Goal: Task Accomplishment & Management: Use online tool/utility

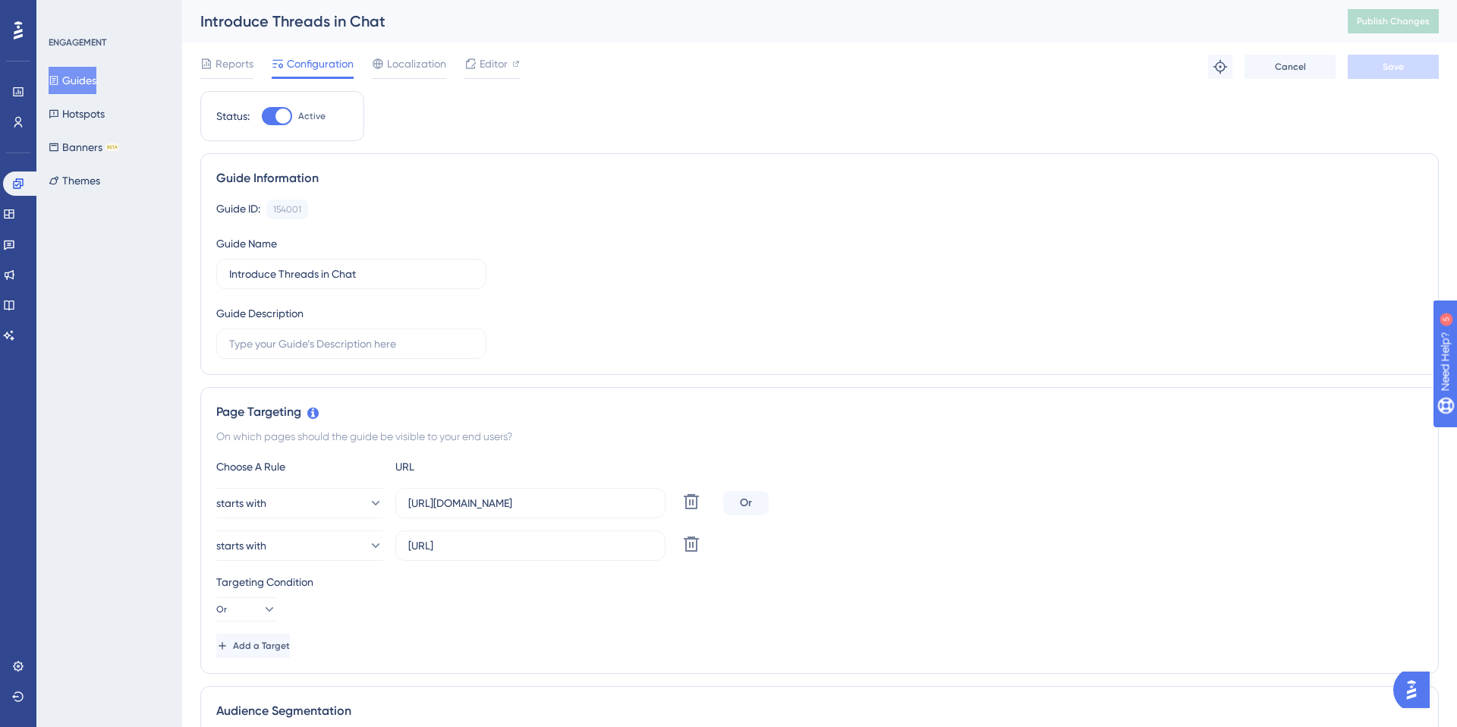
click at [89, 74] on button "Guides" at bounding box center [73, 80] width 48 height 27
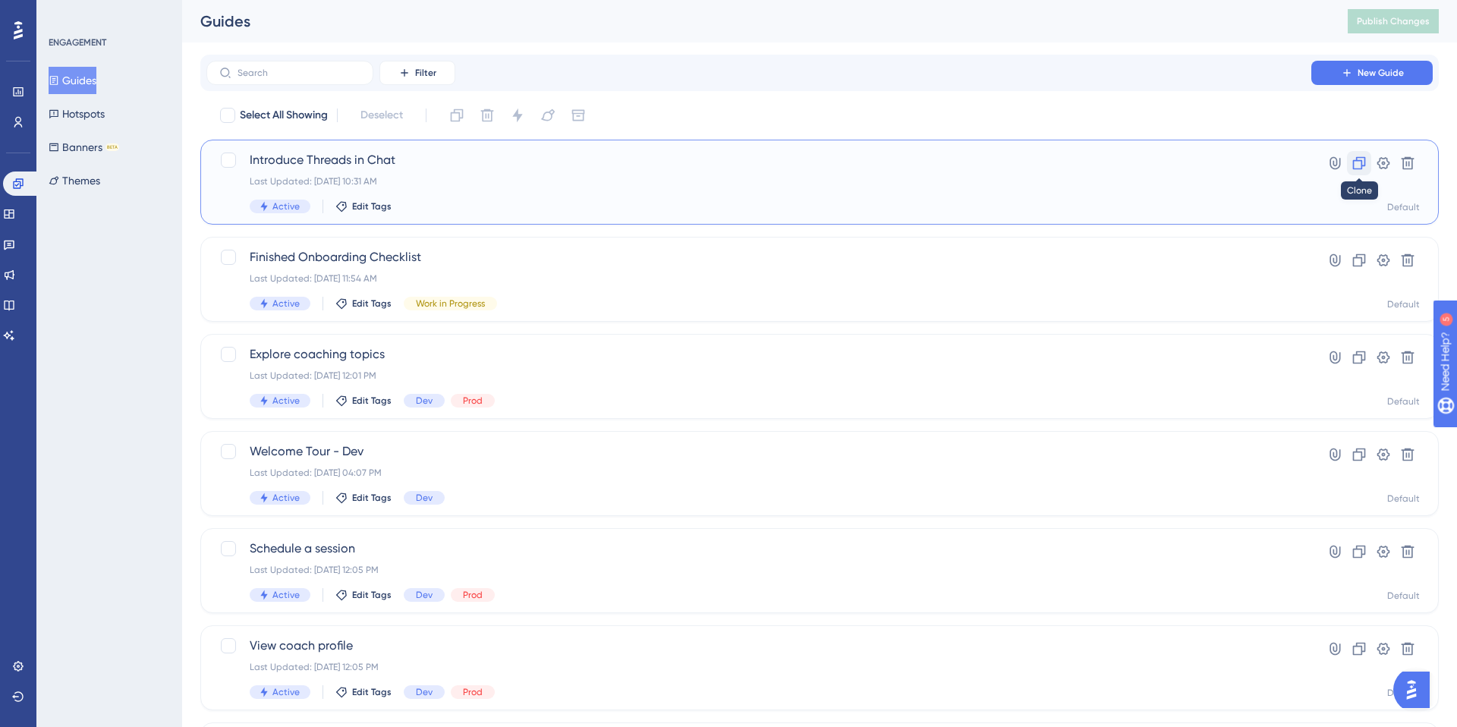
click at [1367, 162] on button at bounding box center [1359, 163] width 24 height 24
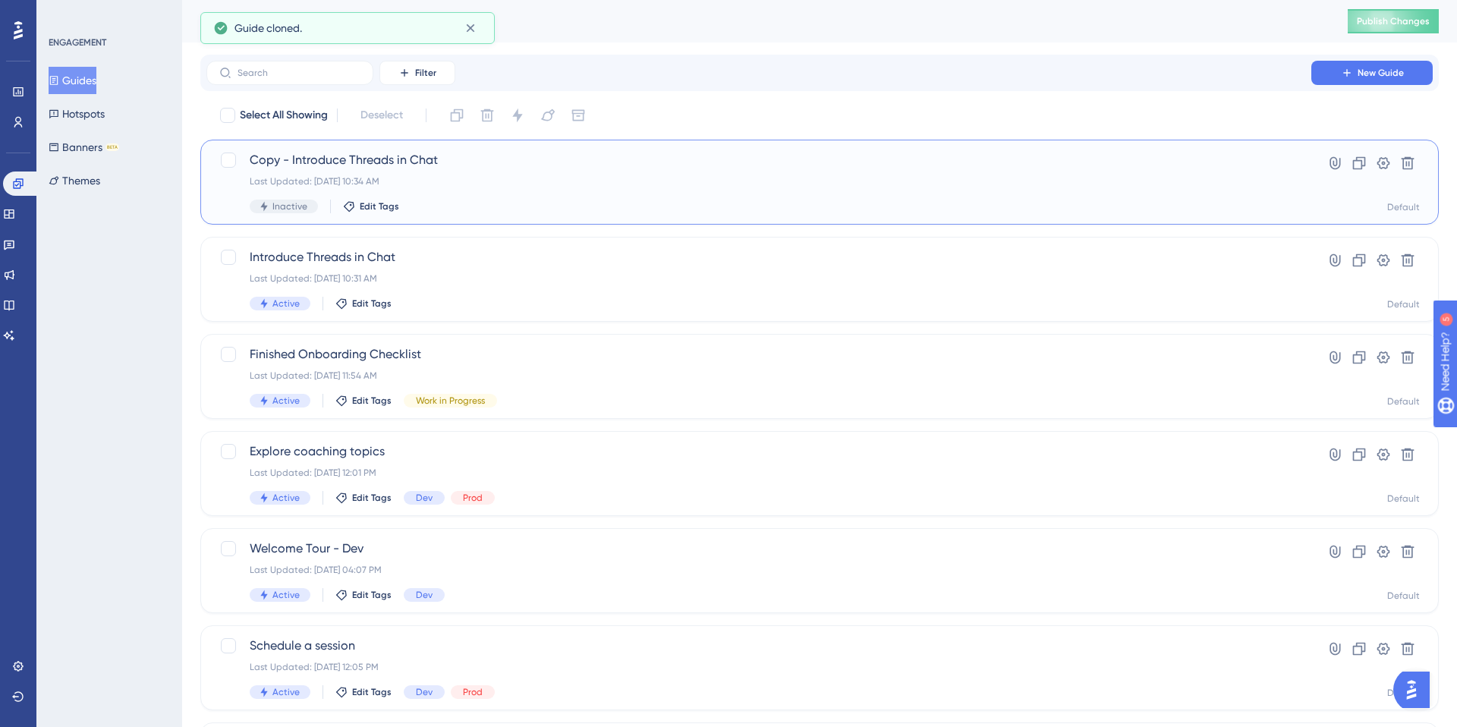
click at [404, 166] on span "Copy - Introduce Threads in Chat" at bounding box center [759, 160] width 1018 height 18
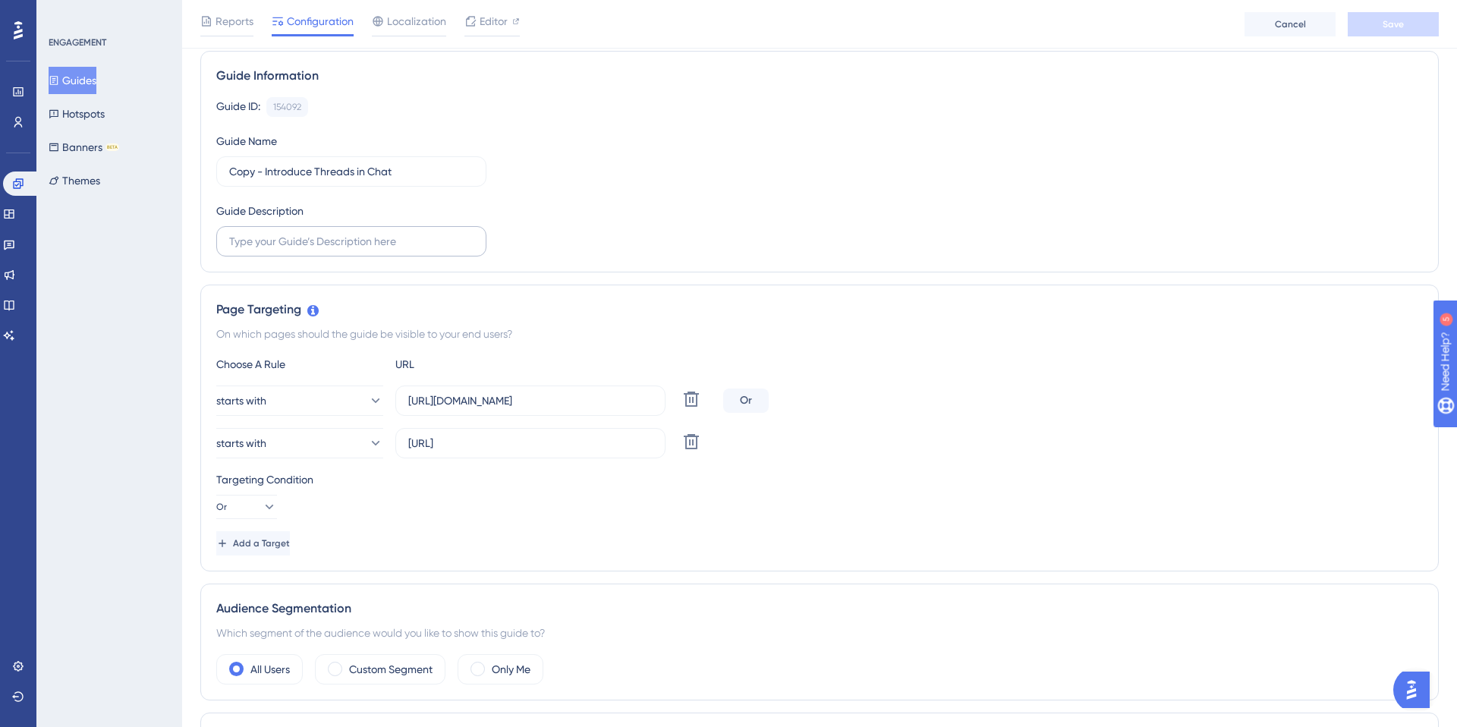
scroll to position [109, 0]
click at [684, 438] on icon at bounding box center [691, 441] width 18 height 18
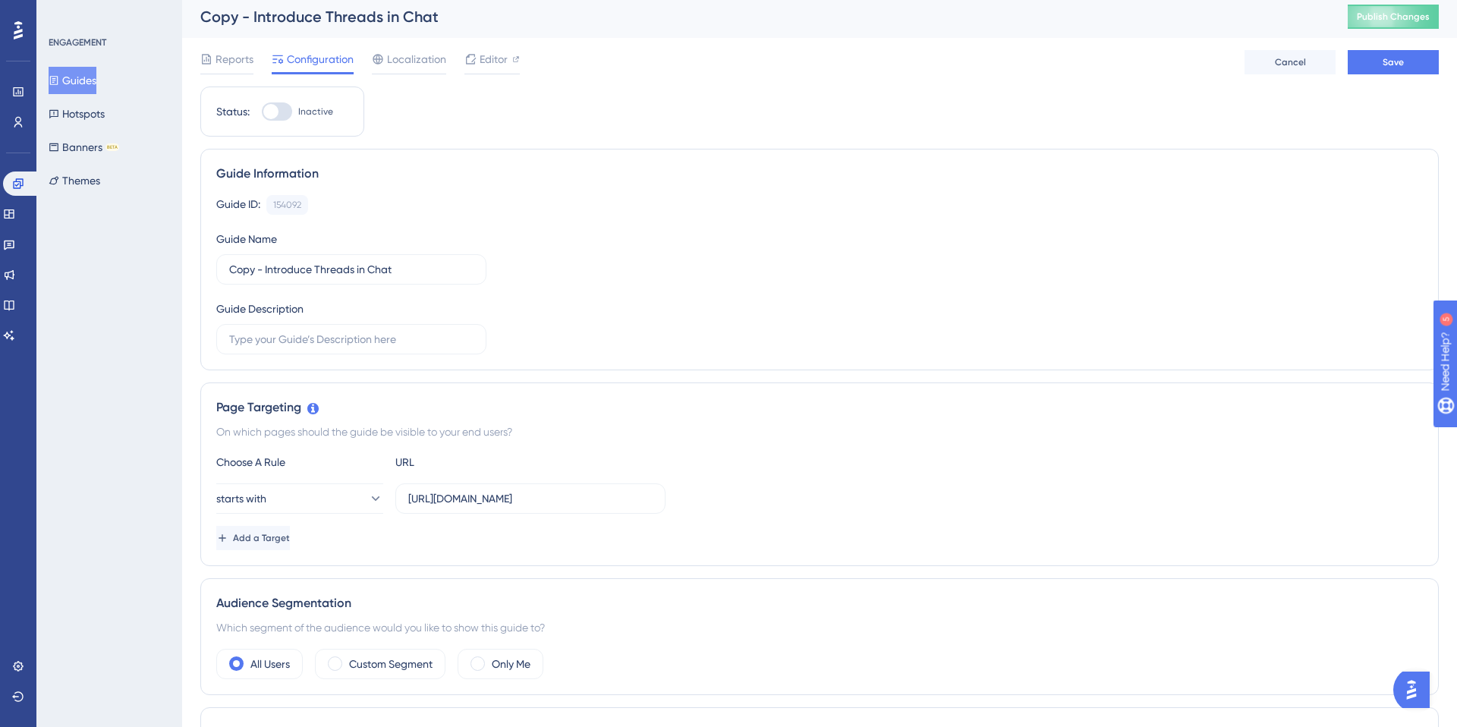
scroll to position [4, 0]
click at [265, 269] on input "Copy - Introduce Threads in Chat" at bounding box center [351, 270] width 244 height 17
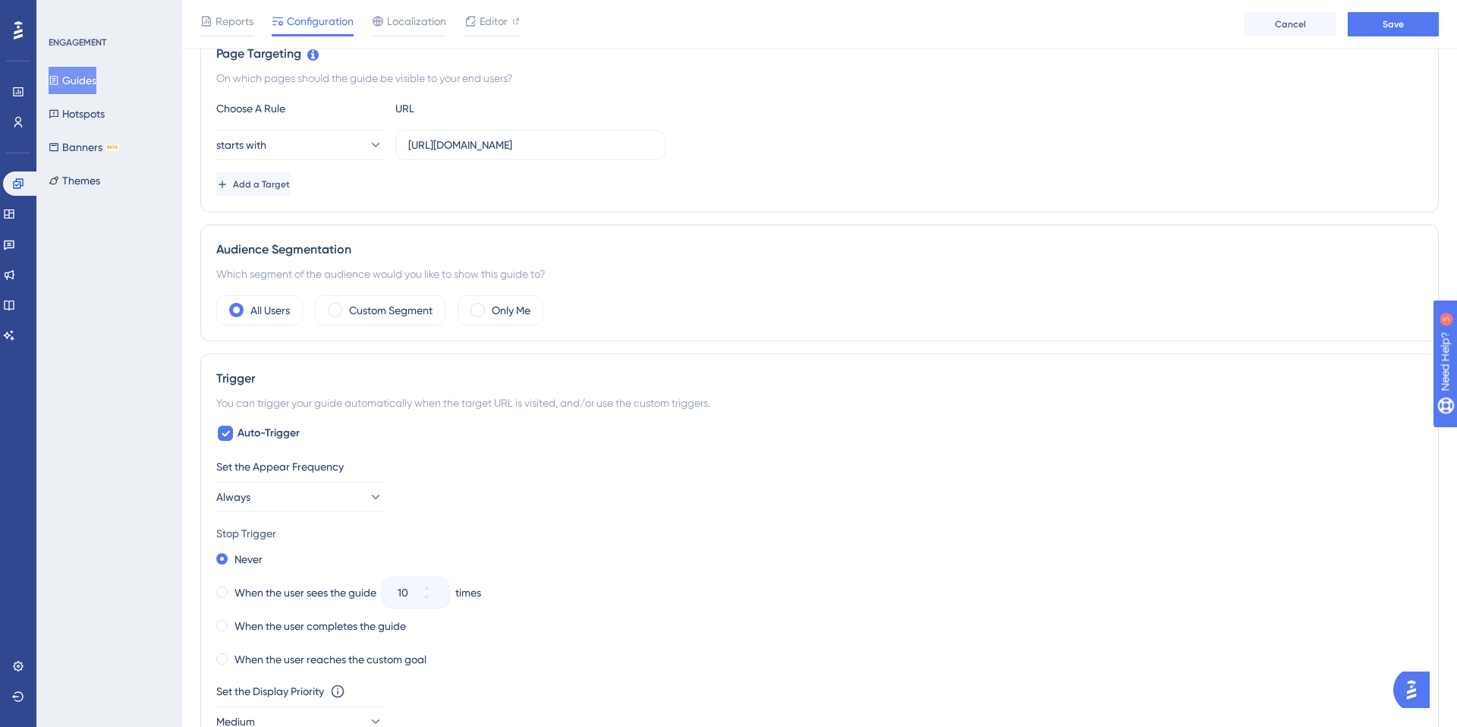
scroll to position [392, 0]
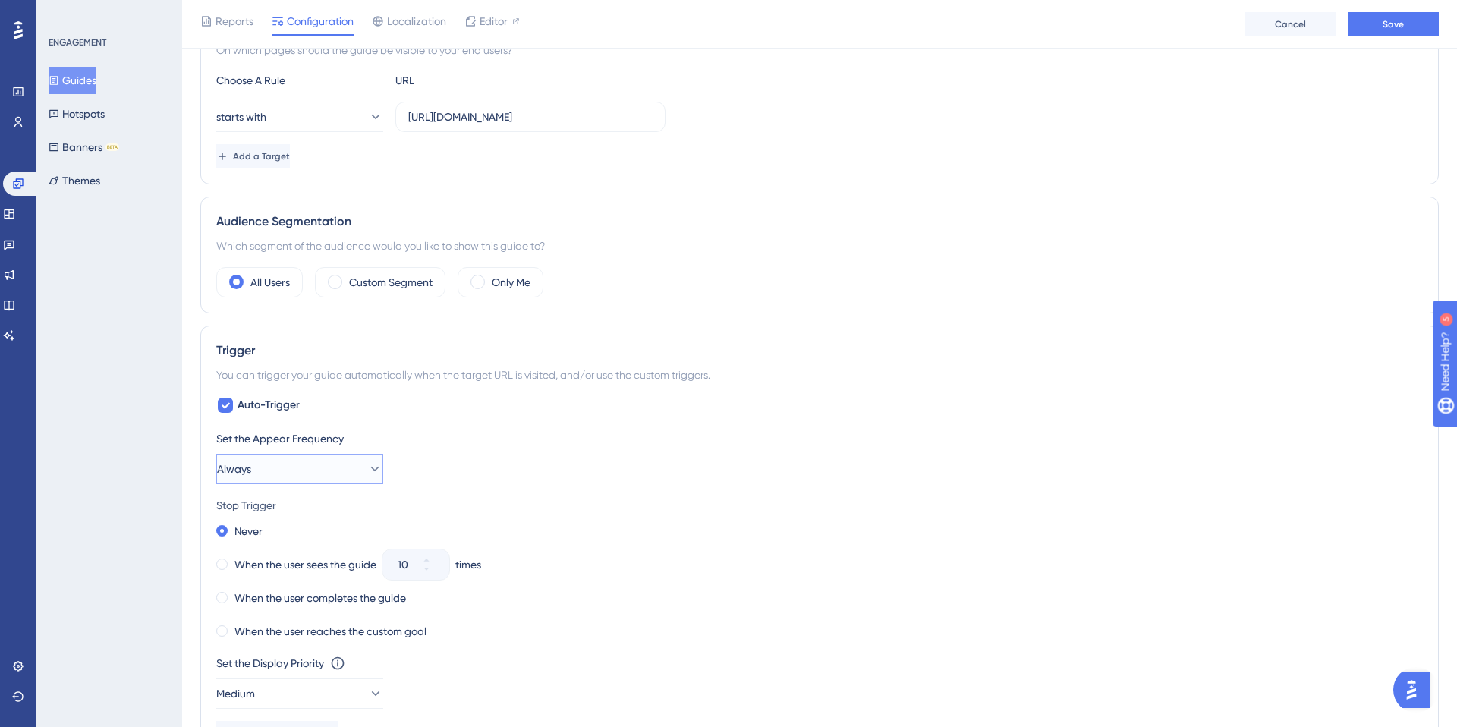
click at [277, 469] on button "Always" at bounding box center [299, 469] width 167 height 30
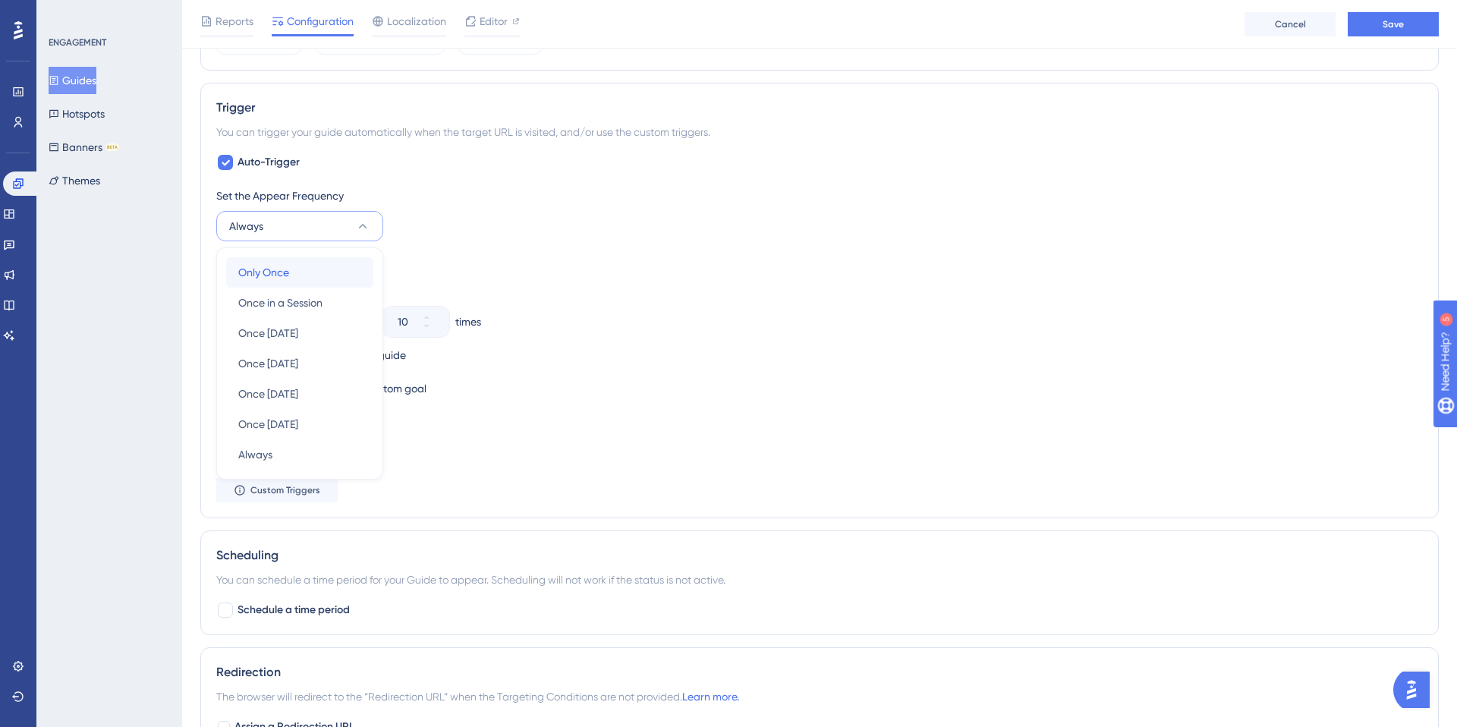
click at [281, 282] on div "Only Once Only Once" at bounding box center [299, 272] width 123 height 30
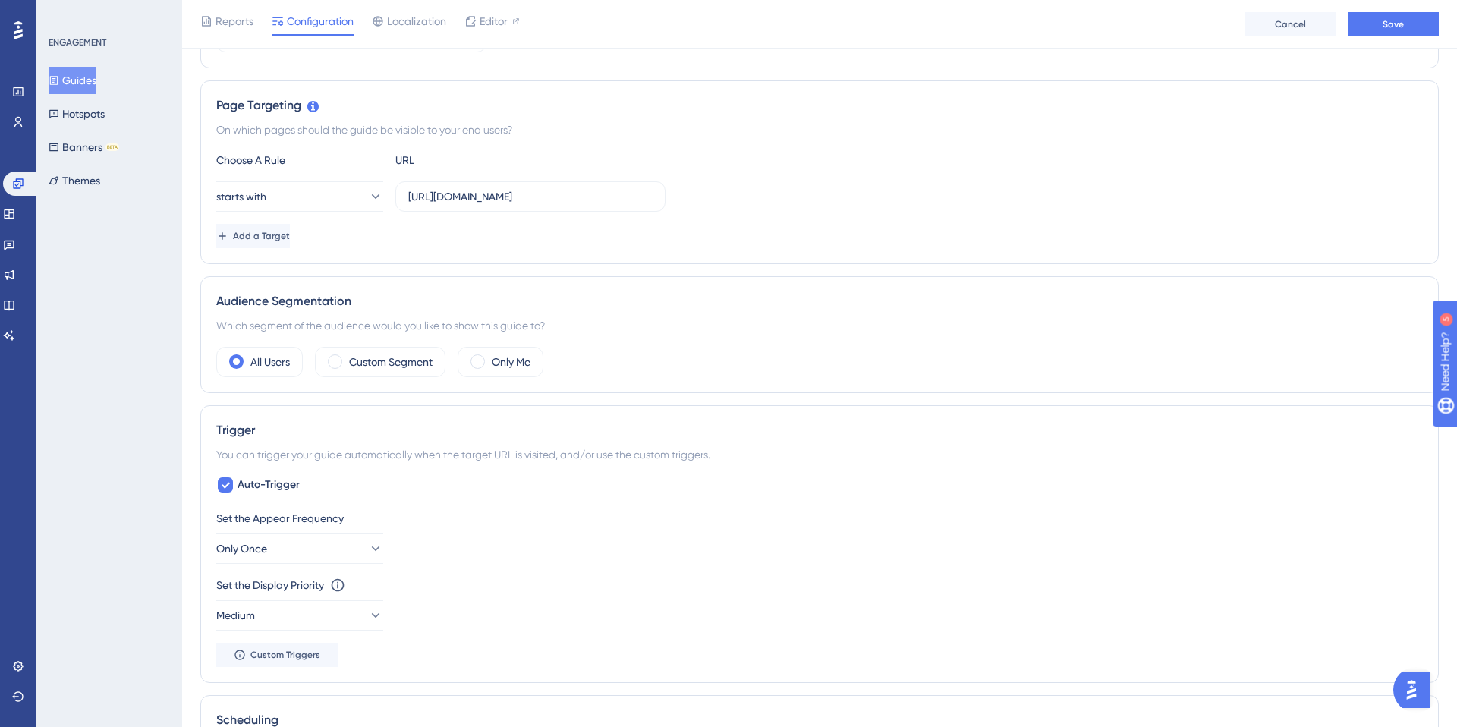
scroll to position [0, 0]
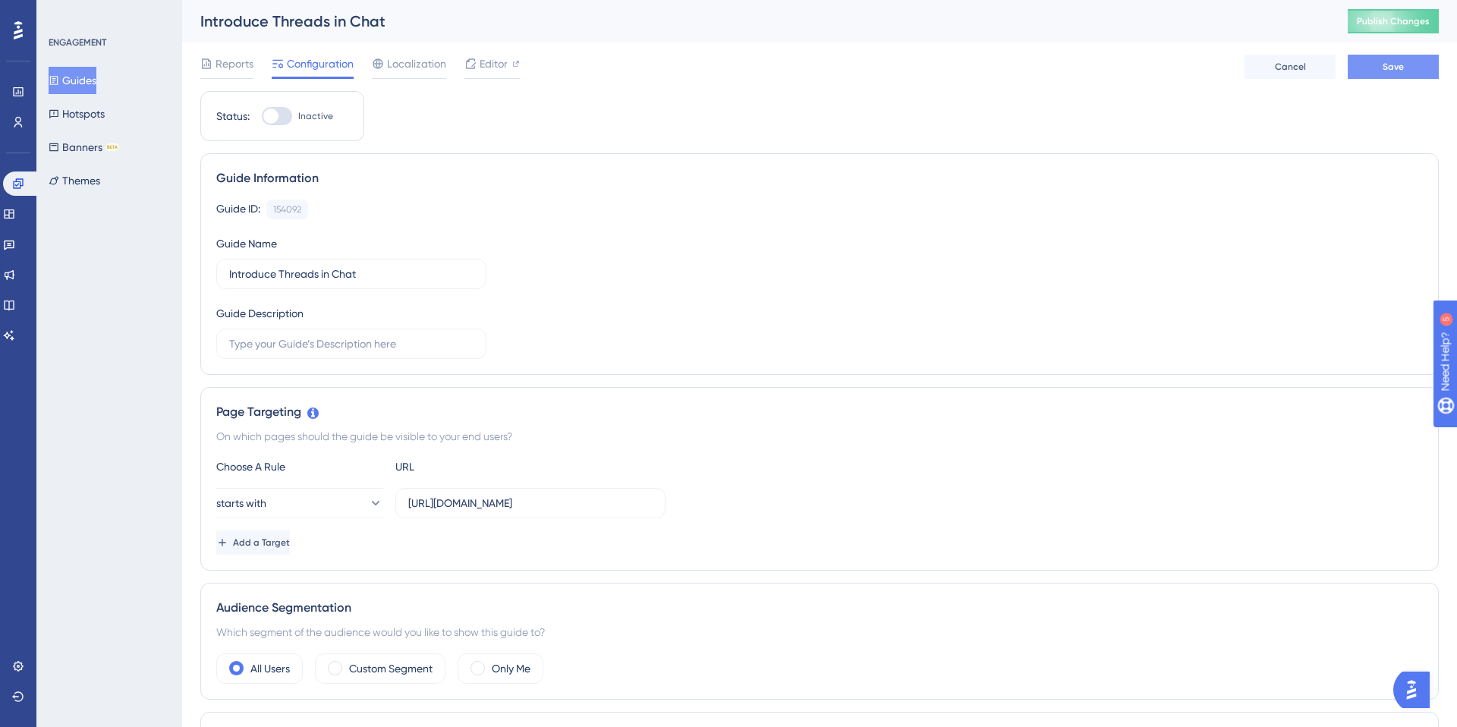
click at [1400, 58] on button "Save" at bounding box center [1392, 67] width 91 height 24
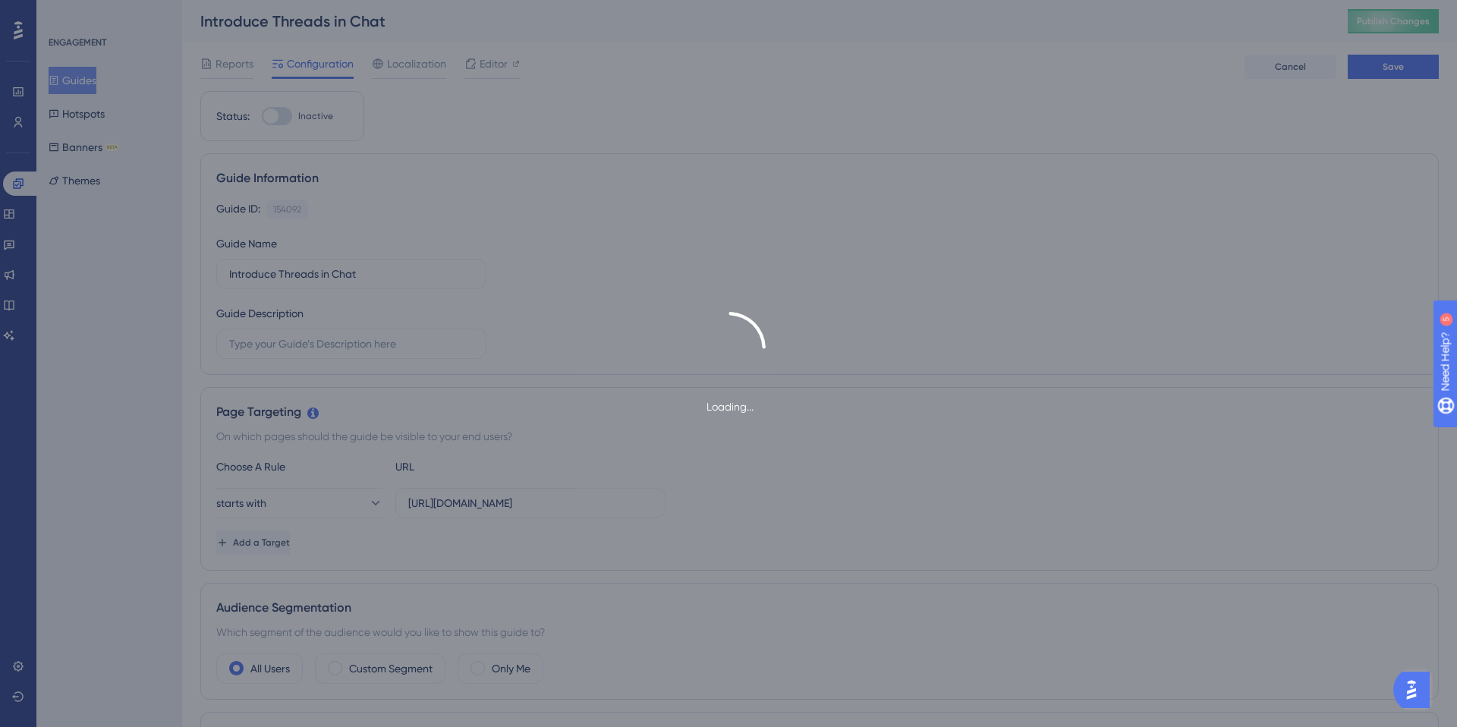
type input "Introduce Threads in Chat-1"
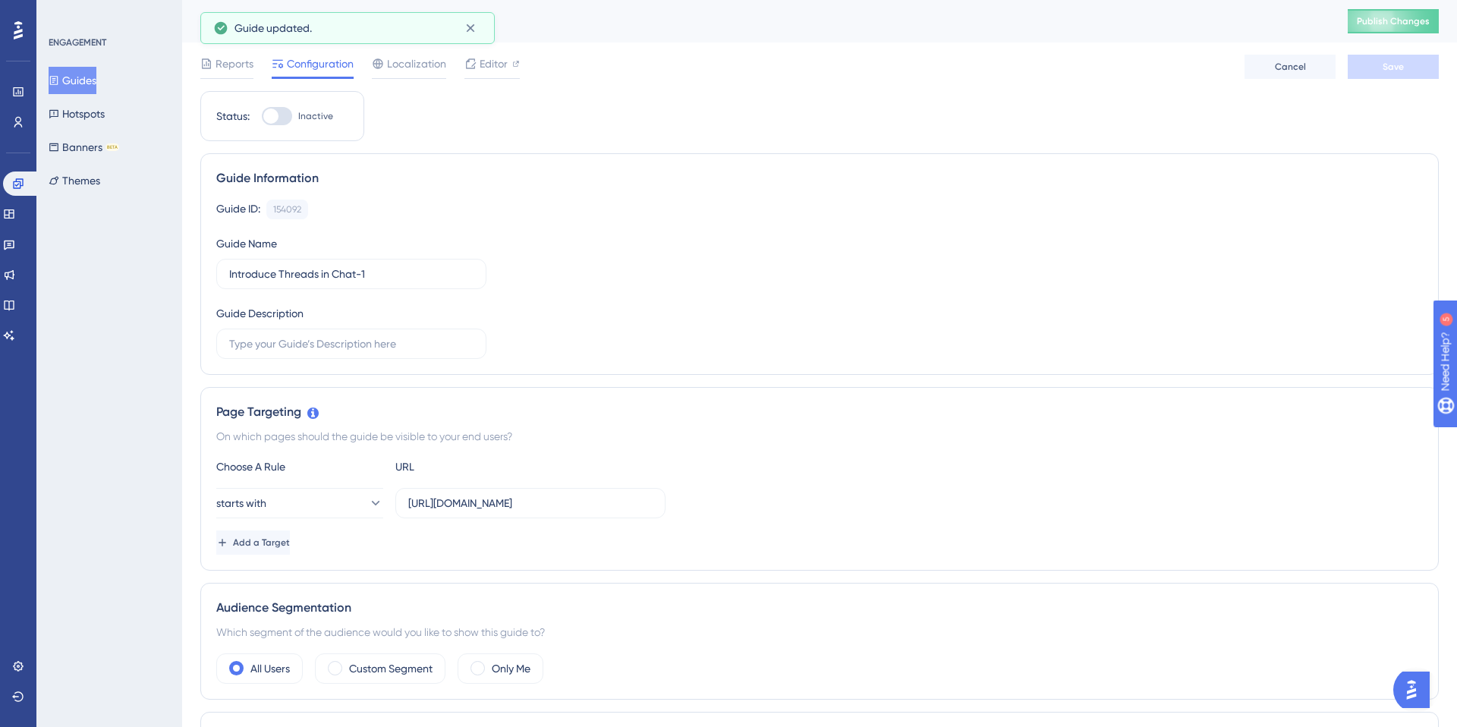
click at [76, 91] on button "Guides" at bounding box center [73, 80] width 48 height 27
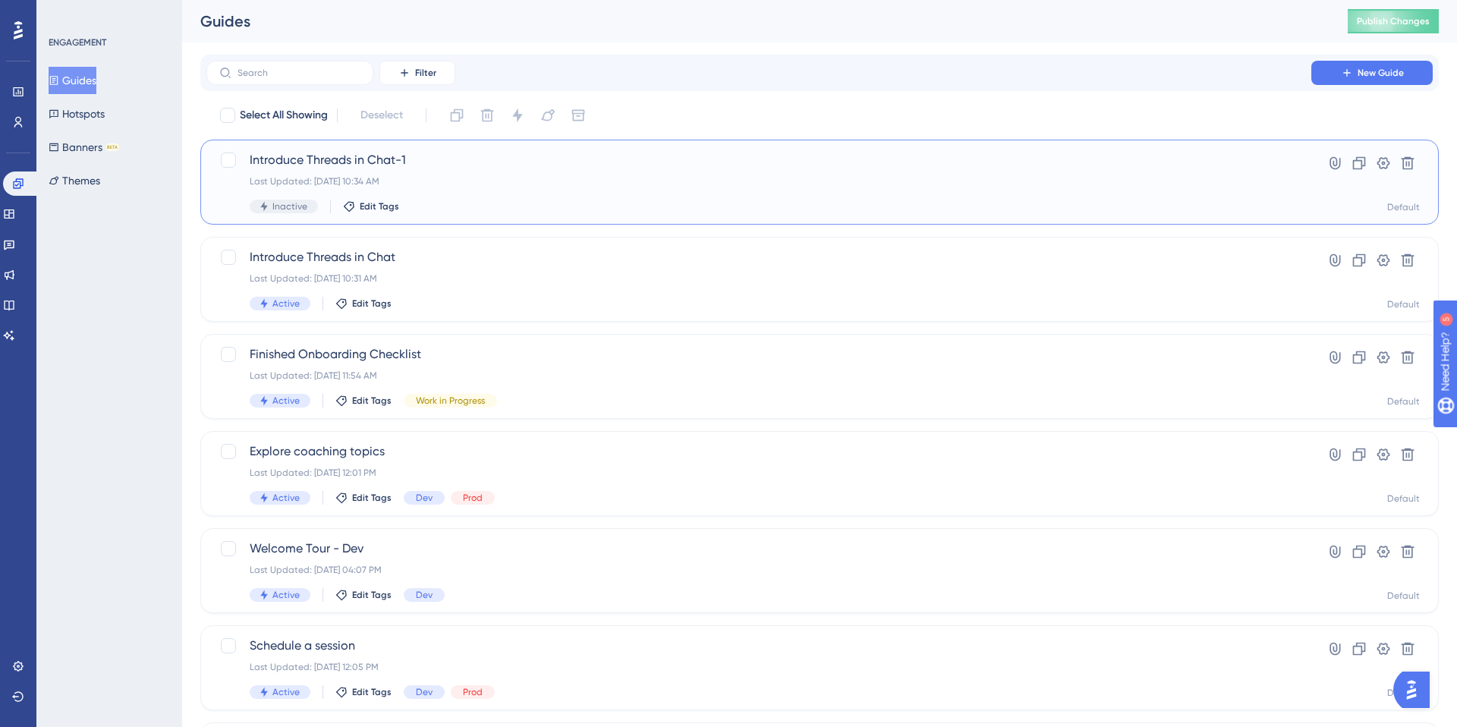
click at [329, 153] on span "Introduce Threads in Chat-1" at bounding box center [759, 160] width 1018 height 18
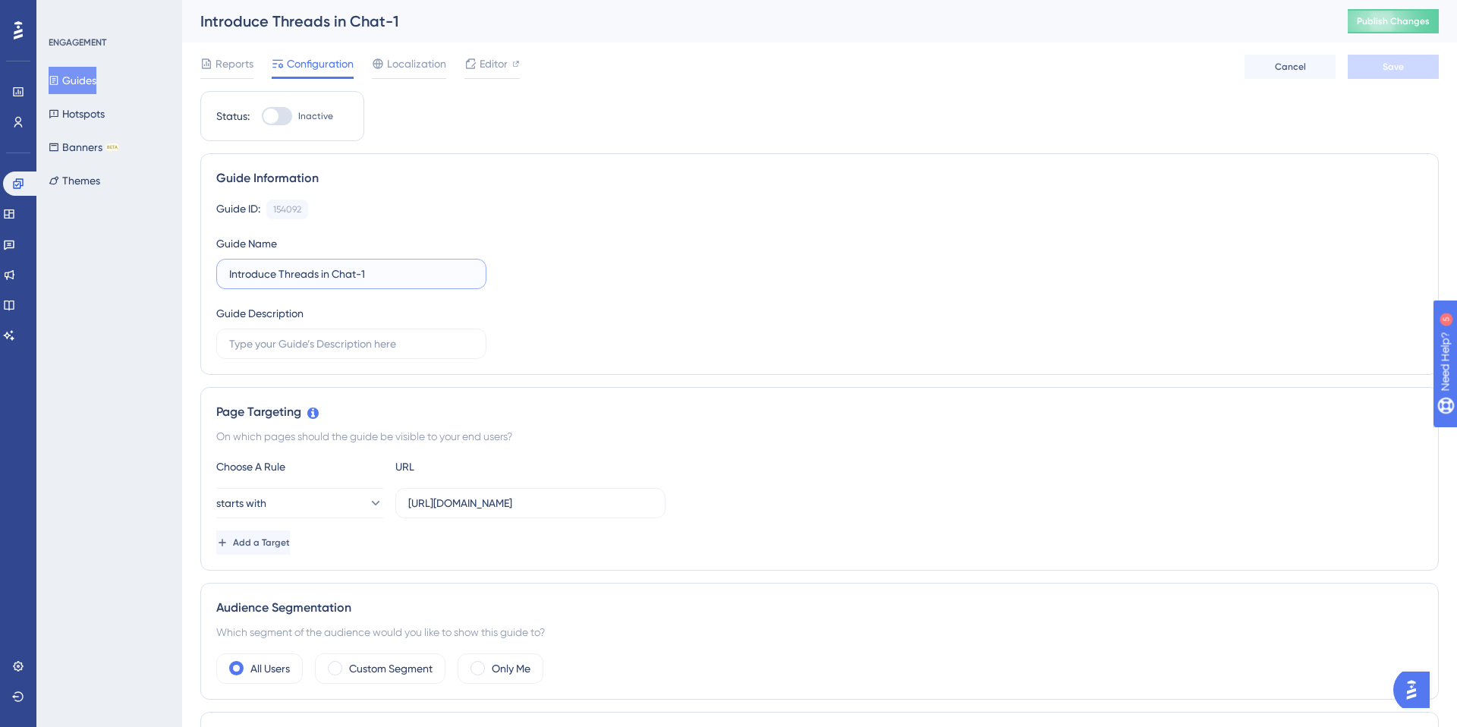
click at [379, 275] on input "Introduce Threads in Chat-1" at bounding box center [351, 274] width 244 height 17
click at [1375, 72] on button "Save" at bounding box center [1392, 67] width 91 height 24
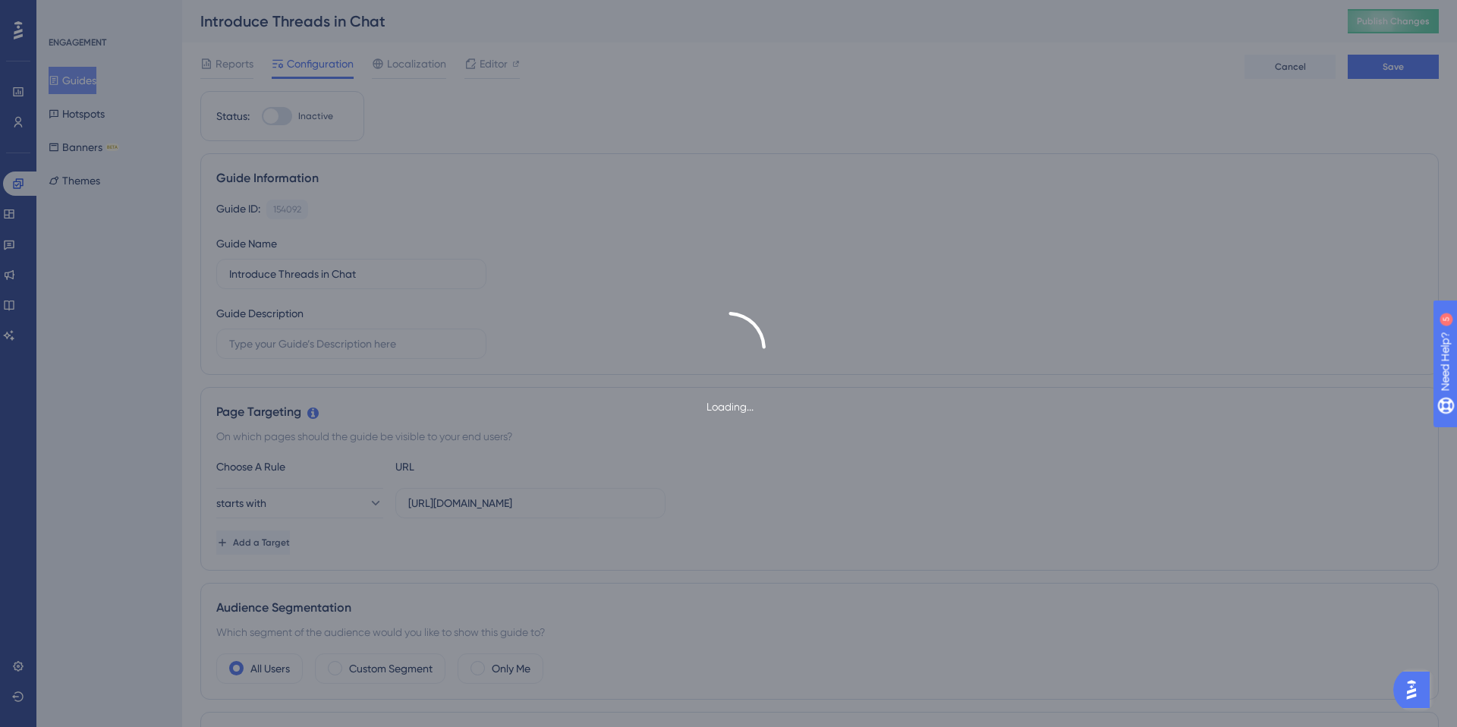
type input "Introduce Threads in Chat-1"
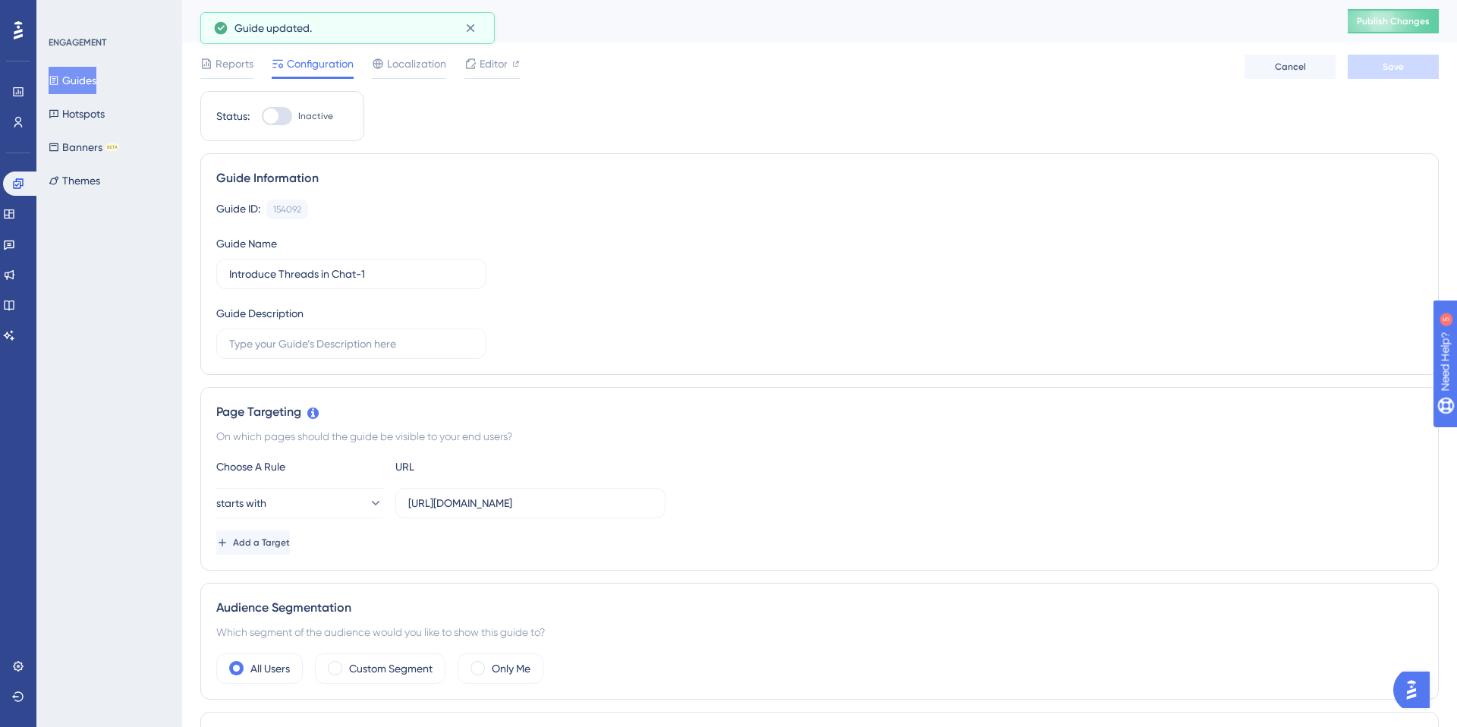
click at [96, 80] on button "Guides" at bounding box center [73, 80] width 48 height 27
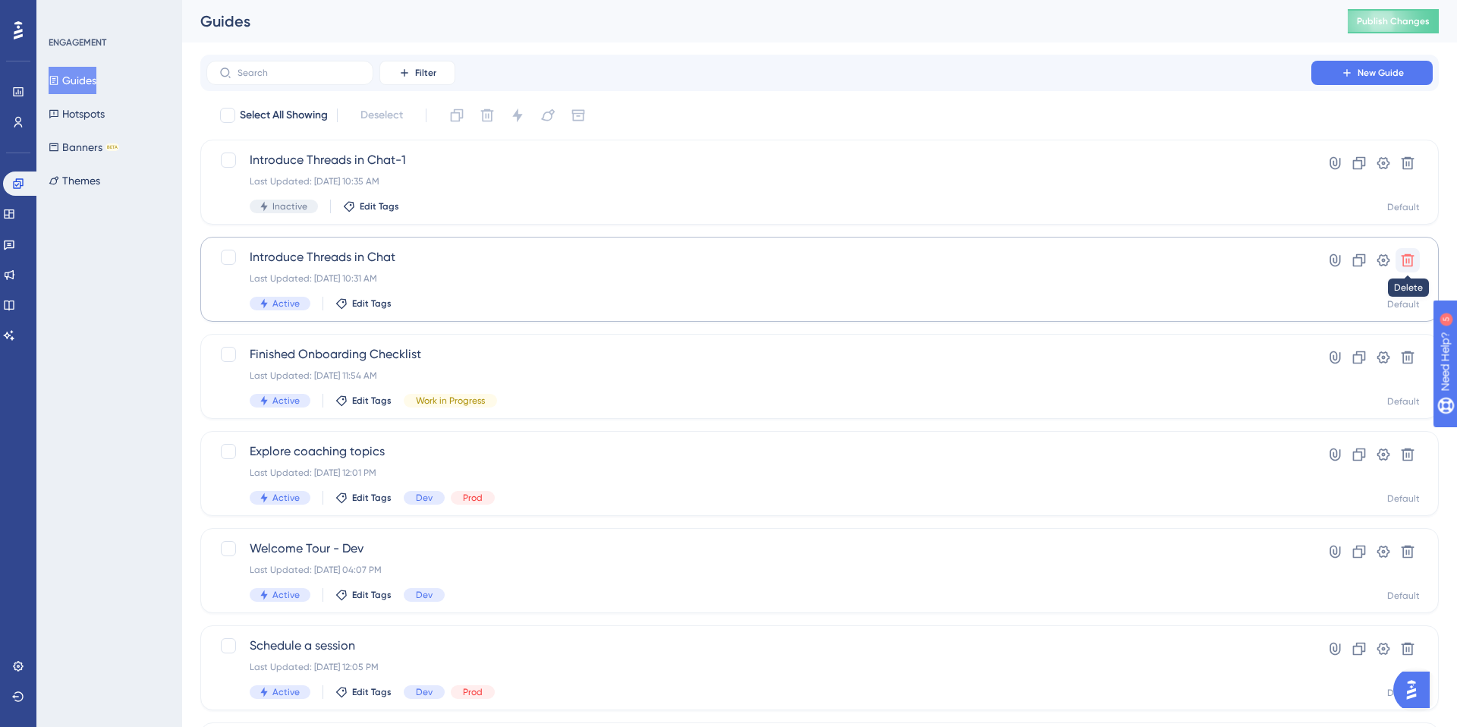
click at [1401, 253] on icon at bounding box center [1407, 260] width 15 height 15
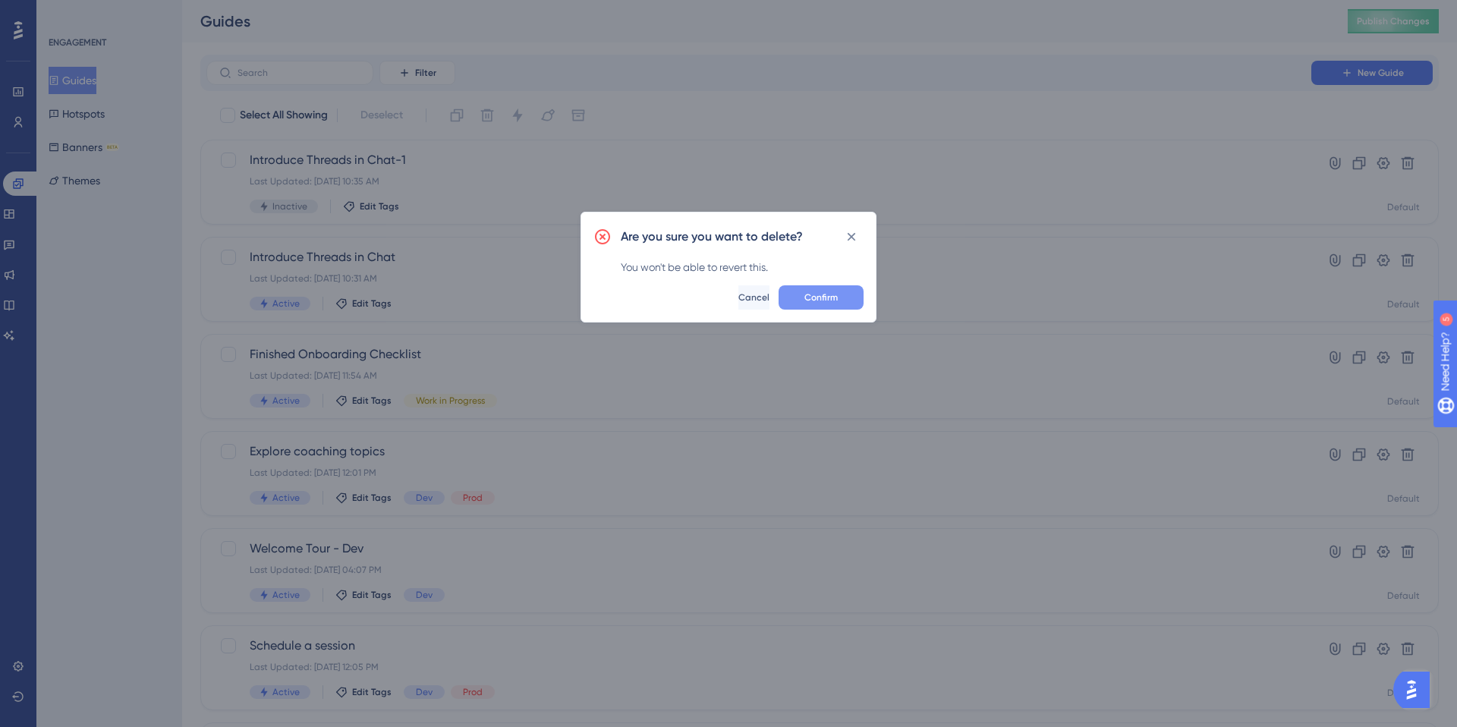
click at [836, 295] on span "Confirm" at bounding box center [820, 297] width 33 height 12
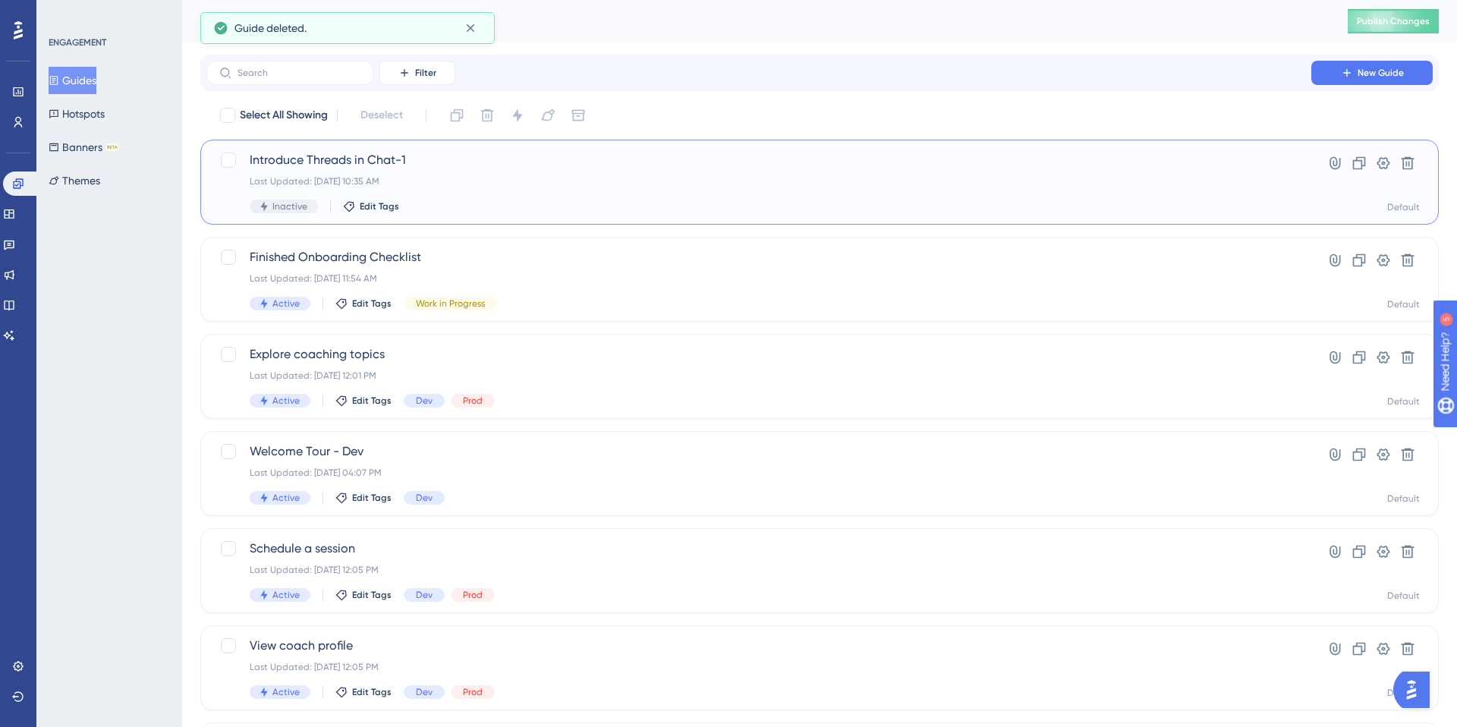
click at [360, 163] on span "Introduce Threads in Chat-1" at bounding box center [759, 160] width 1018 height 18
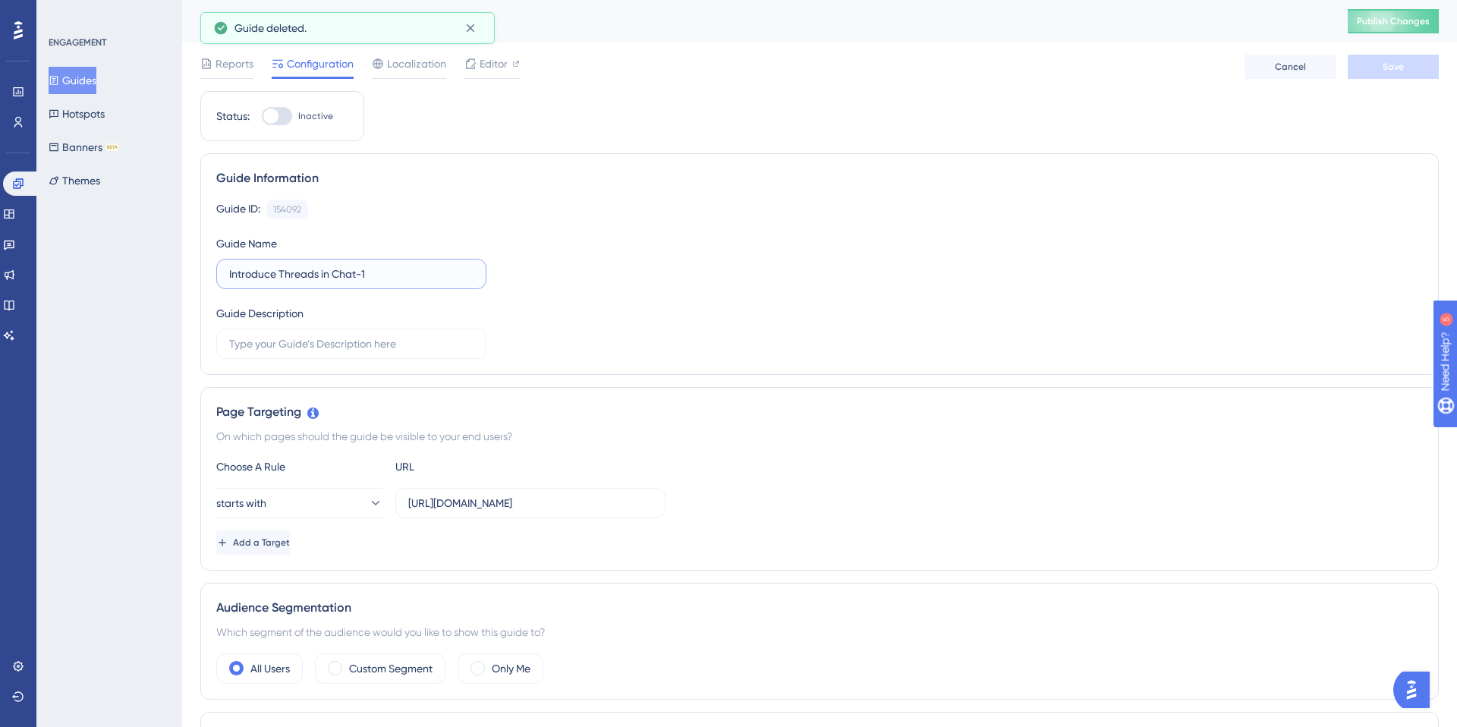
click at [389, 275] on input "Introduce Threads in Chat-1" at bounding box center [351, 274] width 244 height 17
type input "Introduce Threads in Chat"
click at [285, 112] on div at bounding box center [277, 116] width 30 height 18
click at [262, 116] on input "Inactive" at bounding box center [261, 116] width 1 height 1
checkbox input "true"
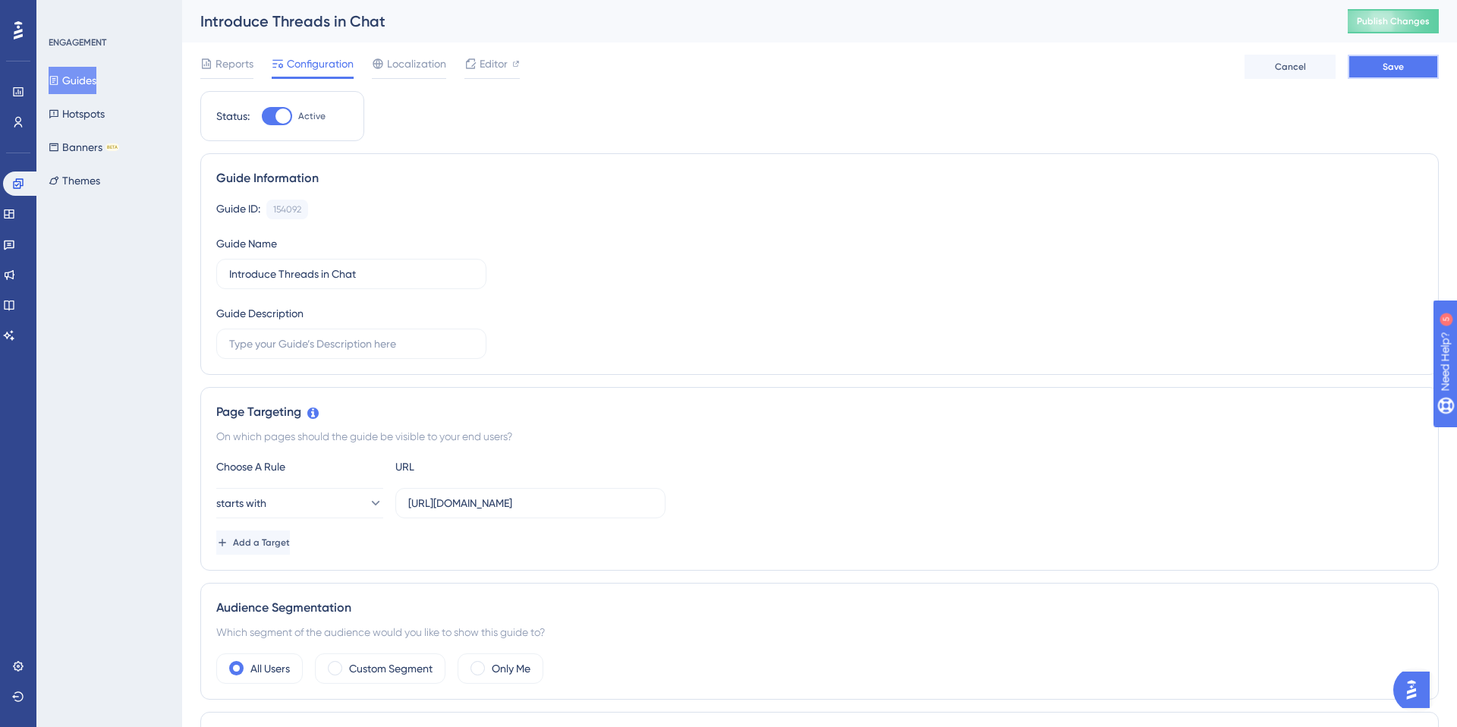
click at [1388, 61] on span "Save" at bounding box center [1392, 67] width 21 height 12
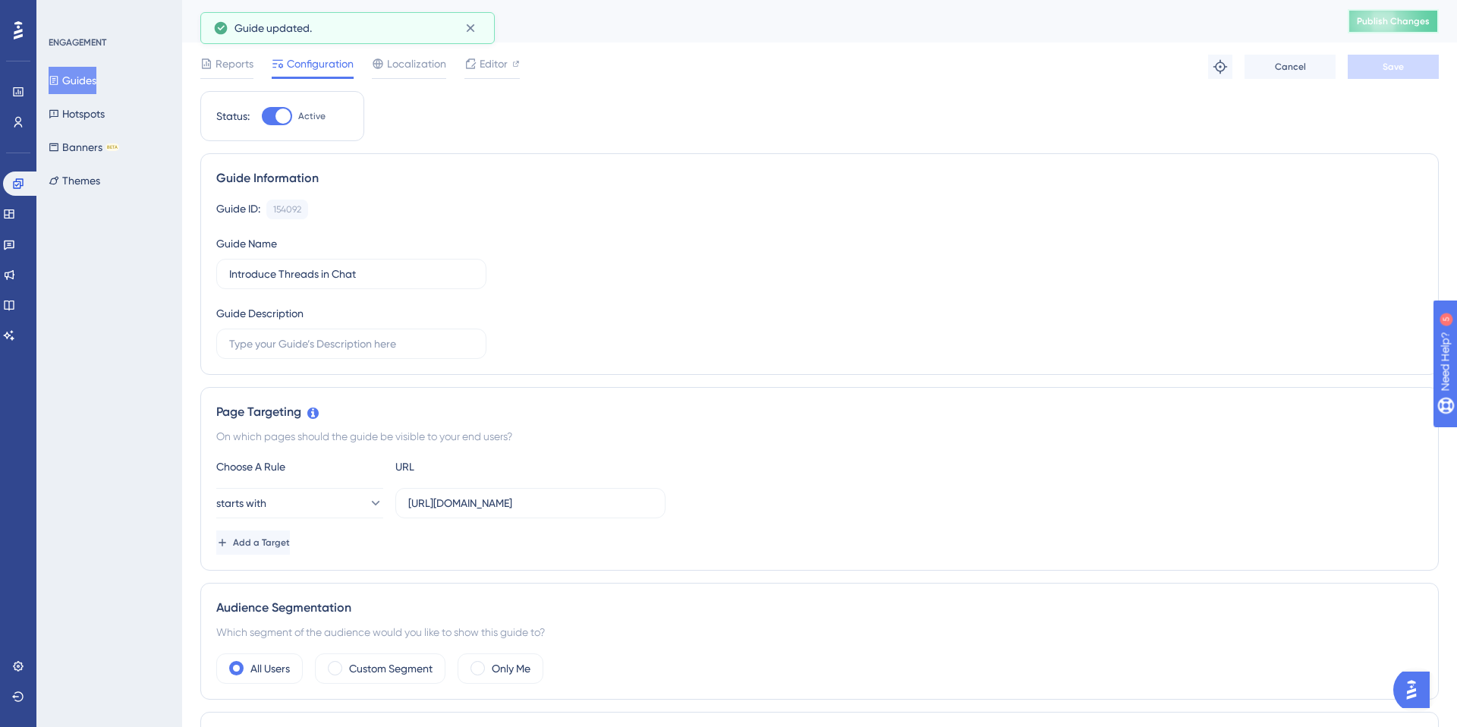
click at [1386, 14] on button "Publish Changes" at bounding box center [1392, 21] width 91 height 24
click at [96, 80] on button "Guides" at bounding box center [73, 80] width 48 height 27
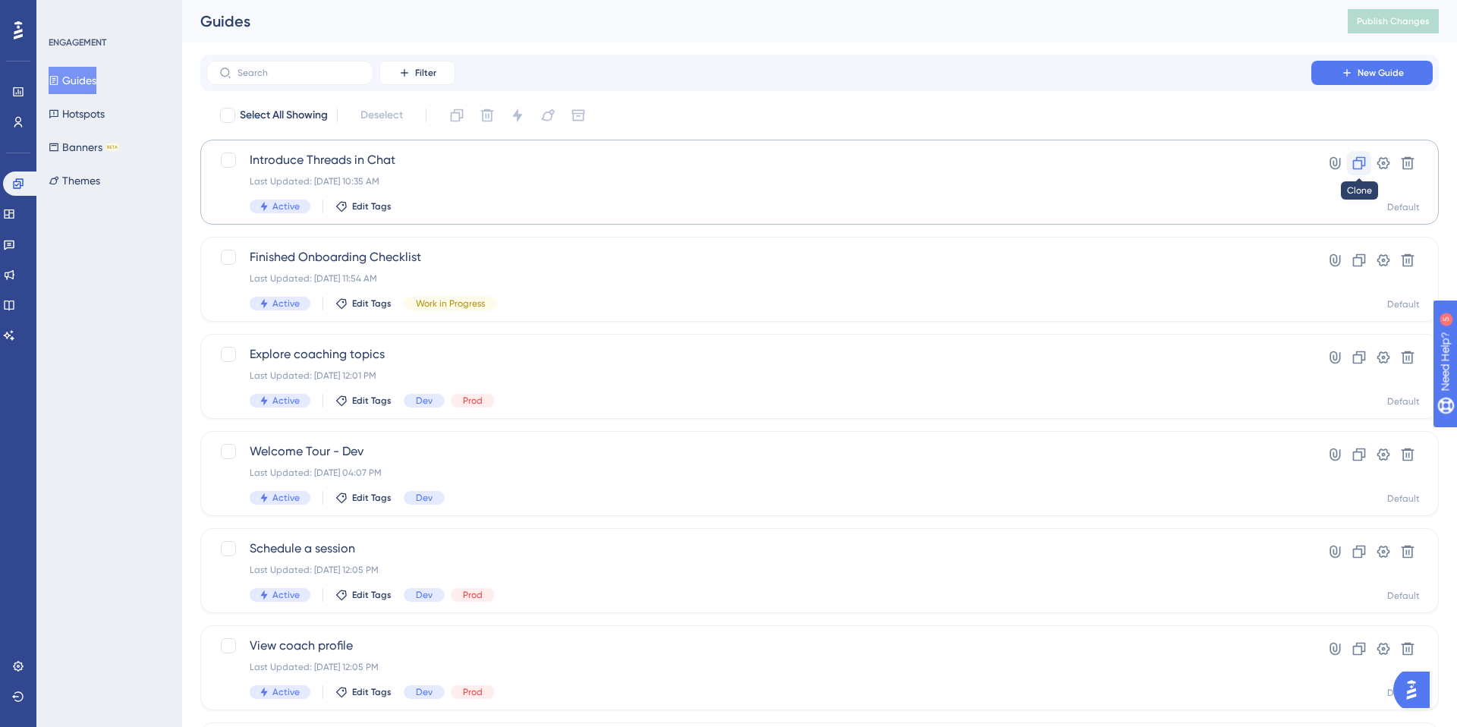
click at [1357, 165] on icon at bounding box center [1358, 163] width 15 height 15
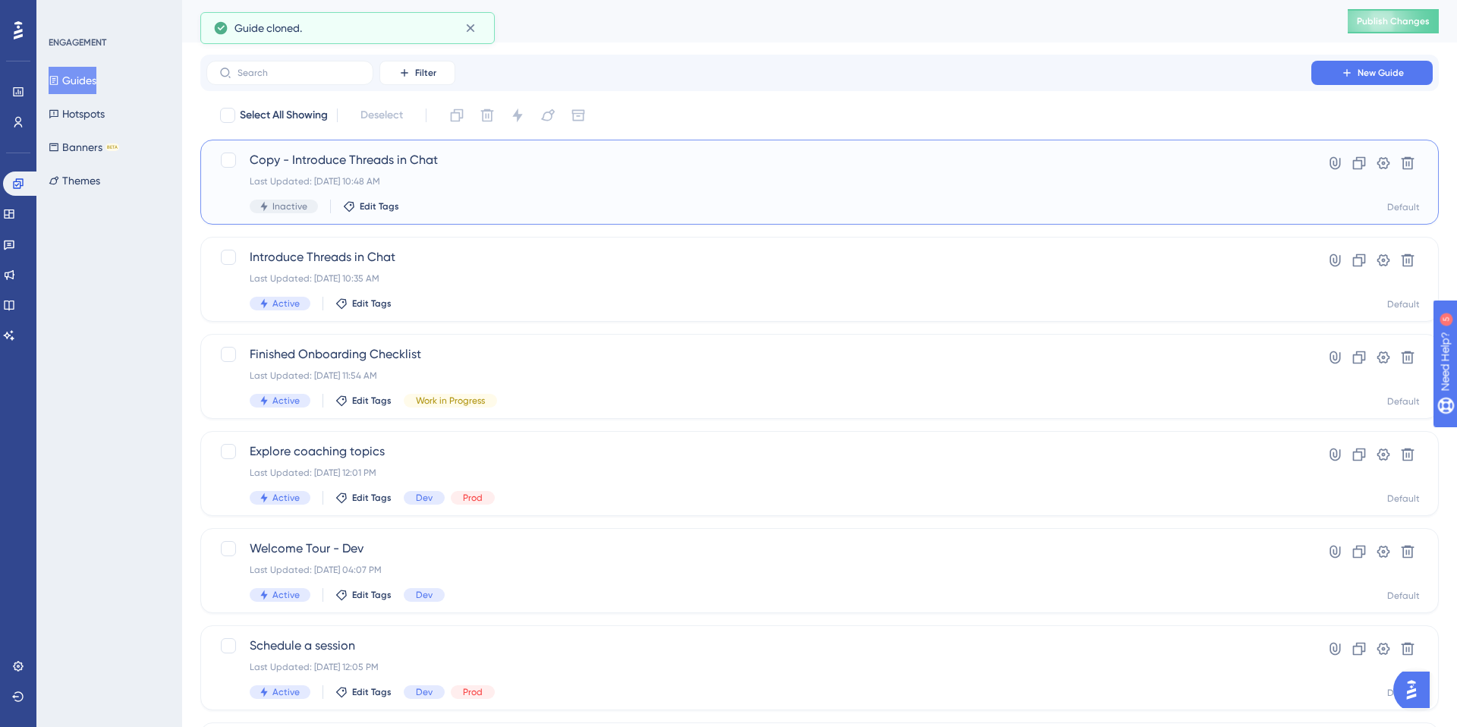
click at [388, 152] on span "Copy - Introduce Threads in Chat" at bounding box center [759, 160] width 1018 height 18
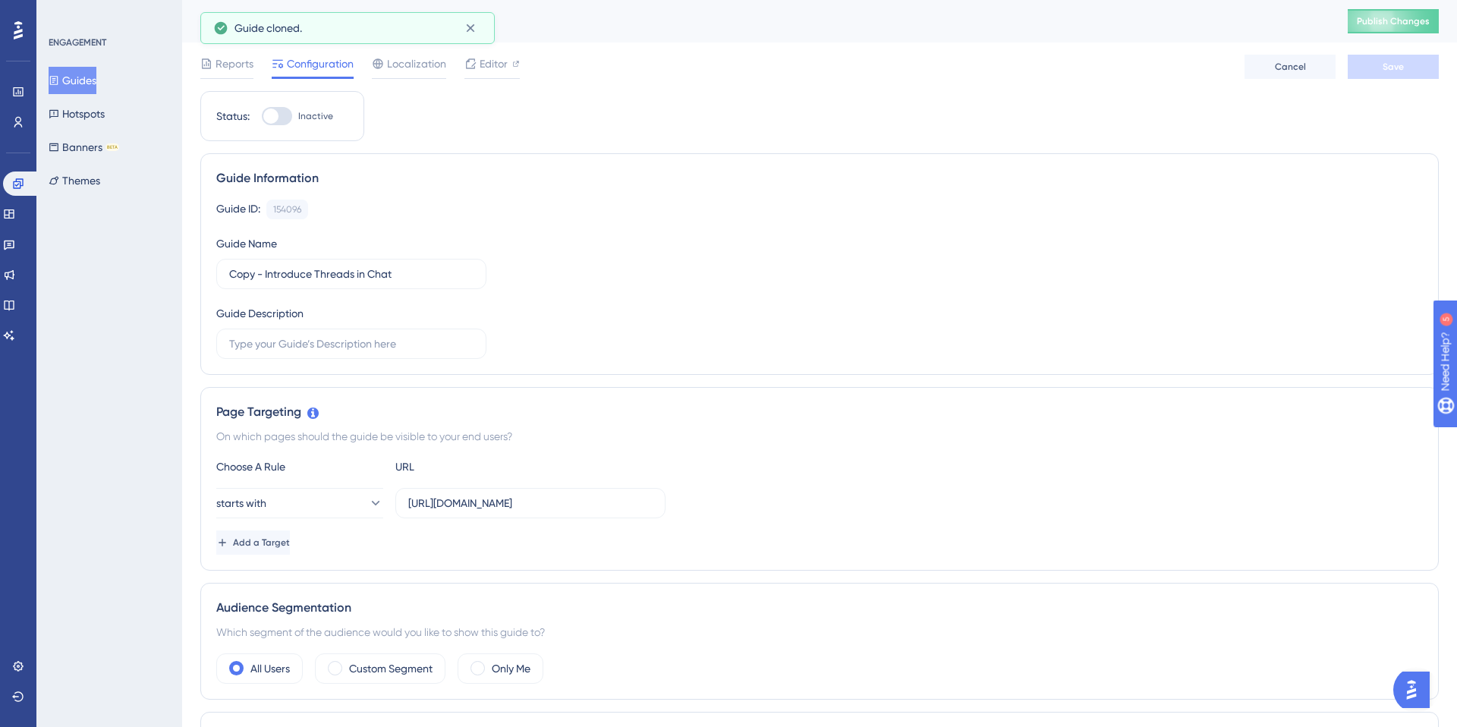
click at [281, 108] on div at bounding box center [277, 116] width 30 height 18
click at [262, 116] on input "Inactive" at bounding box center [261, 116] width 1 height 1
checkbox input "true"
click at [233, 275] on input "Copy - Introduce Threads in Chat" at bounding box center [351, 274] width 244 height 17
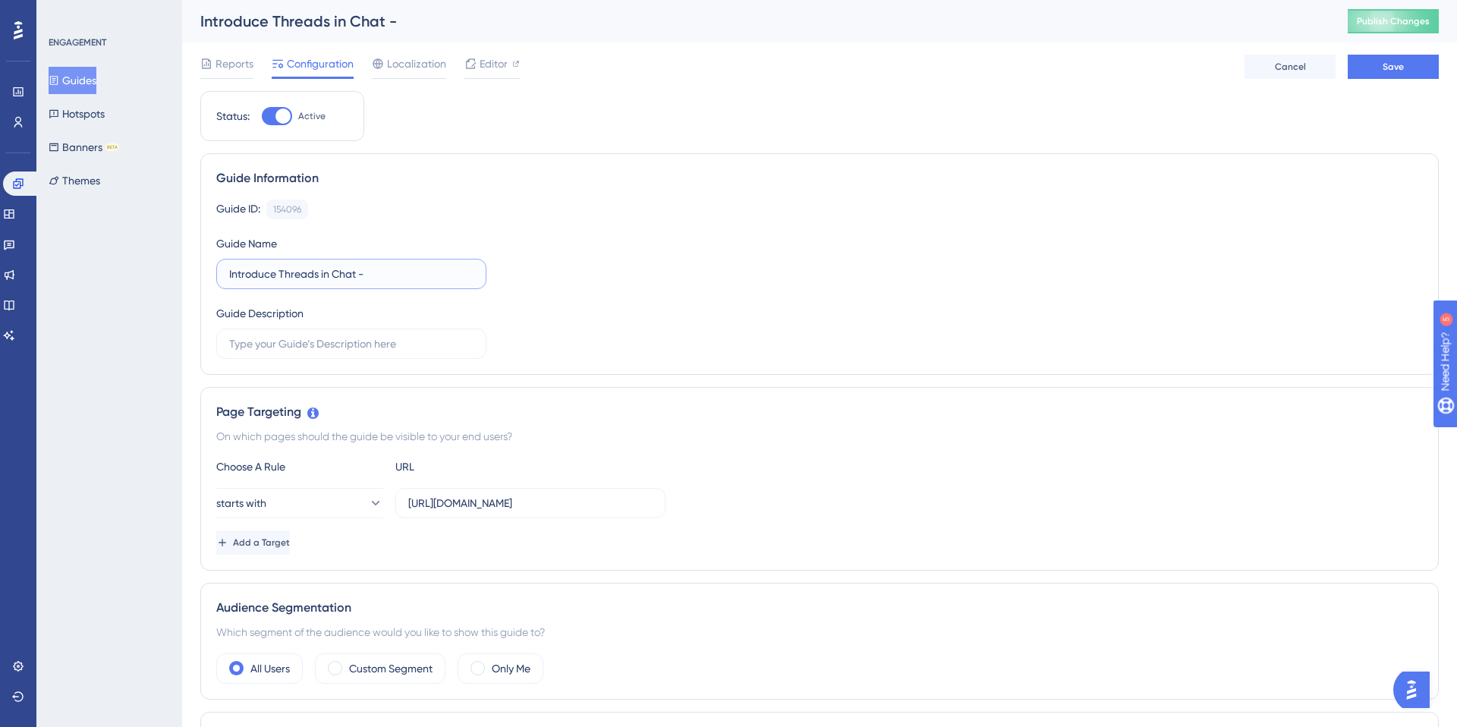
paste input "Local"
type input "Introduce Threads in Chat - Local"
click at [461, 506] on input "https://dev.ignitus.app/#/chat/" at bounding box center [530, 503] width 244 height 17
type input "http://localhost:3000/#/chat/"
click at [1419, 76] on button "Save" at bounding box center [1392, 67] width 91 height 24
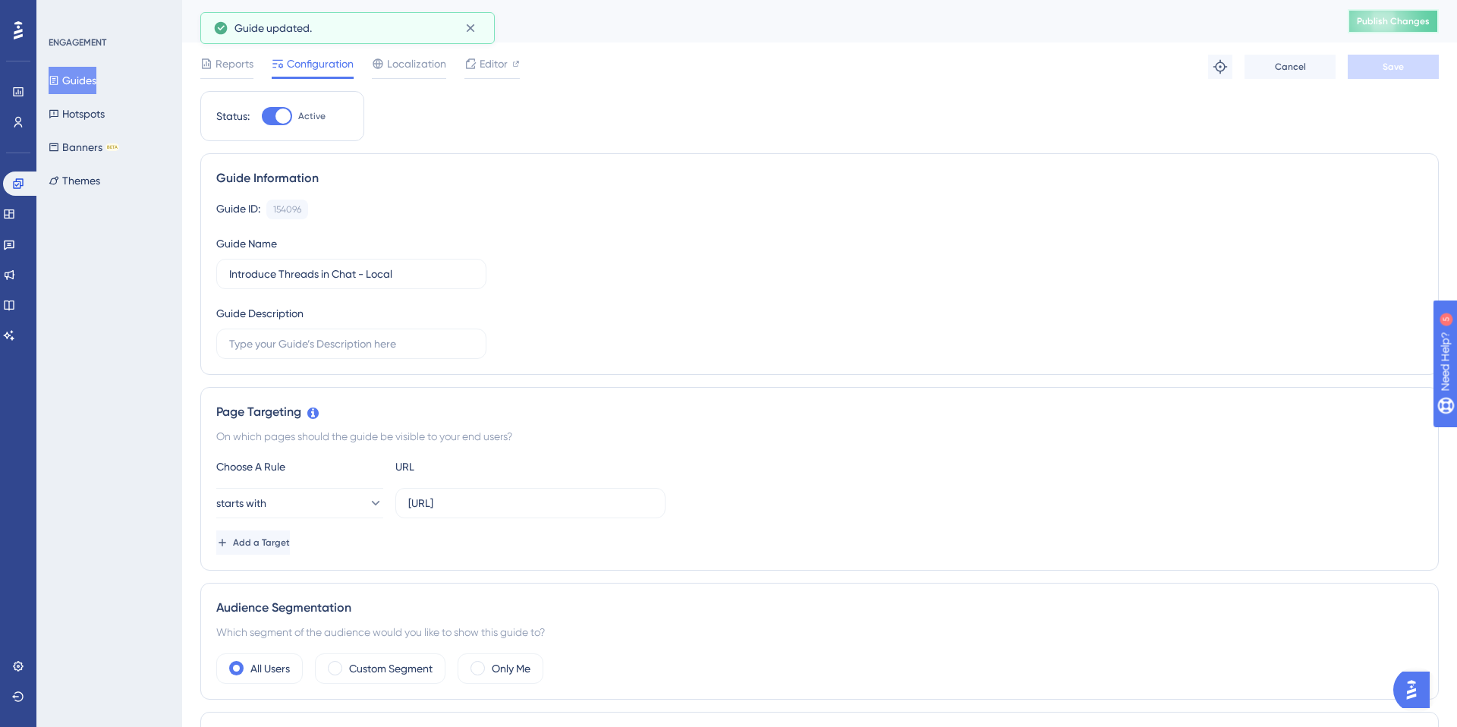
click at [1419, 17] on span "Publish Changes" at bounding box center [1393, 21] width 73 height 12
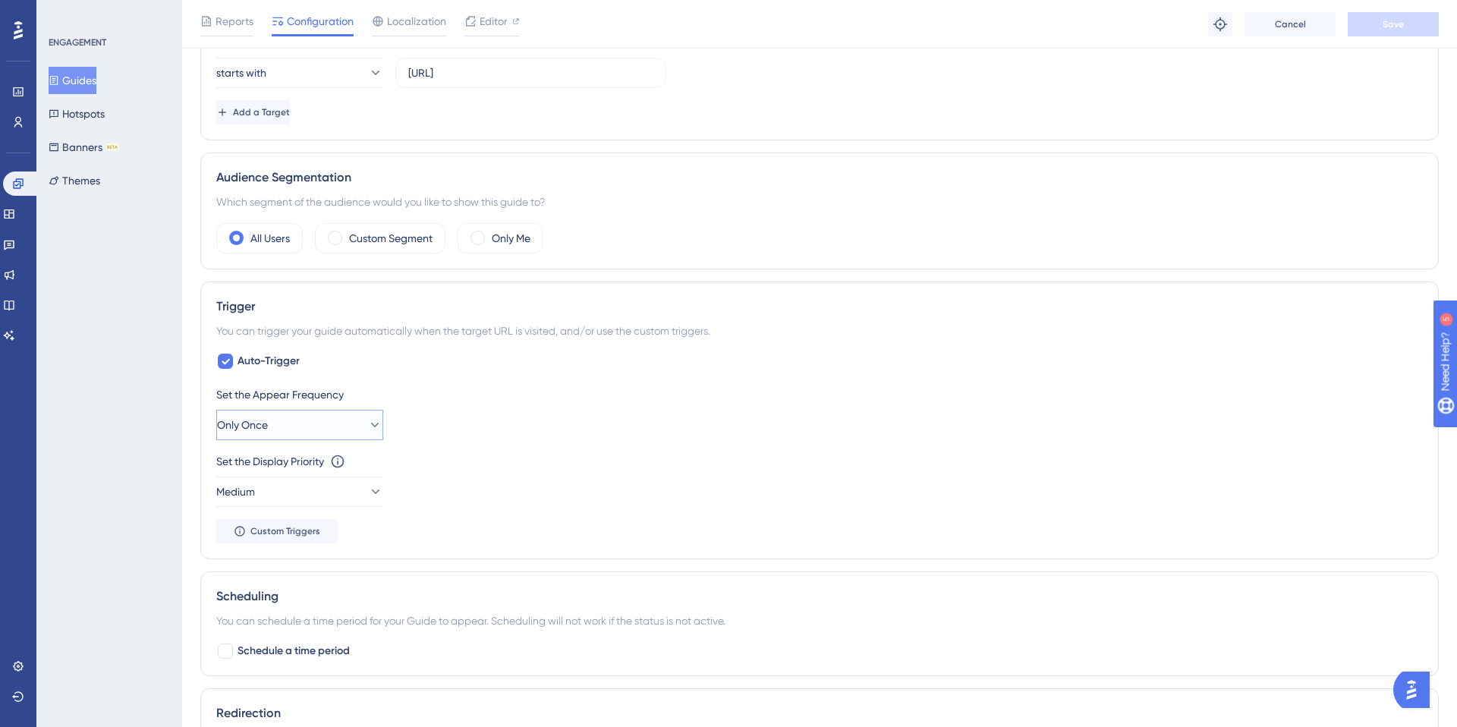
click at [315, 430] on button "Only Once" at bounding box center [299, 425] width 167 height 30
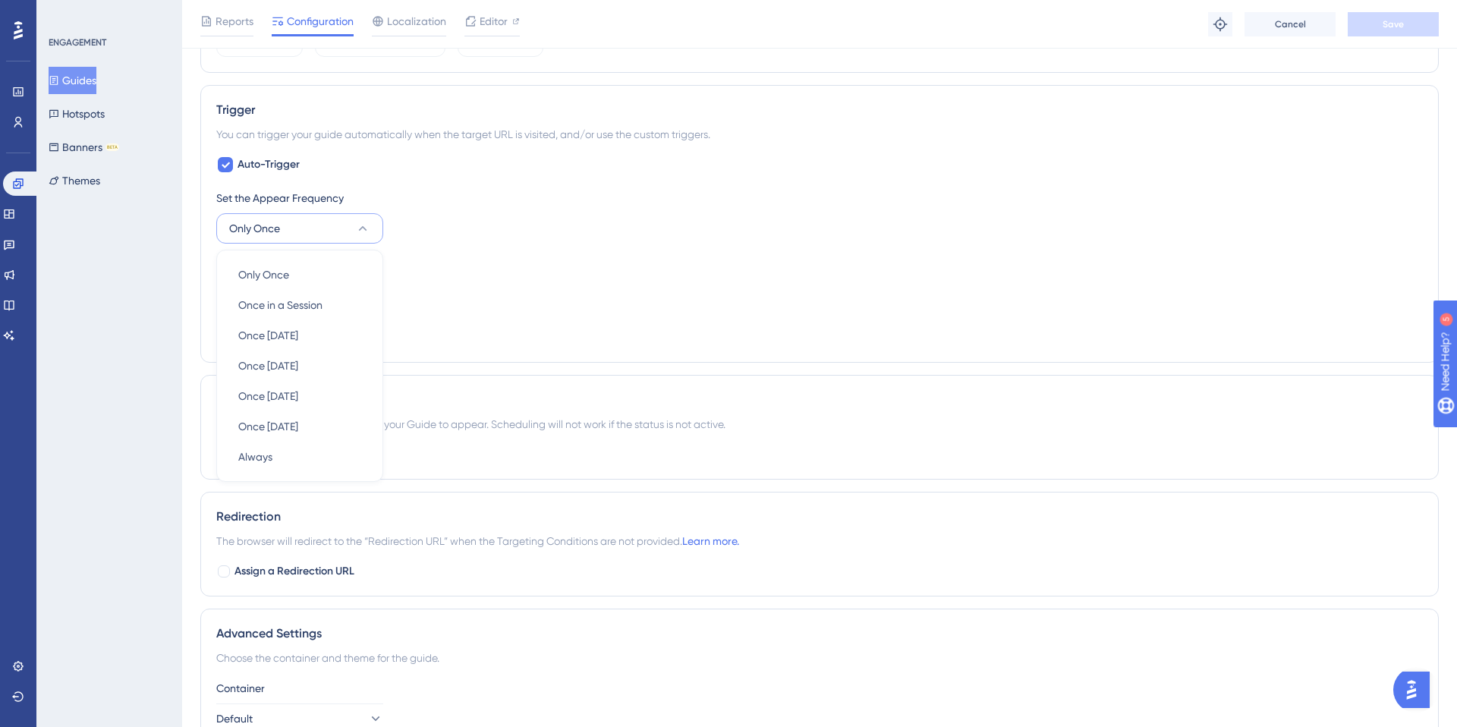
click at [420, 281] on div "Set the Display Priority This option will set the display priority between auto…" at bounding box center [819, 283] width 1206 height 55
click at [298, 222] on button "Only Once" at bounding box center [299, 228] width 167 height 30
click at [294, 457] on div "Always Always" at bounding box center [299, 457] width 123 height 30
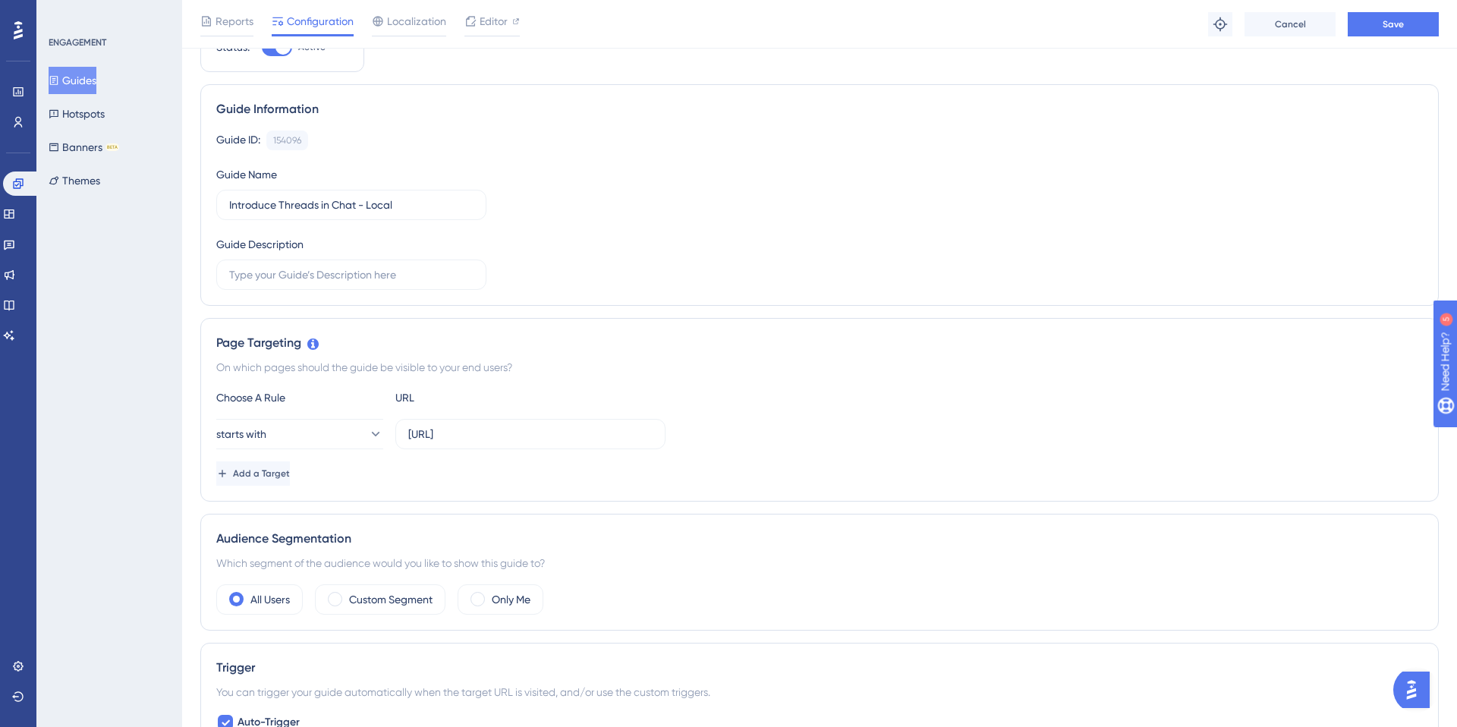
scroll to position [0, 0]
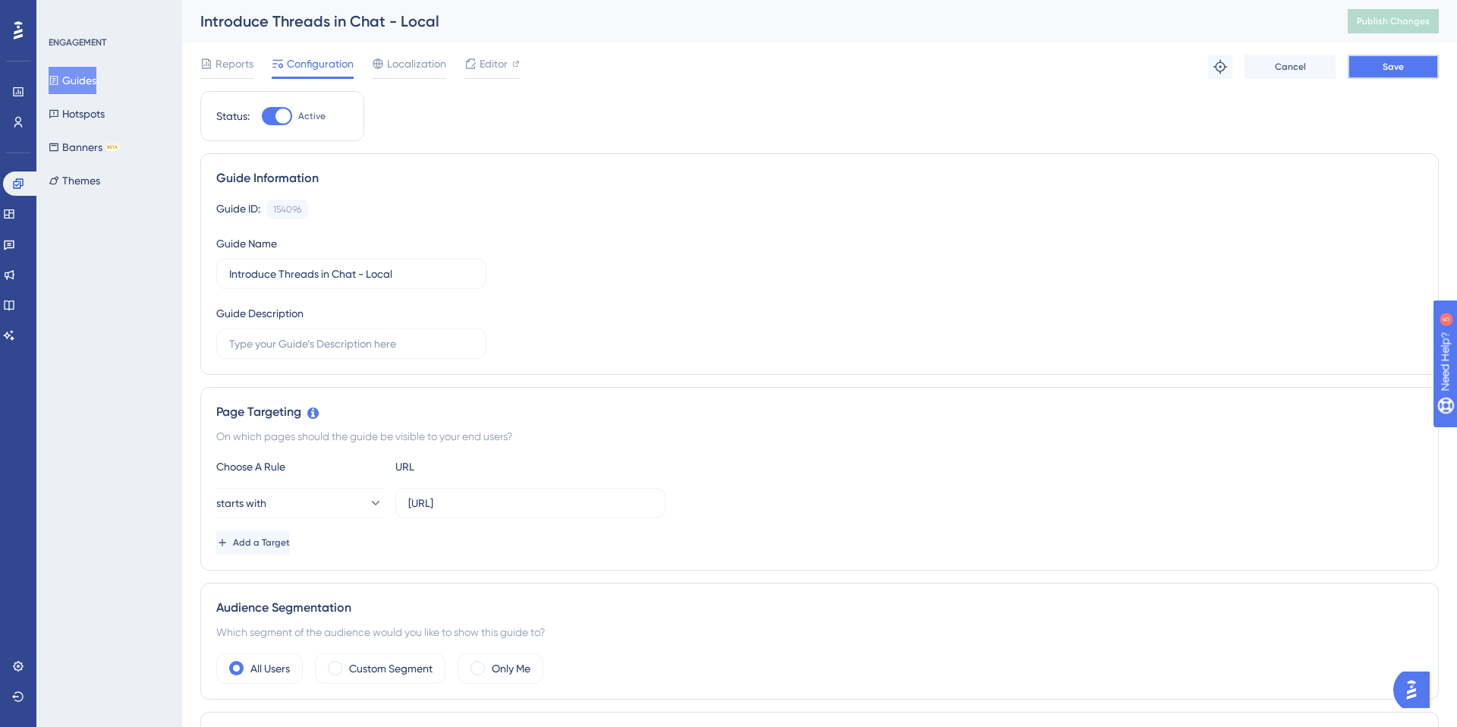
click at [1393, 67] on span "Save" at bounding box center [1392, 67] width 21 height 12
click at [1394, 22] on span "Publish Changes" at bounding box center [1393, 21] width 73 height 12
click at [477, 77] on div at bounding box center [491, 78] width 55 height 2
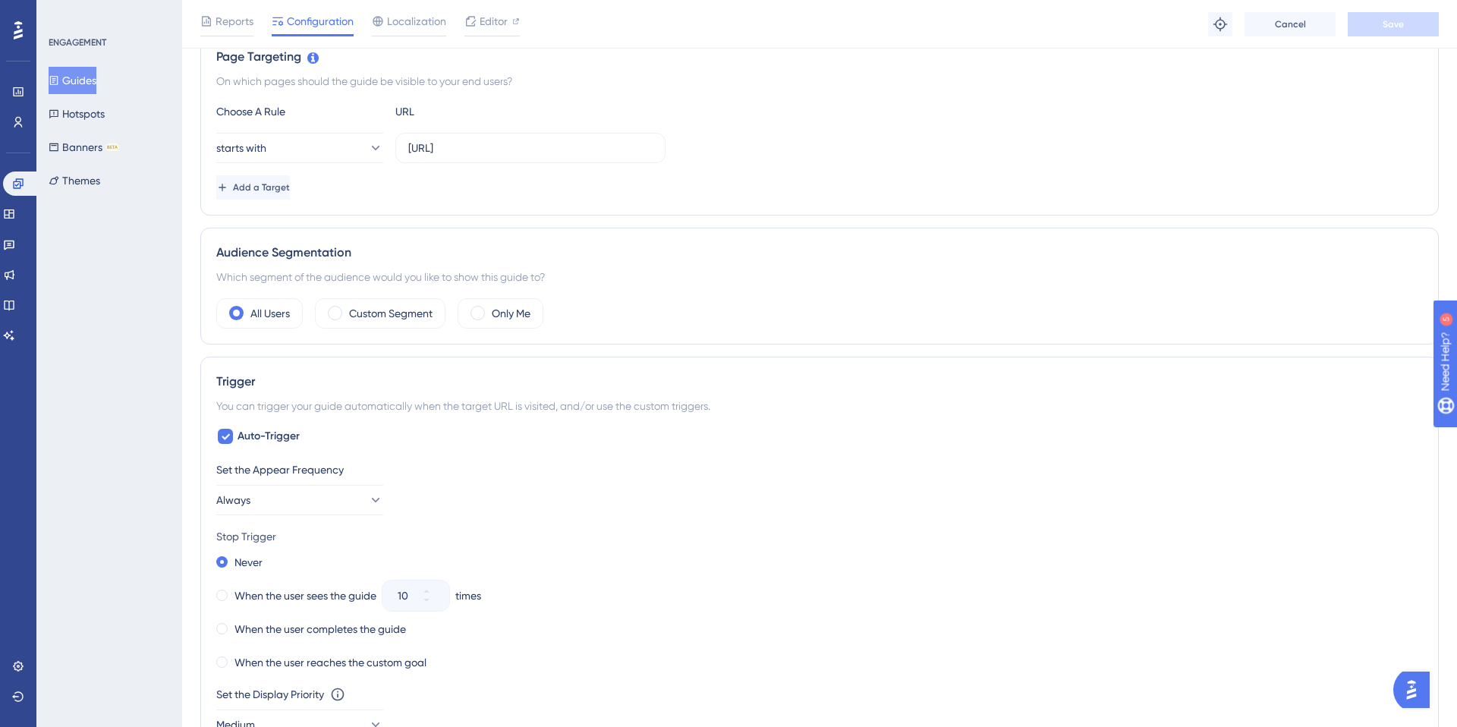
scroll to position [387, 0]
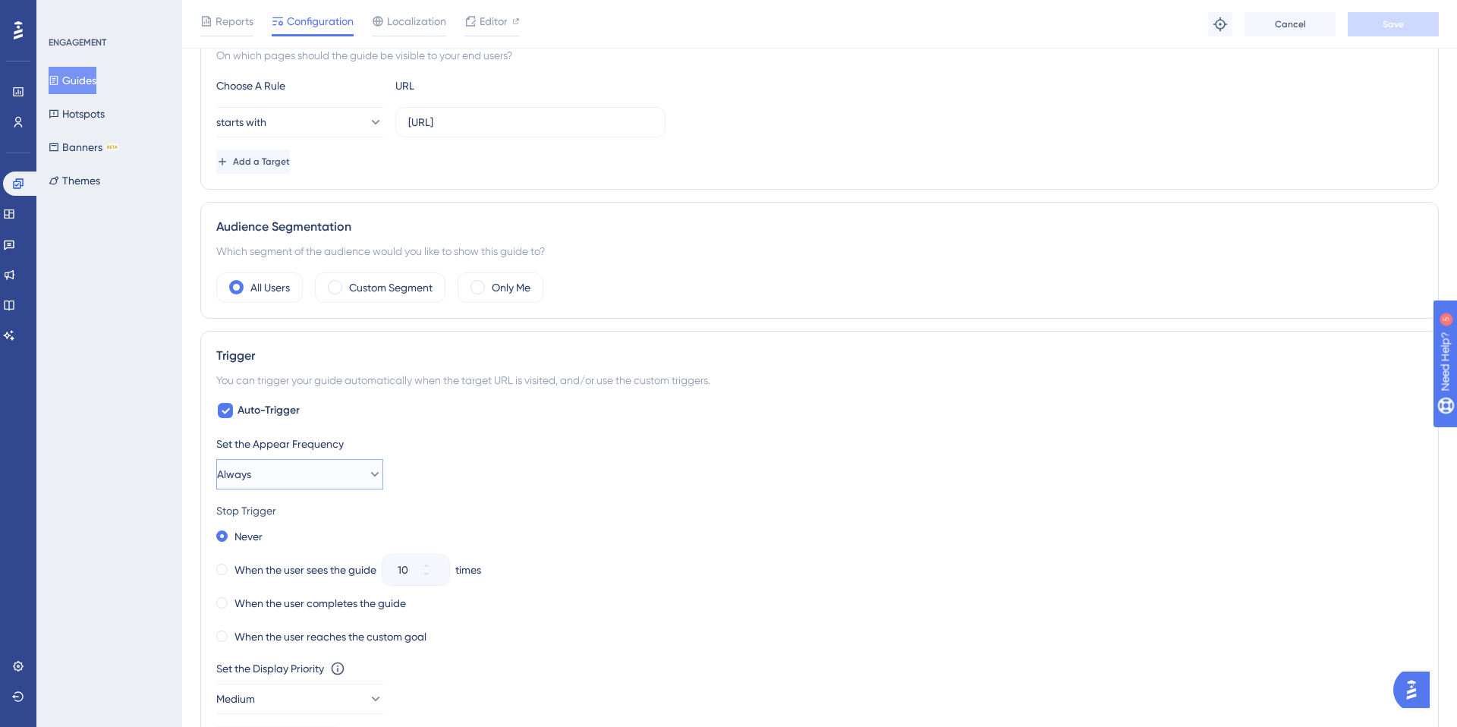
click at [275, 470] on button "Always" at bounding box center [299, 474] width 167 height 30
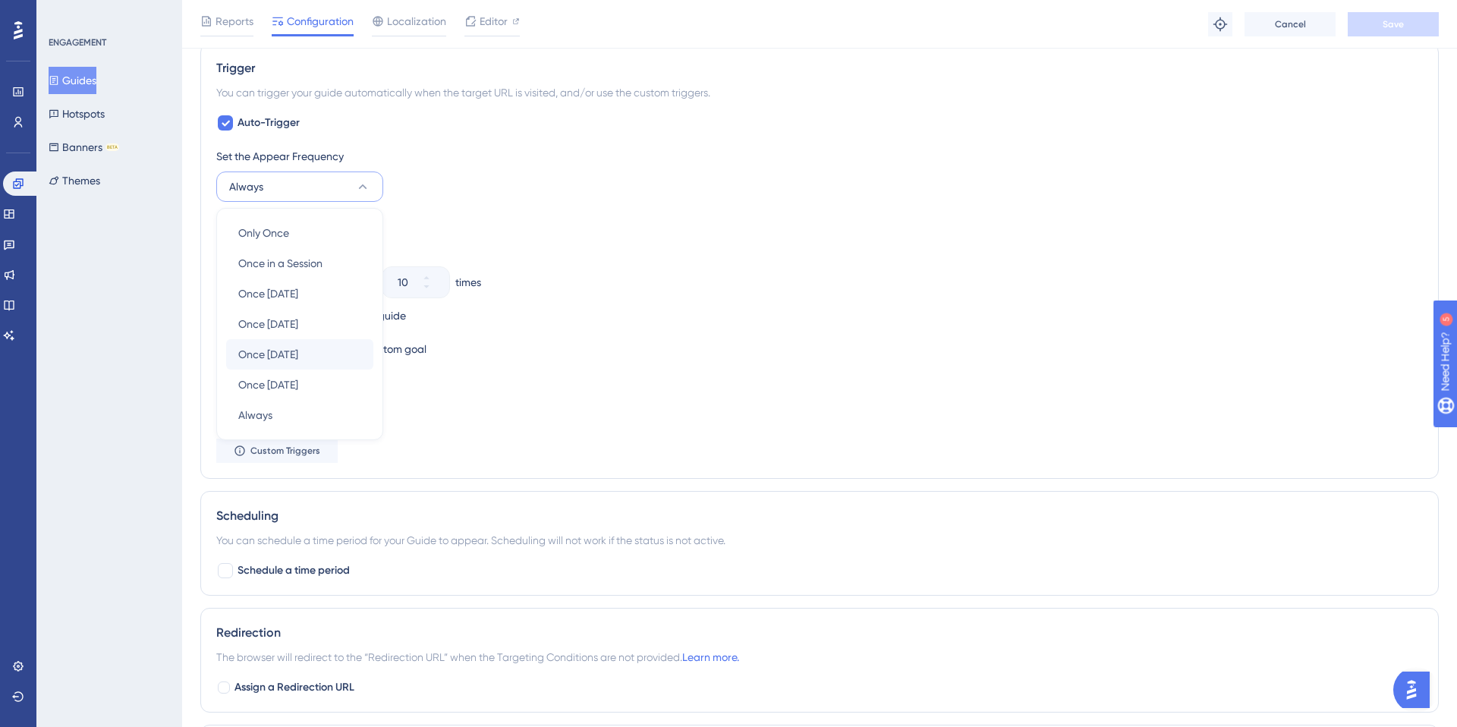
scroll to position [681, 0]
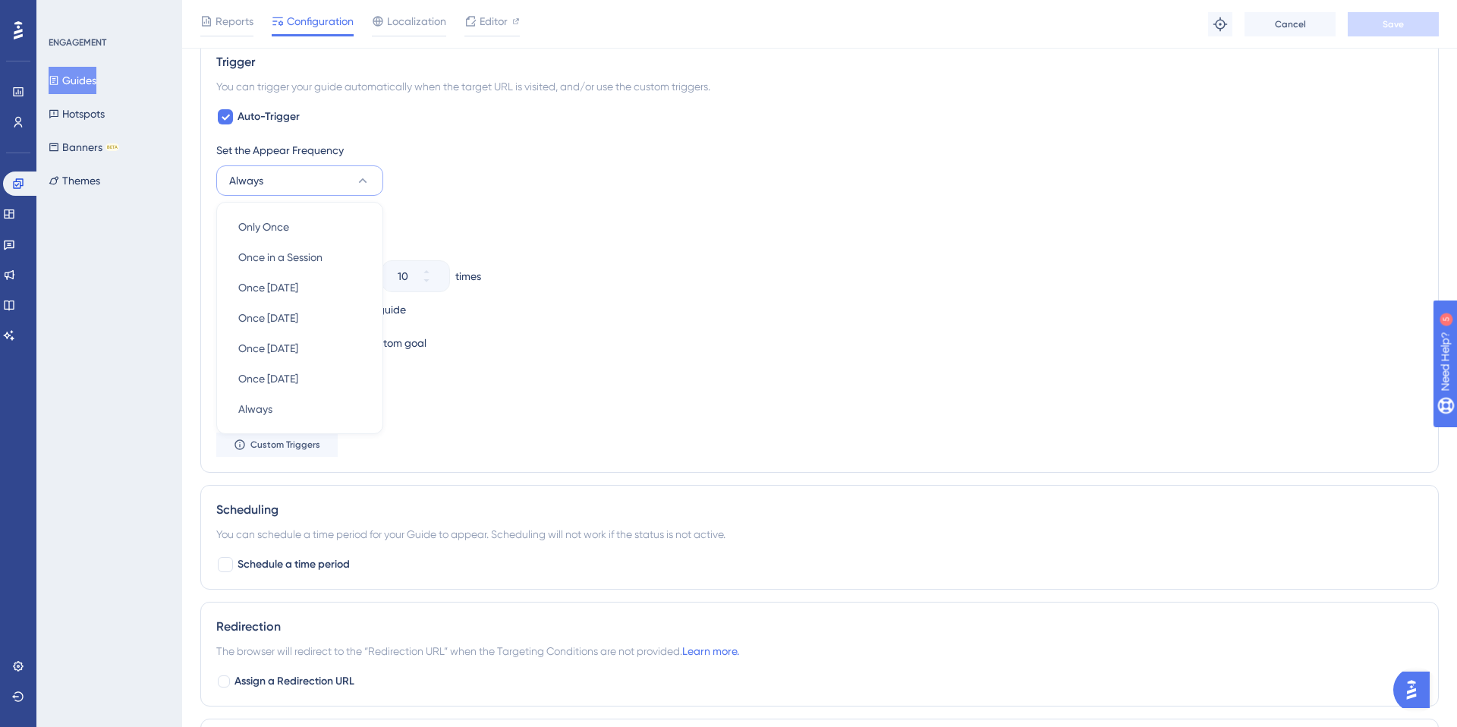
click at [445, 212] on div "Stop Trigger" at bounding box center [819, 217] width 1206 height 18
click at [279, 446] on span "Custom Triggers" at bounding box center [285, 445] width 70 height 12
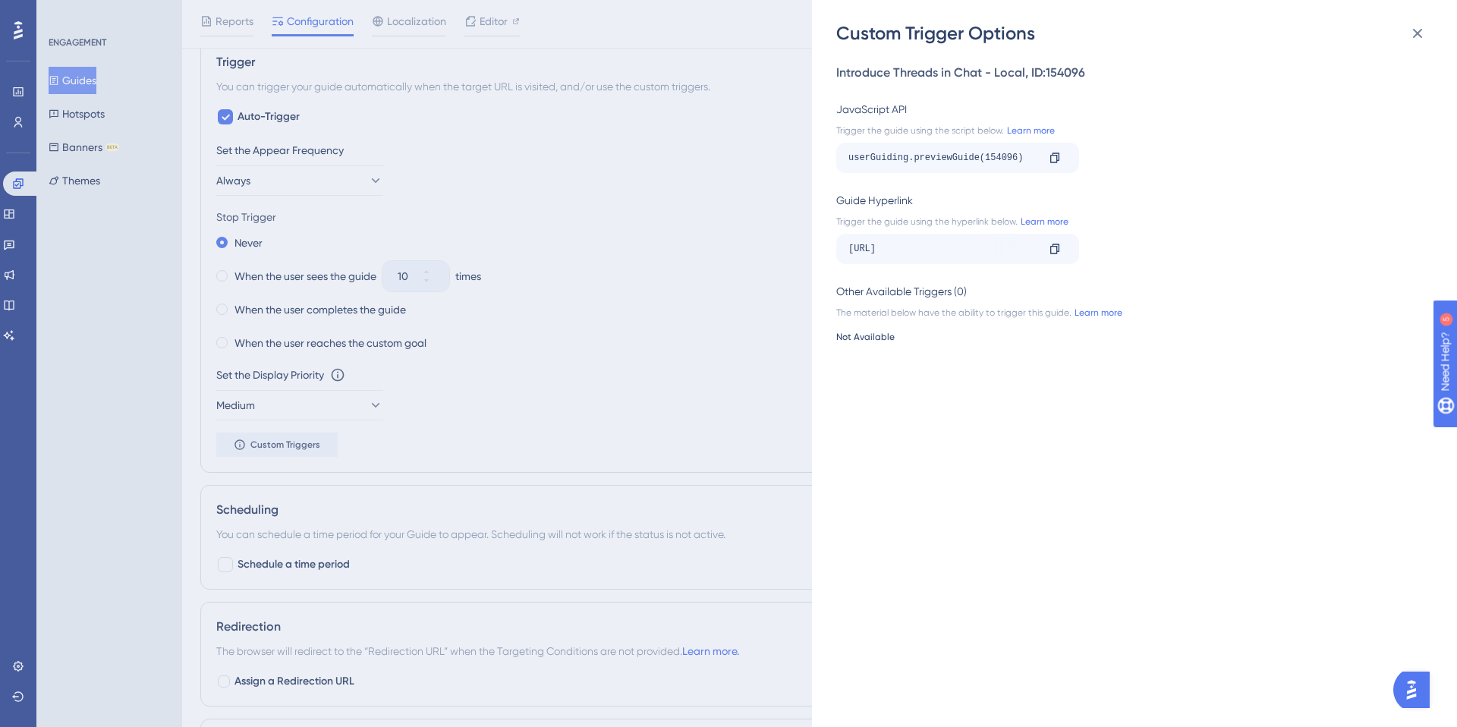
click at [1002, 247] on div "http://localhost:3000/#/chat/9531c673-1789-45dd-af83-9f70c25242de?__ug__=154096" at bounding box center [942, 249] width 188 height 24
click at [1054, 156] on icon at bounding box center [1054, 158] width 9 height 10
click at [1417, 31] on icon at bounding box center [1417, 33] width 18 height 18
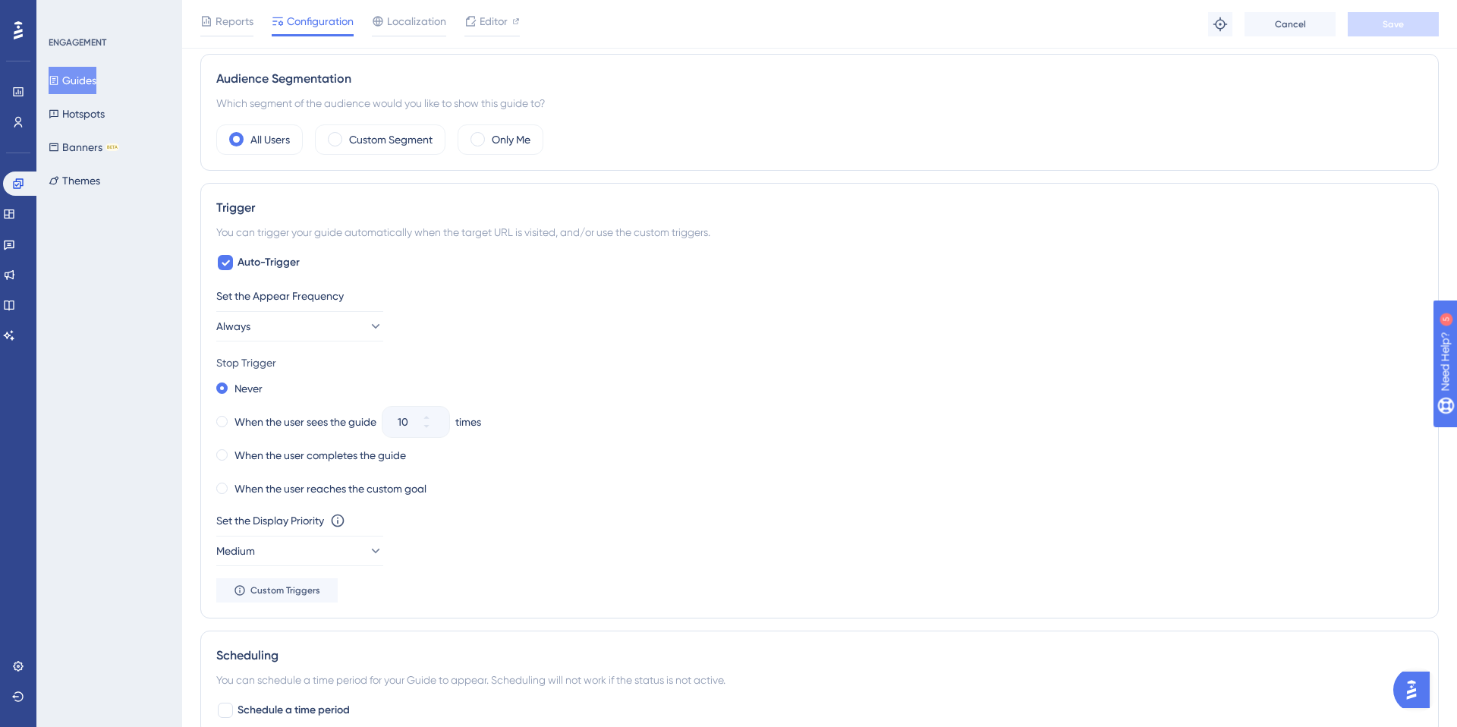
scroll to position [516, 0]
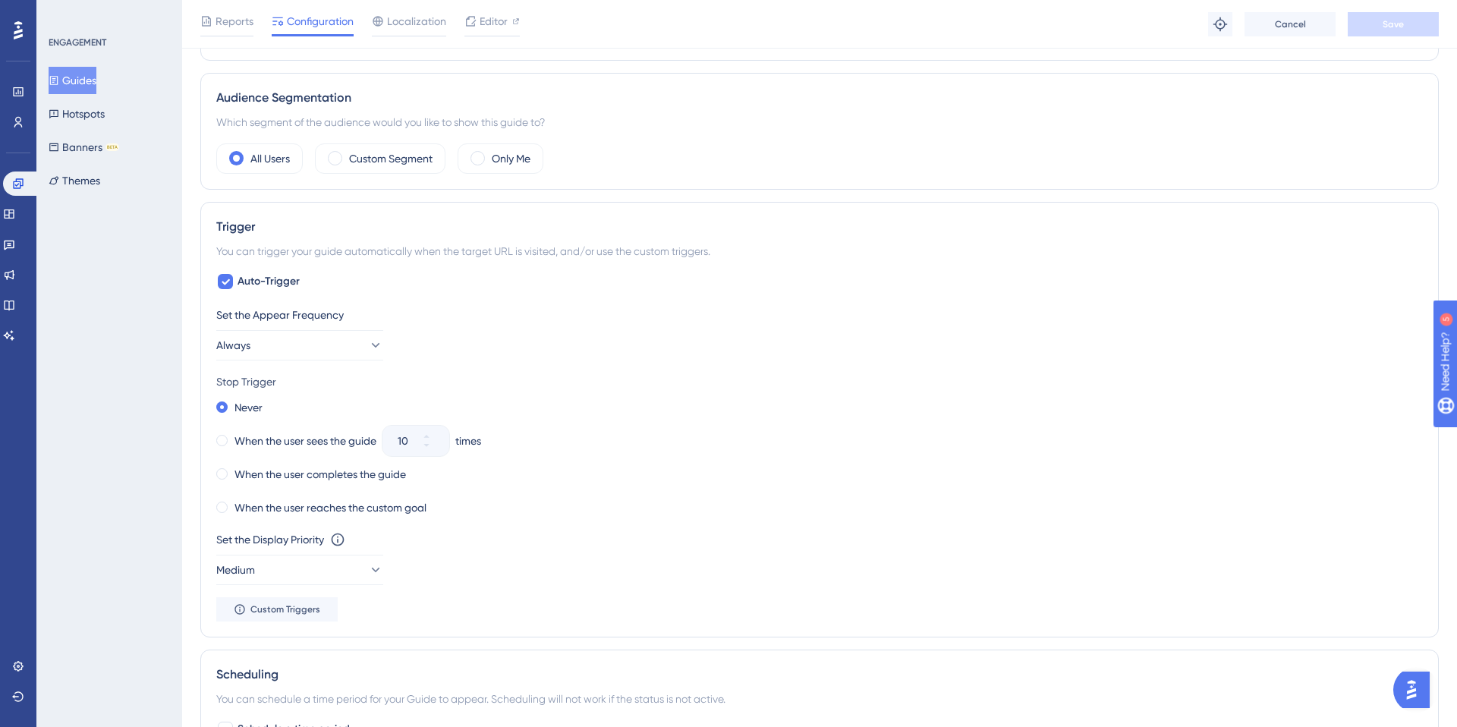
click at [311, 323] on div "Set the Appear Frequency Always" at bounding box center [819, 333] width 1206 height 55
click at [310, 336] on button "Always" at bounding box center [299, 345] width 167 height 30
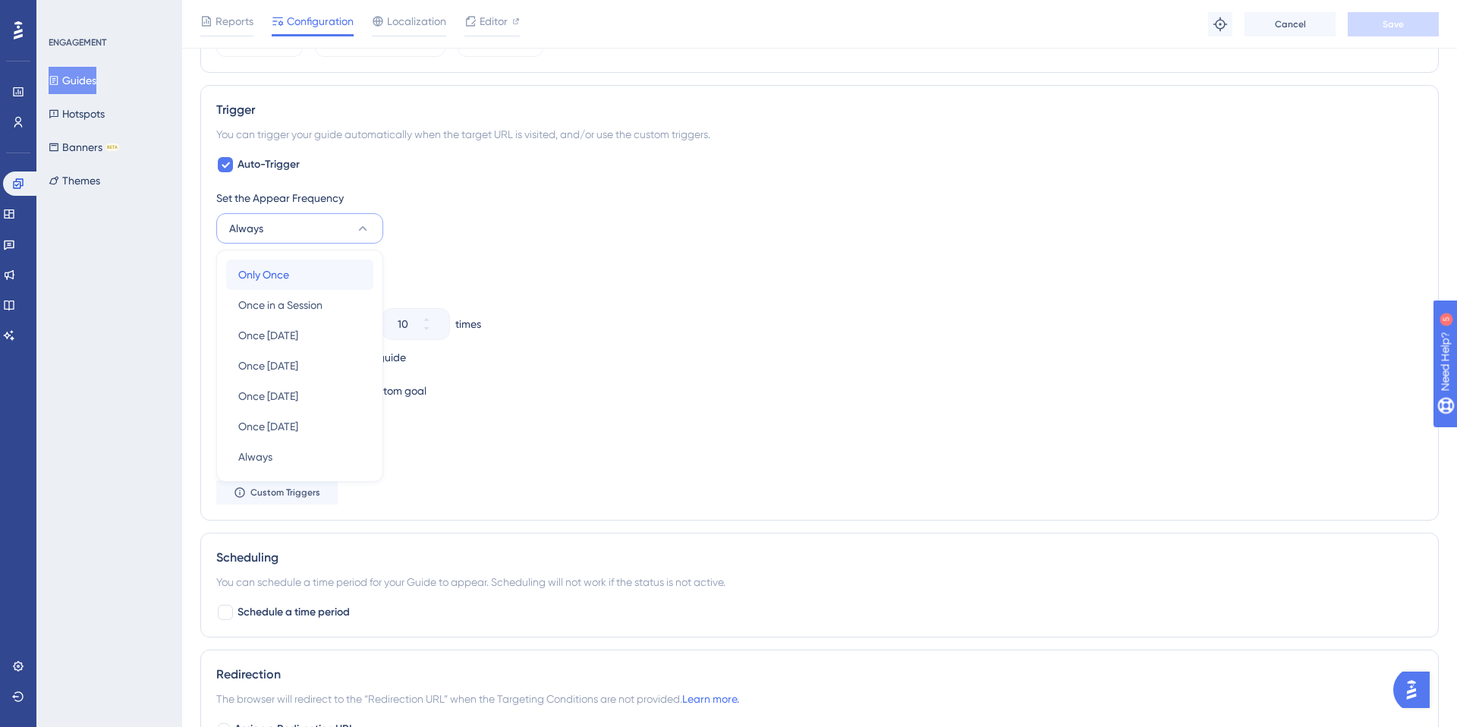
click at [299, 275] on div "Only Once Only Once" at bounding box center [299, 274] width 123 height 30
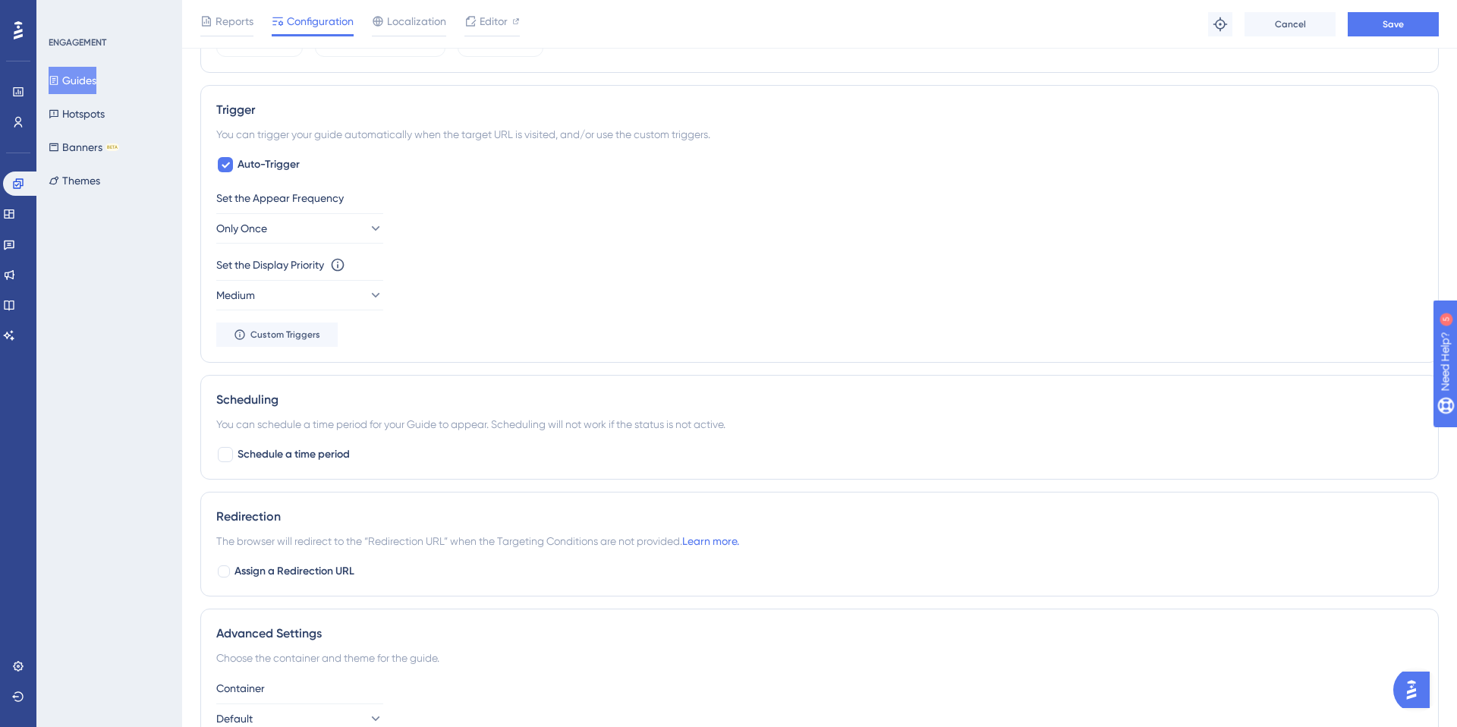
click at [491, 283] on div "Set the Display Priority This option will set the display priority between auto…" at bounding box center [819, 283] width 1206 height 55
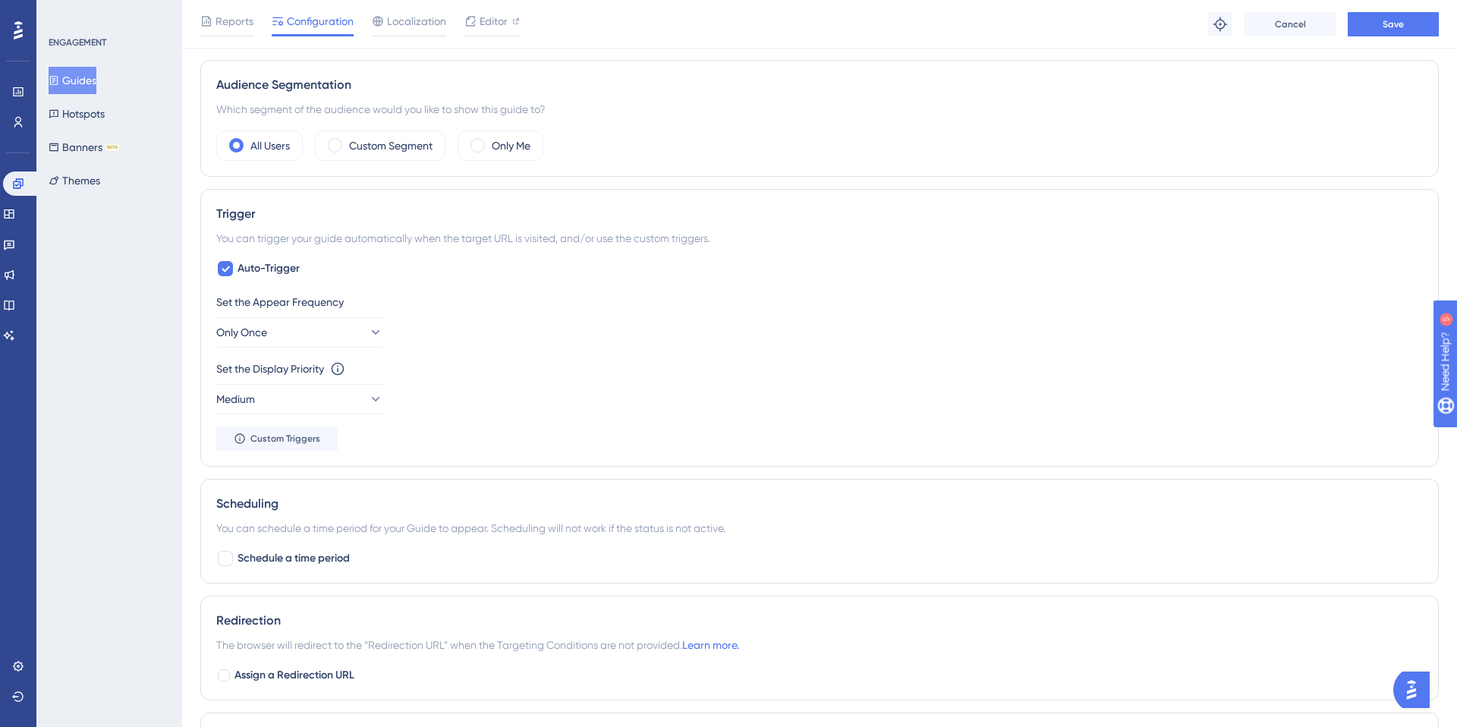
scroll to position [527, 0]
click at [294, 272] on span "Auto-Trigger" at bounding box center [268, 270] width 62 height 18
checkbox input "false"
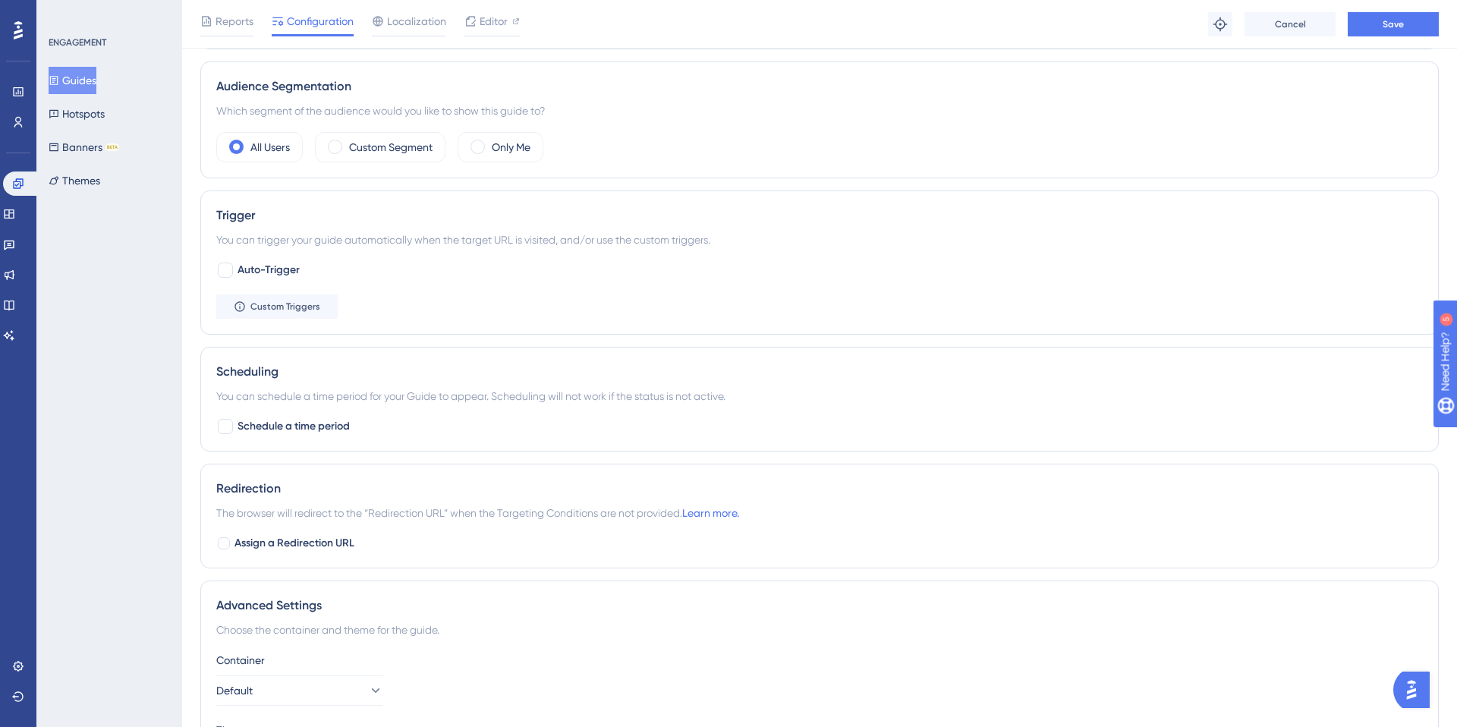
click at [395, 306] on div "Custom Triggers" at bounding box center [819, 306] width 1206 height 24
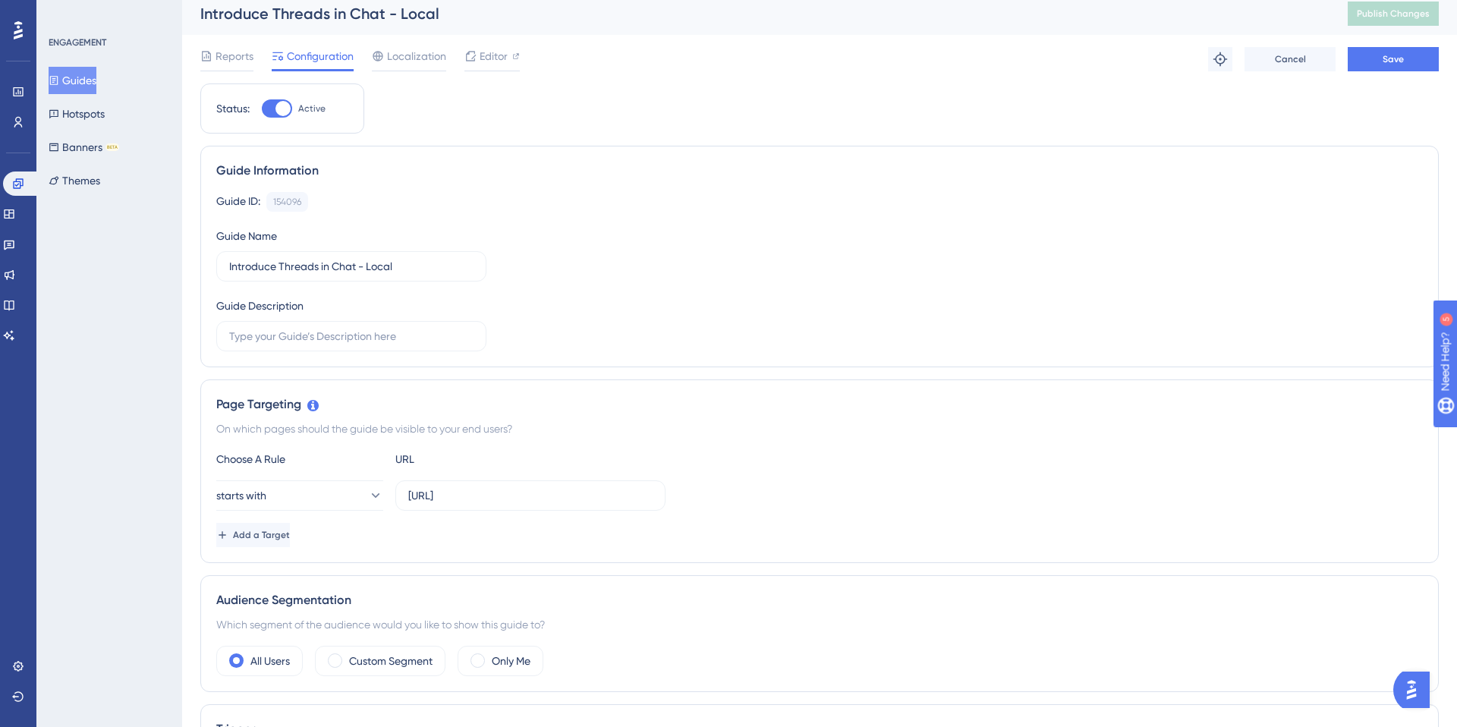
scroll to position [0, 0]
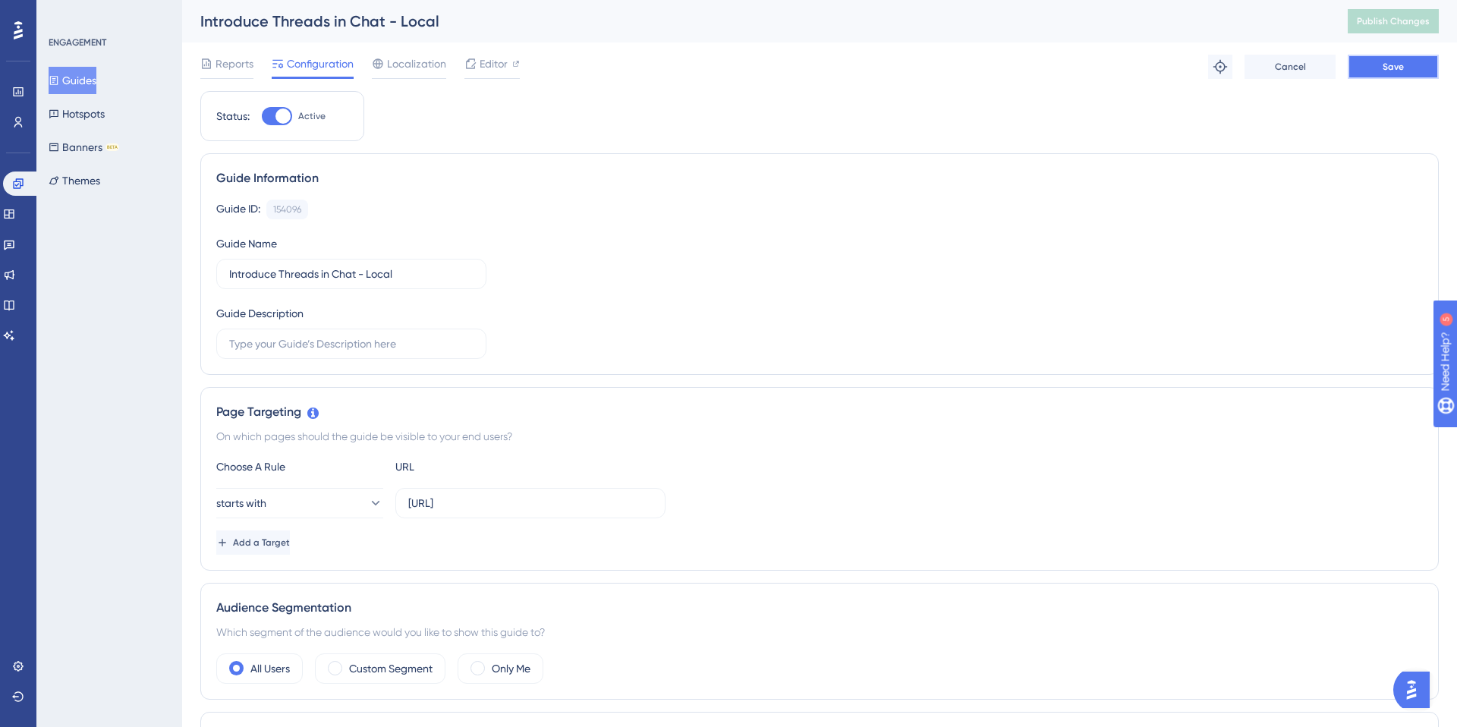
click at [1365, 67] on button "Save" at bounding box center [1392, 67] width 91 height 24
click at [1374, 17] on span "Publish Changes" at bounding box center [1393, 21] width 73 height 12
click at [20, 652] on div "Performance Users Engagement Widgets Feedback Product Updates Knowledge Base AI…" at bounding box center [18, 363] width 36 height 727
click at [18, 663] on icon at bounding box center [18, 666] width 12 height 12
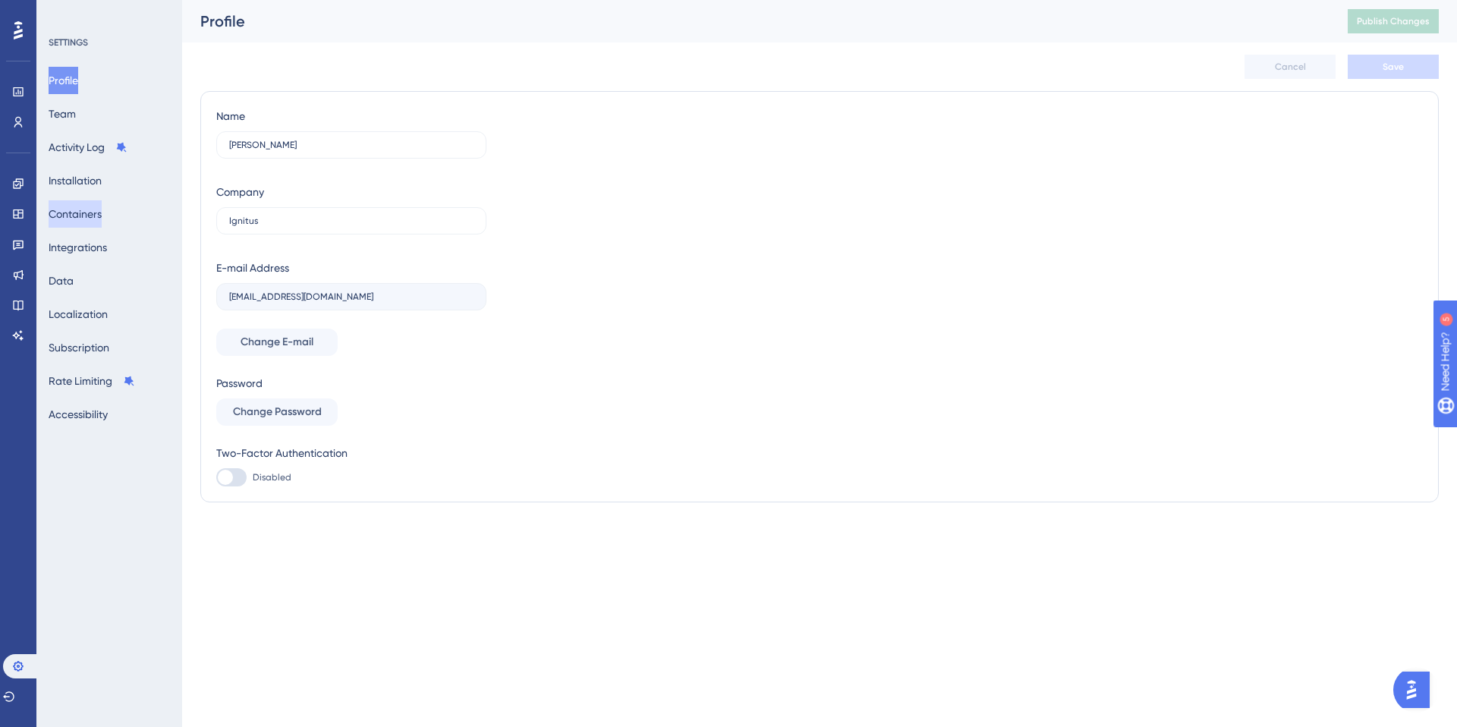
click at [95, 219] on button "Containers" at bounding box center [75, 213] width 53 height 27
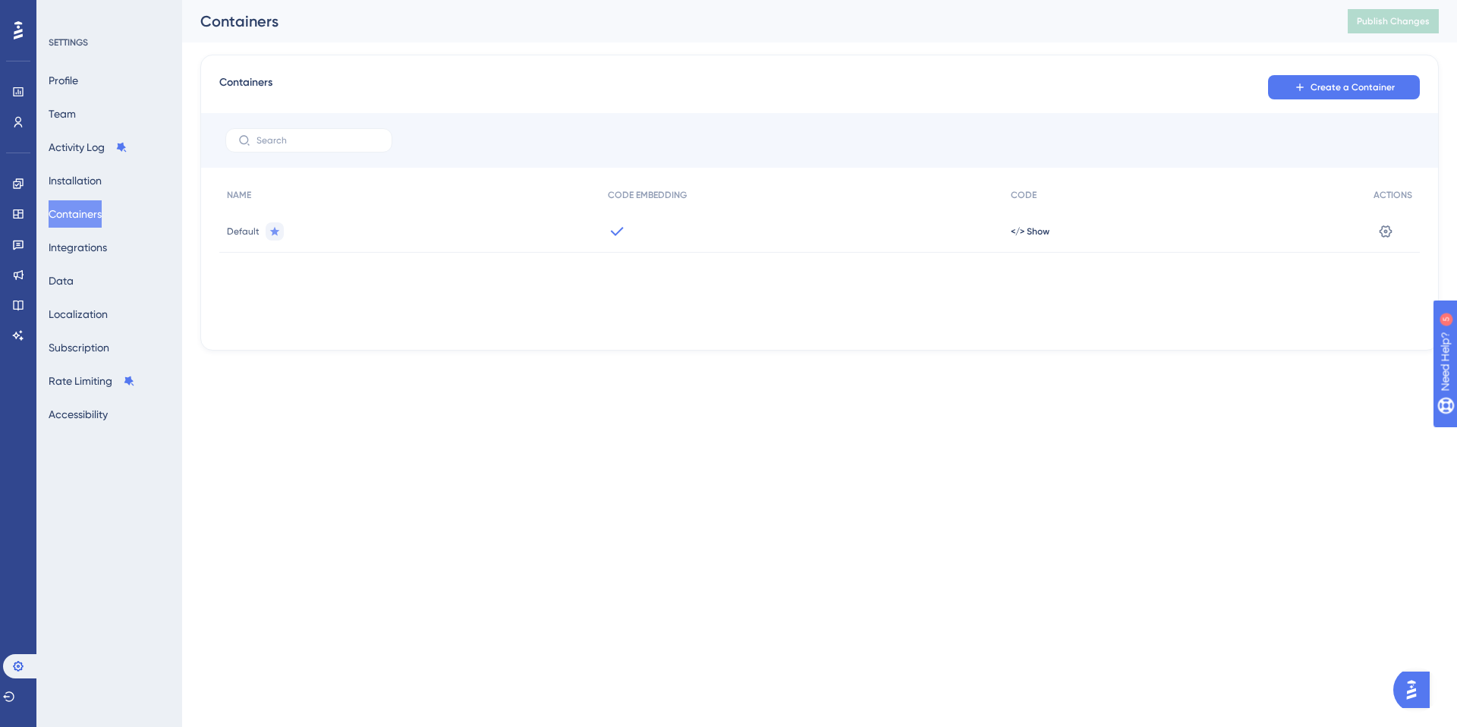
click at [242, 226] on span "Default" at bounding box center [243, 231] width 33 height 12
click at [244, 235] on span "Default" at bounding box center [243, 231] width 33 height 12
click at [1385, 227] on icon at bounding box center [1385, 231] width 15 height 15
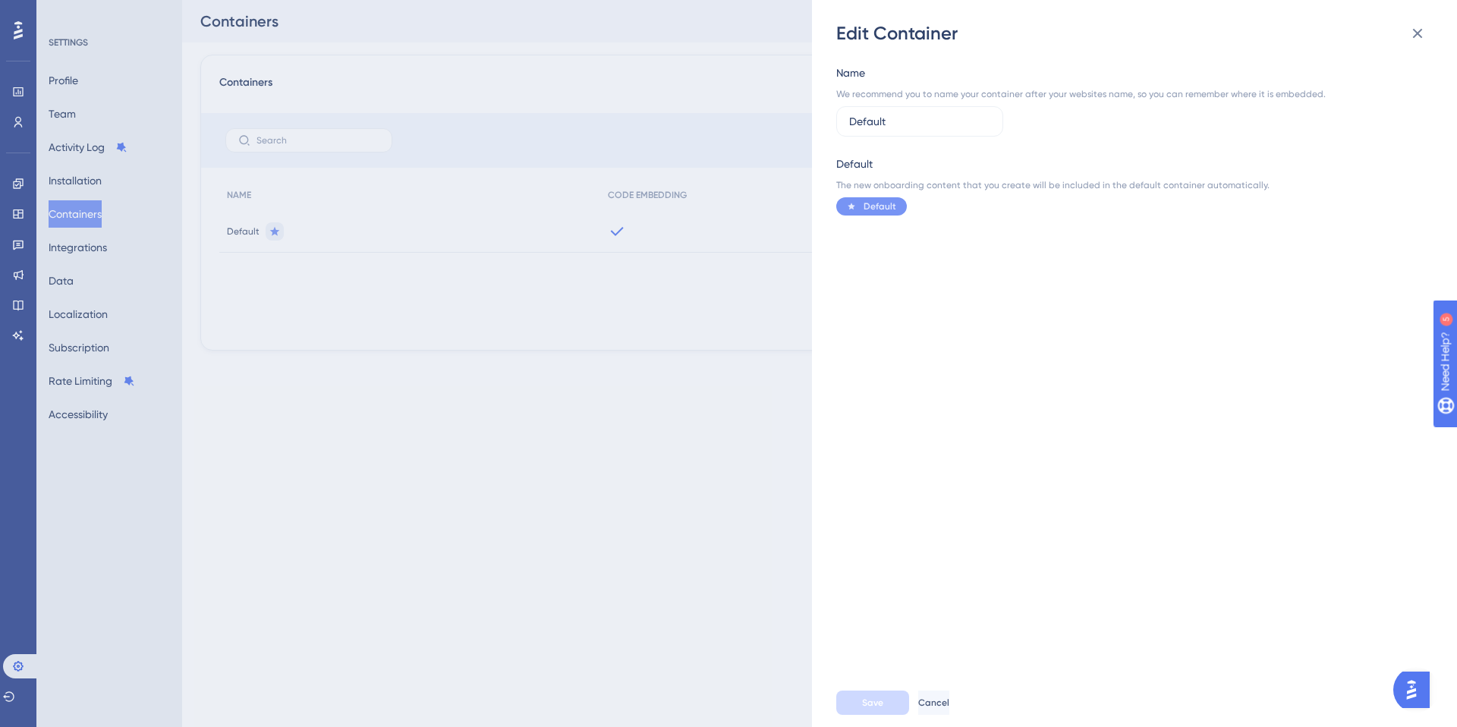
click at [731, 366] on div "Edit Container Name We recommend you to name your container after your websites…" at bounding box center [728, 363] width 1457 height 727
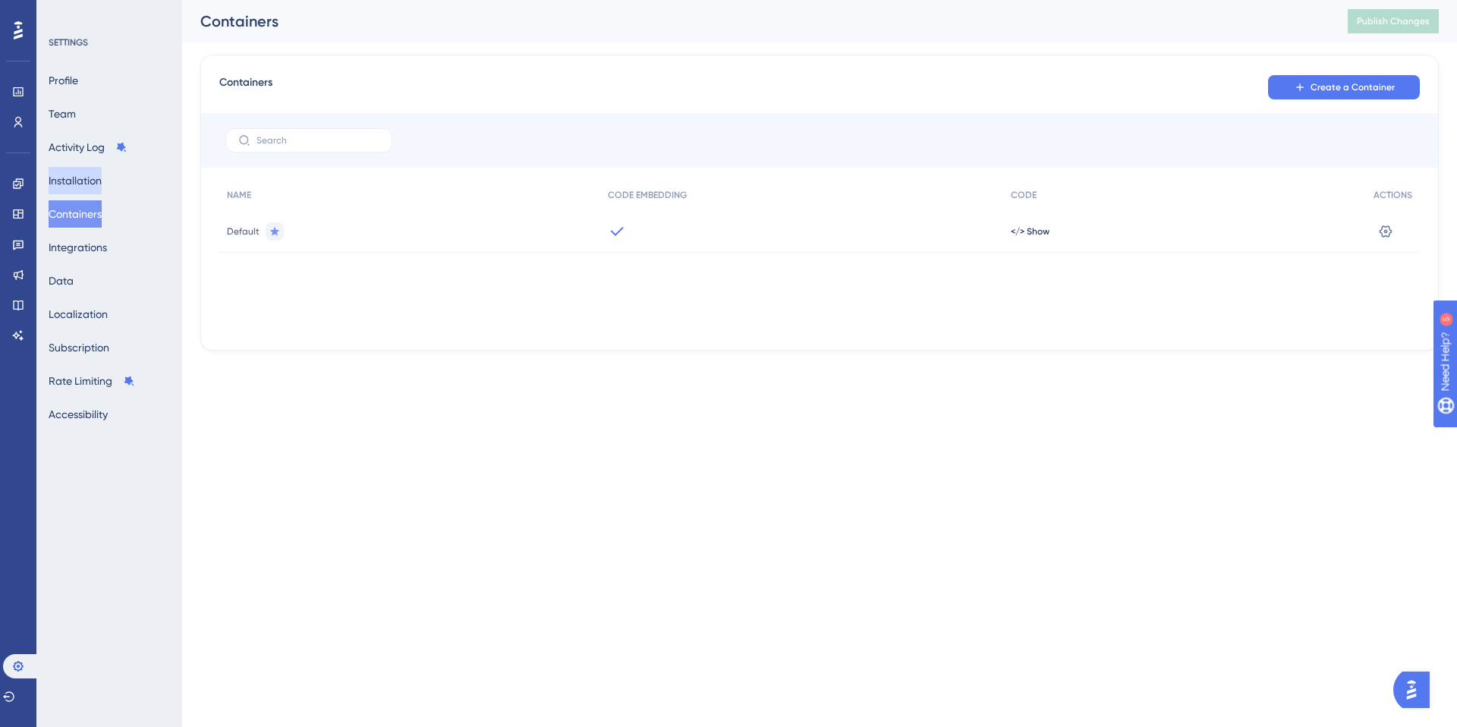
click at [90, 190] on button "Installation" at bounding box center [75, 180] width 53 height 27
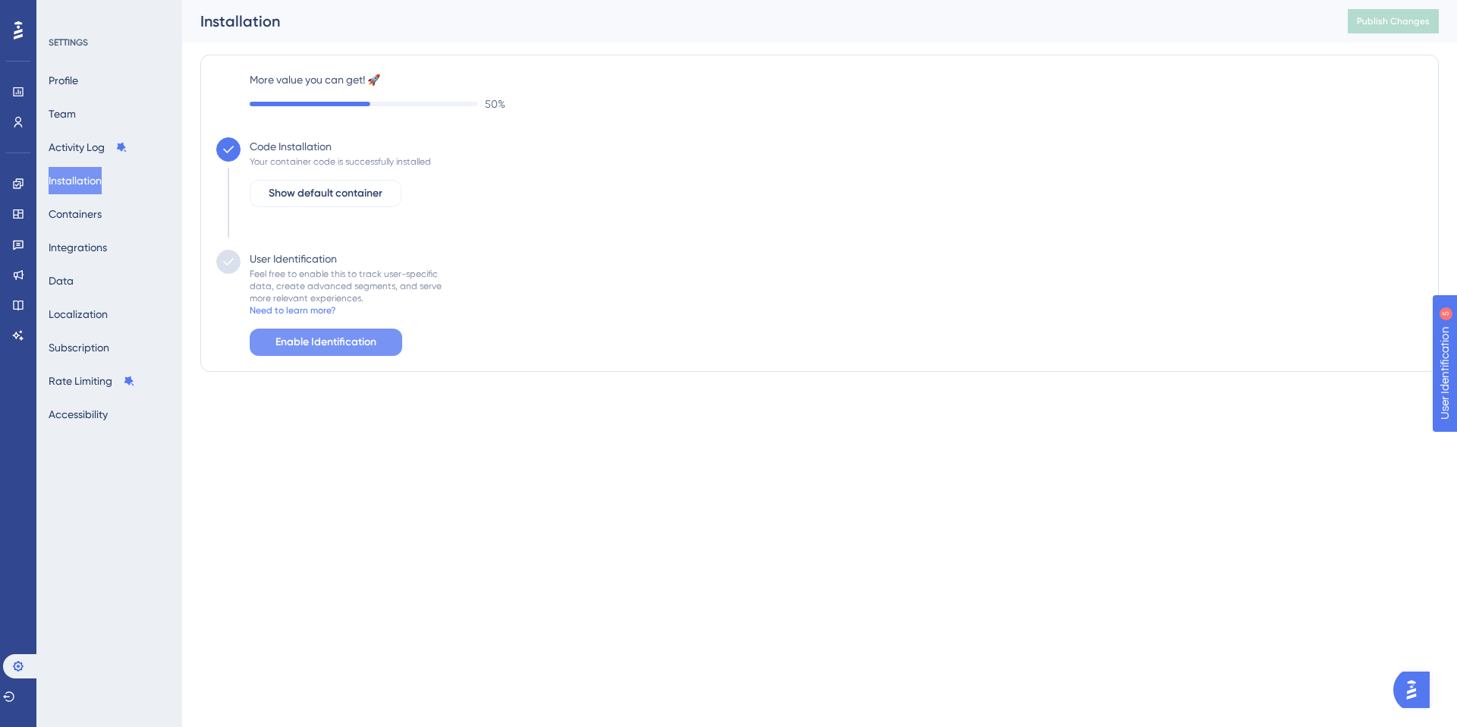
click at [367, 338] on span "Enable Identification" at bounding box center [325, 342] width 101 height 18
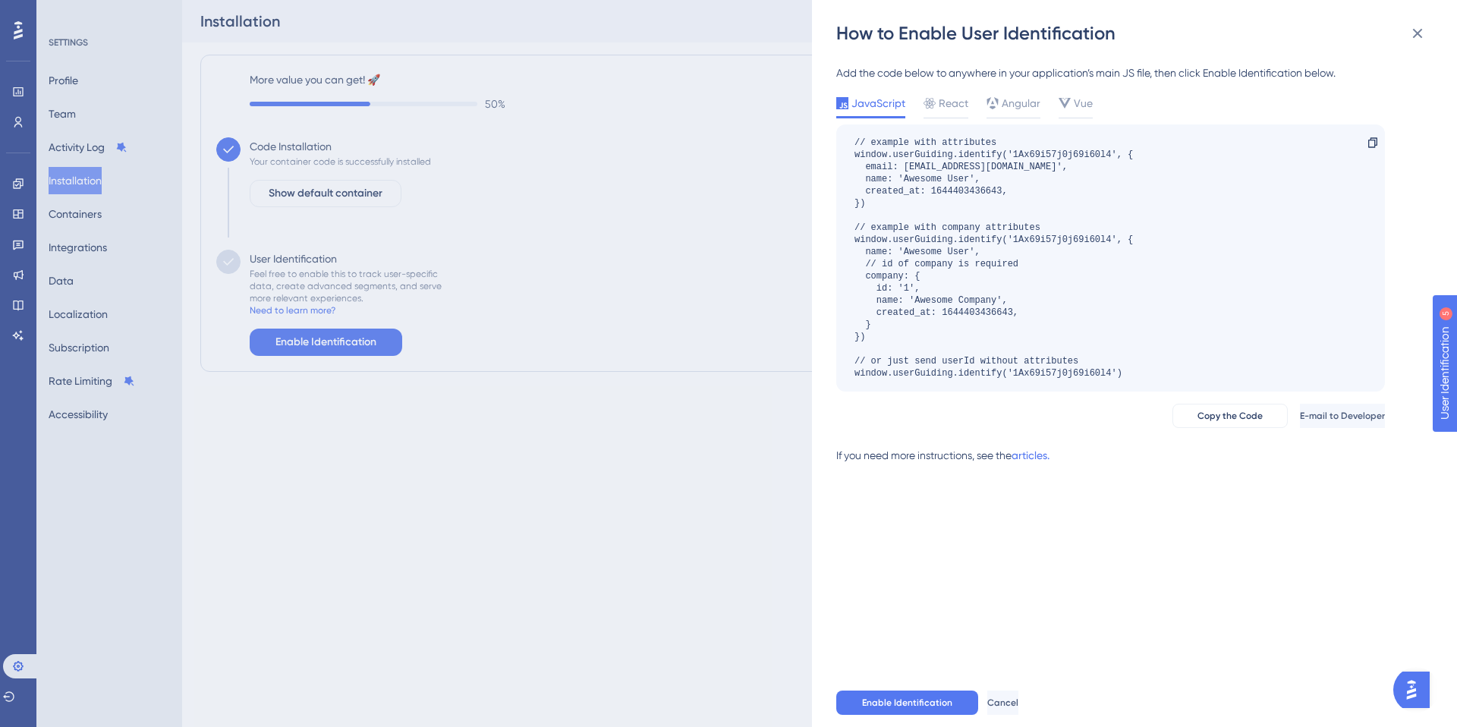
click at [943, 337] on div "// example with attributes window.userGuiding.identify('1Ax69i57j0j69i60l4', { …" at bounding box center [993, 258] width 278 height 243
click at [931, 705] on span "Enable Identification" at bounding box center [907, 702] width 90 height 12
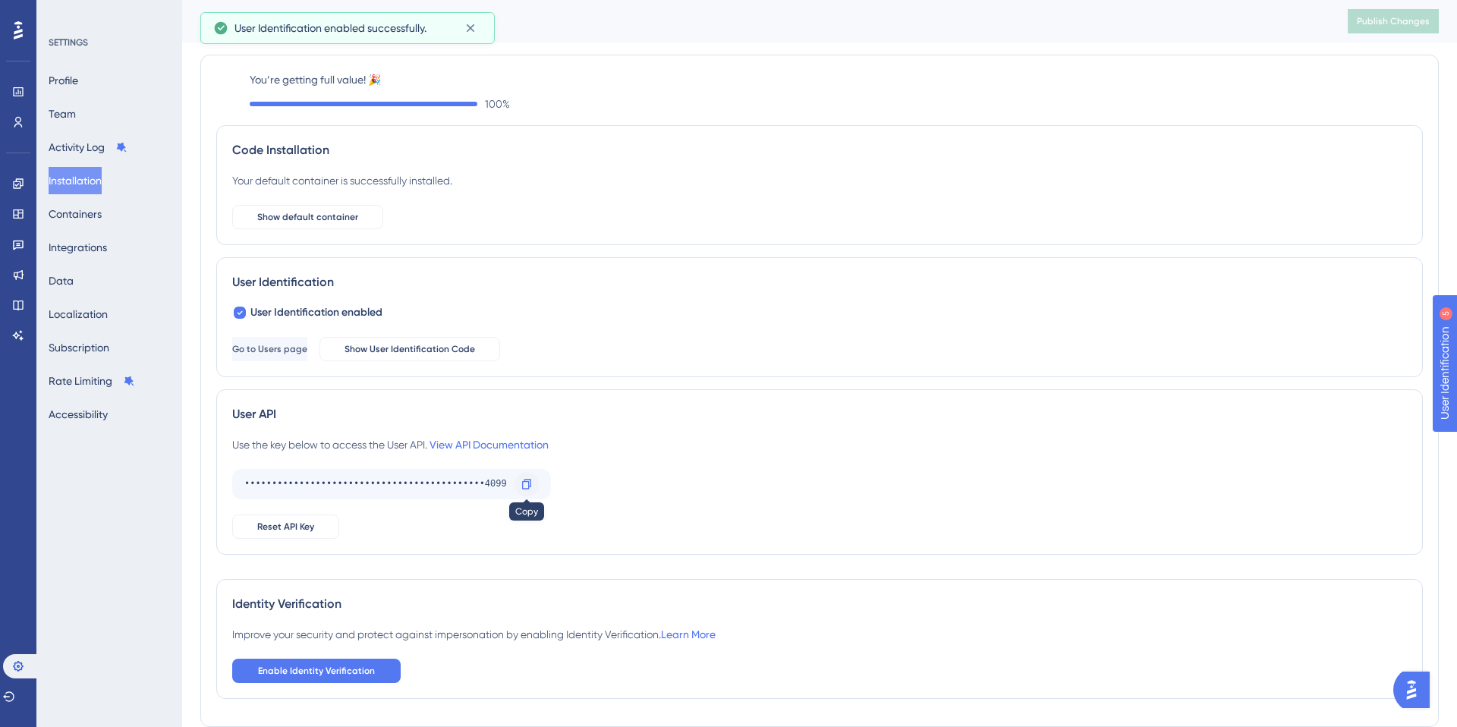
click at [531, 492] on div at bounding box center [526, 484] width 24 height 24
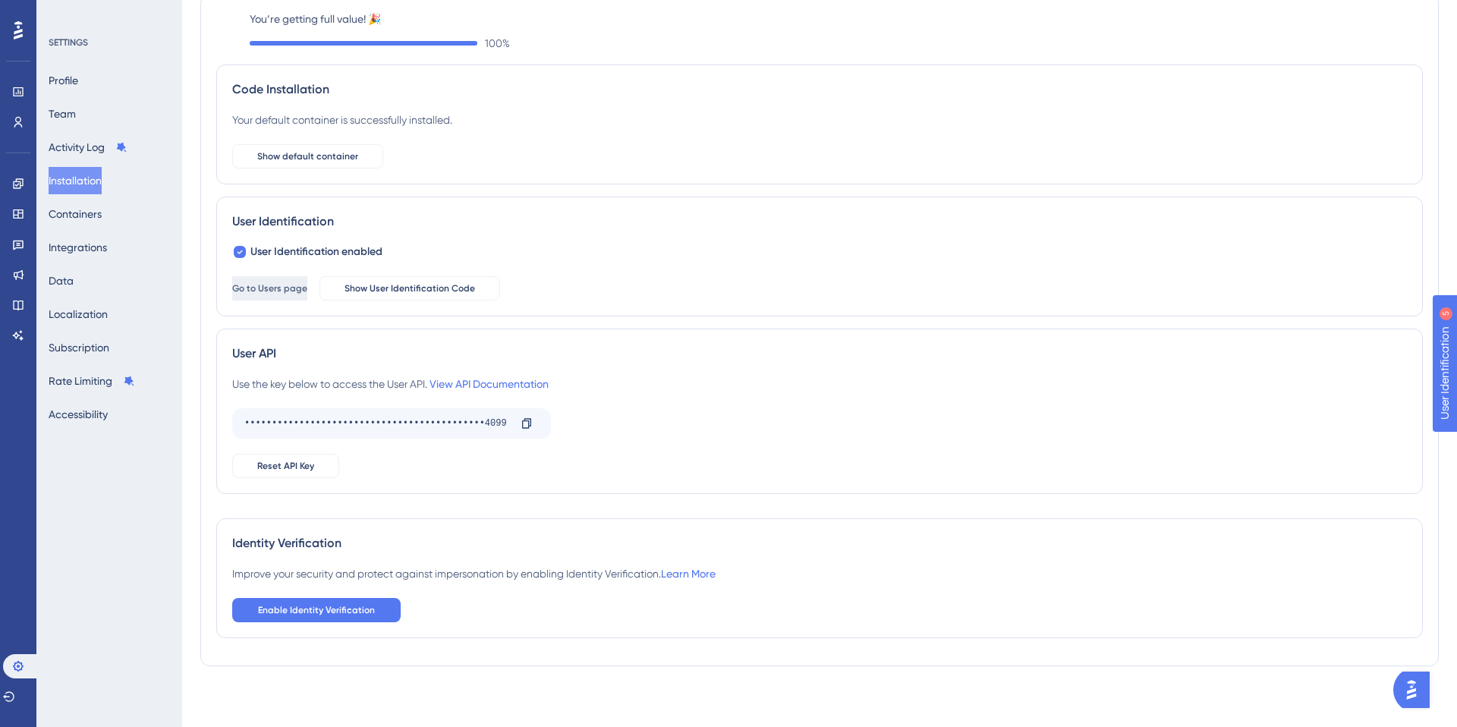
click at [307, 289] on span "Go to Users page" at bounding box center [269, 288] width 75 height 12
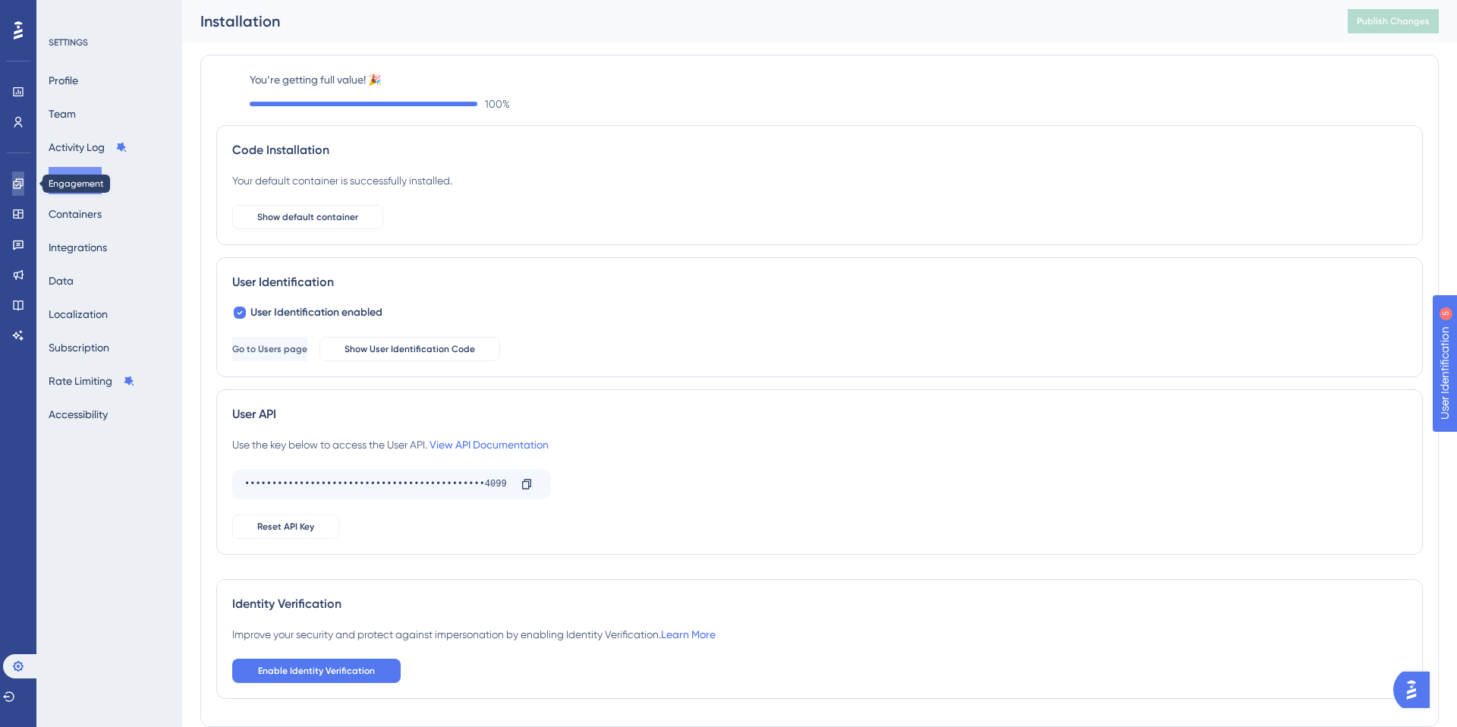
click at [16, 181] on icon at bounding box center [18, 183] width 10 height 10
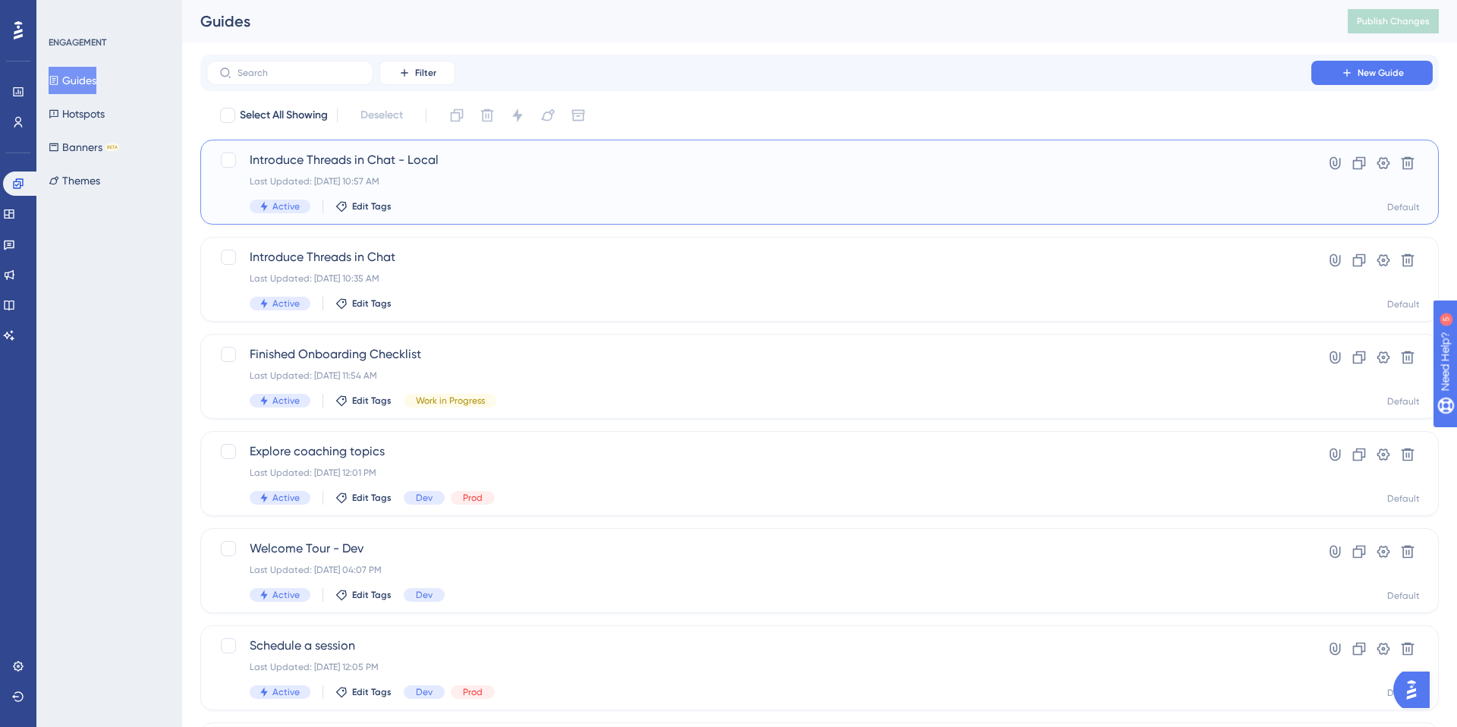
click at [355, 162] on span "Introduce Threads in Chat - Local" at bounding box center [759, 160] width 1018 height 18
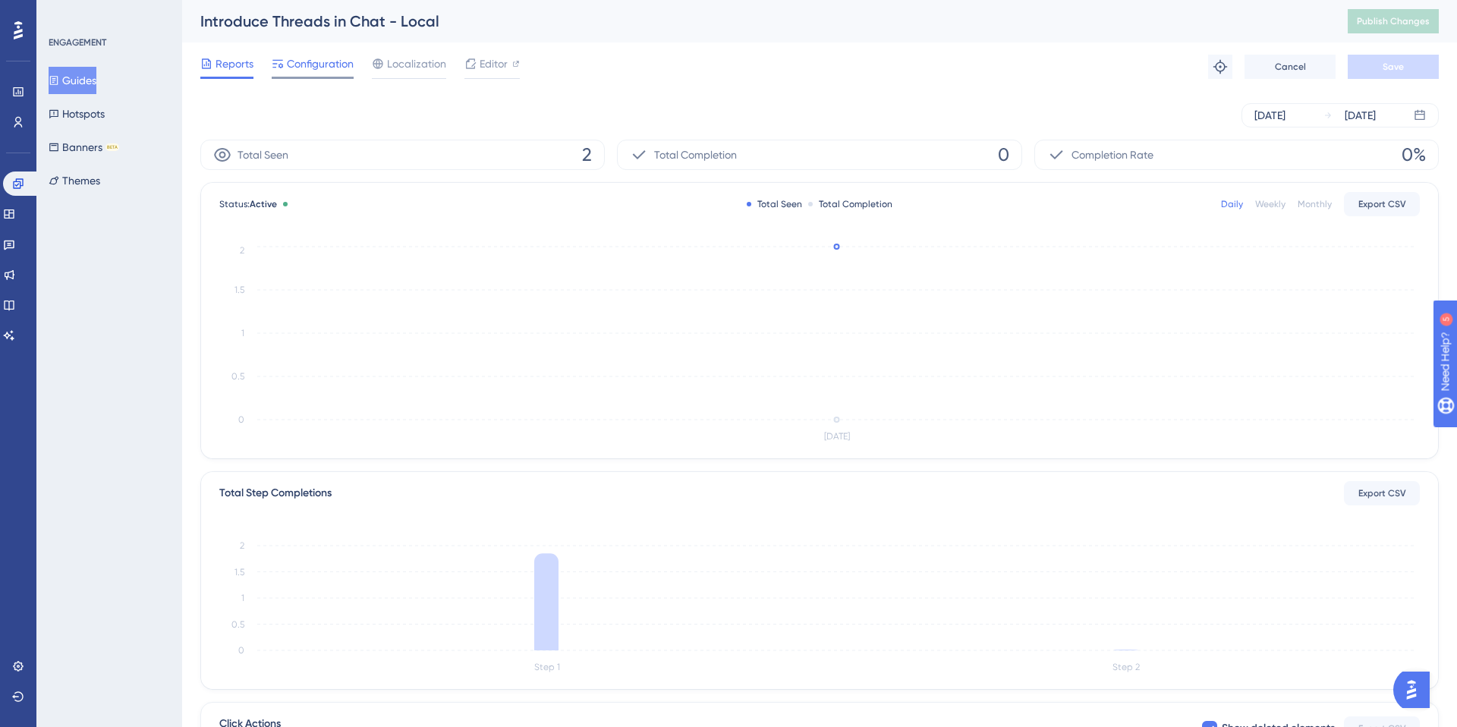
click at [323, 61] on span "Configuration" at bounding box center [320, 64] width 67 height 18
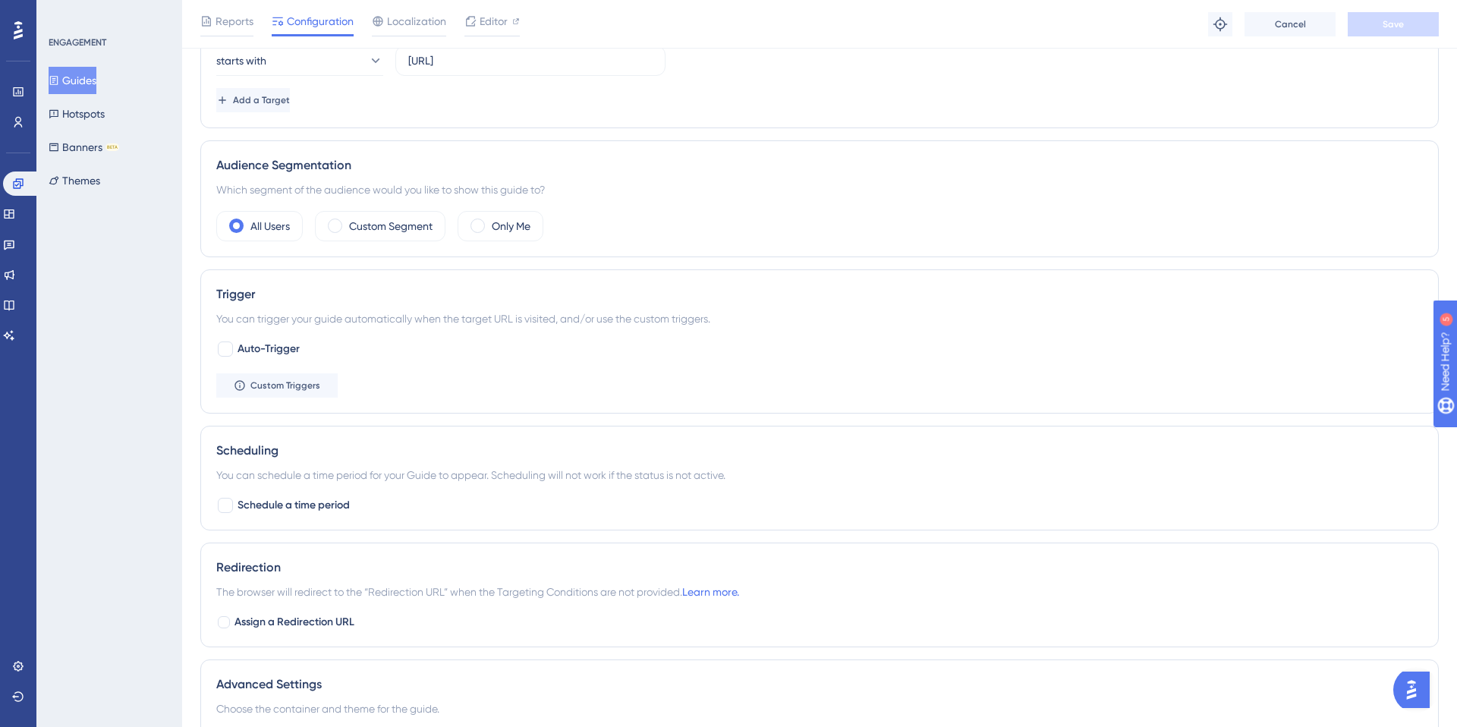
scroll to position [519, 0]
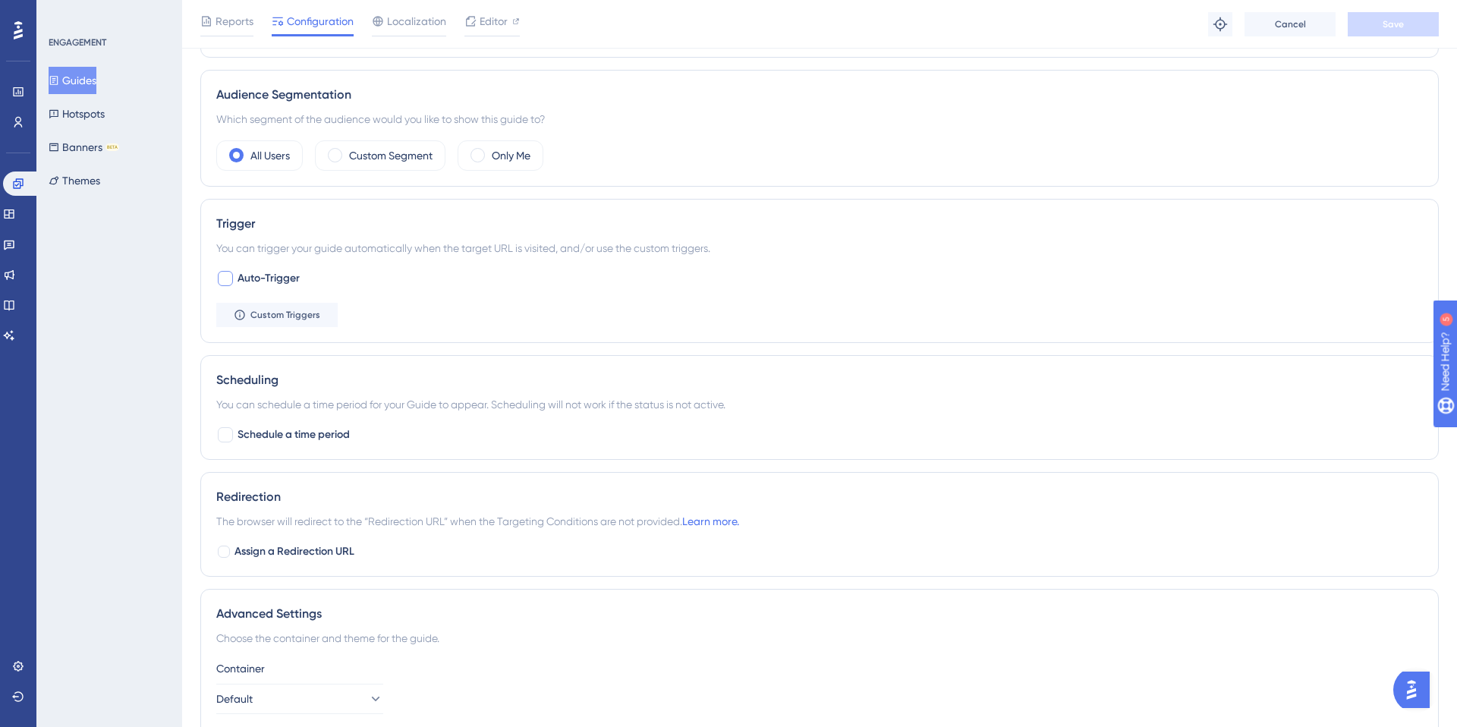
click at [272, 282] on span "Auto-Trigger" at bounding box center [268, 278] width 62 height 18
checkbox input "true"
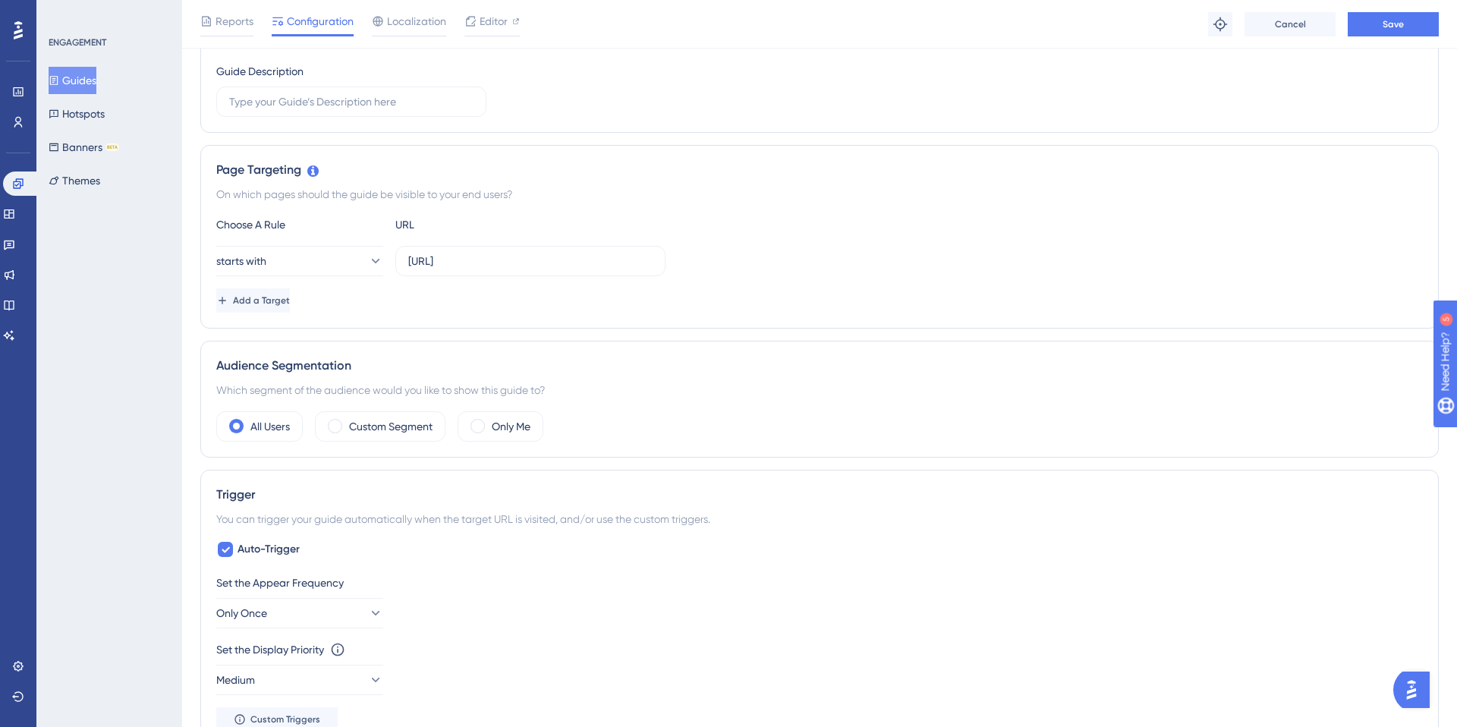
scroll to position [0, 0]
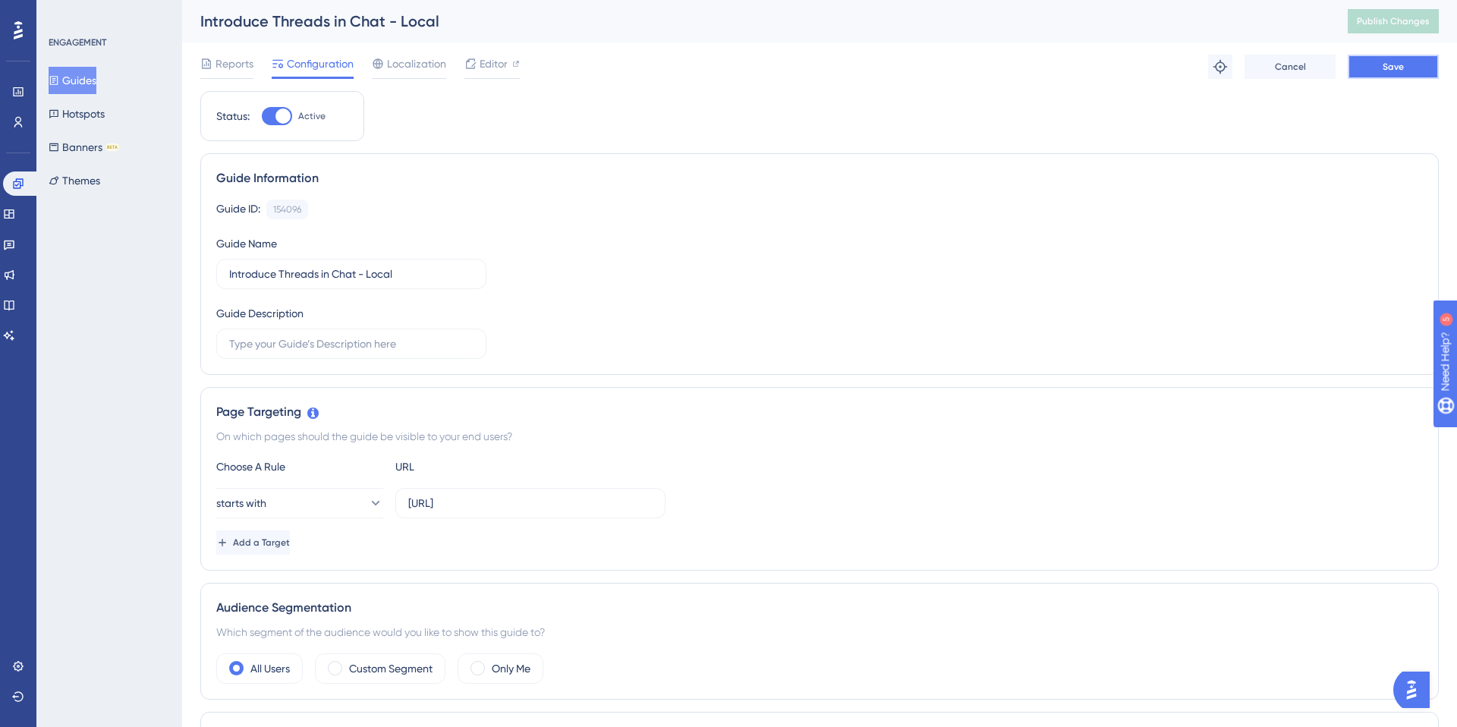
click at [1377, 70] on button "Save" at bounding box center [1392, 67] width 91 height 24
click at [17, 118] on icon at bounding box center [18, 122] width 12 height 12
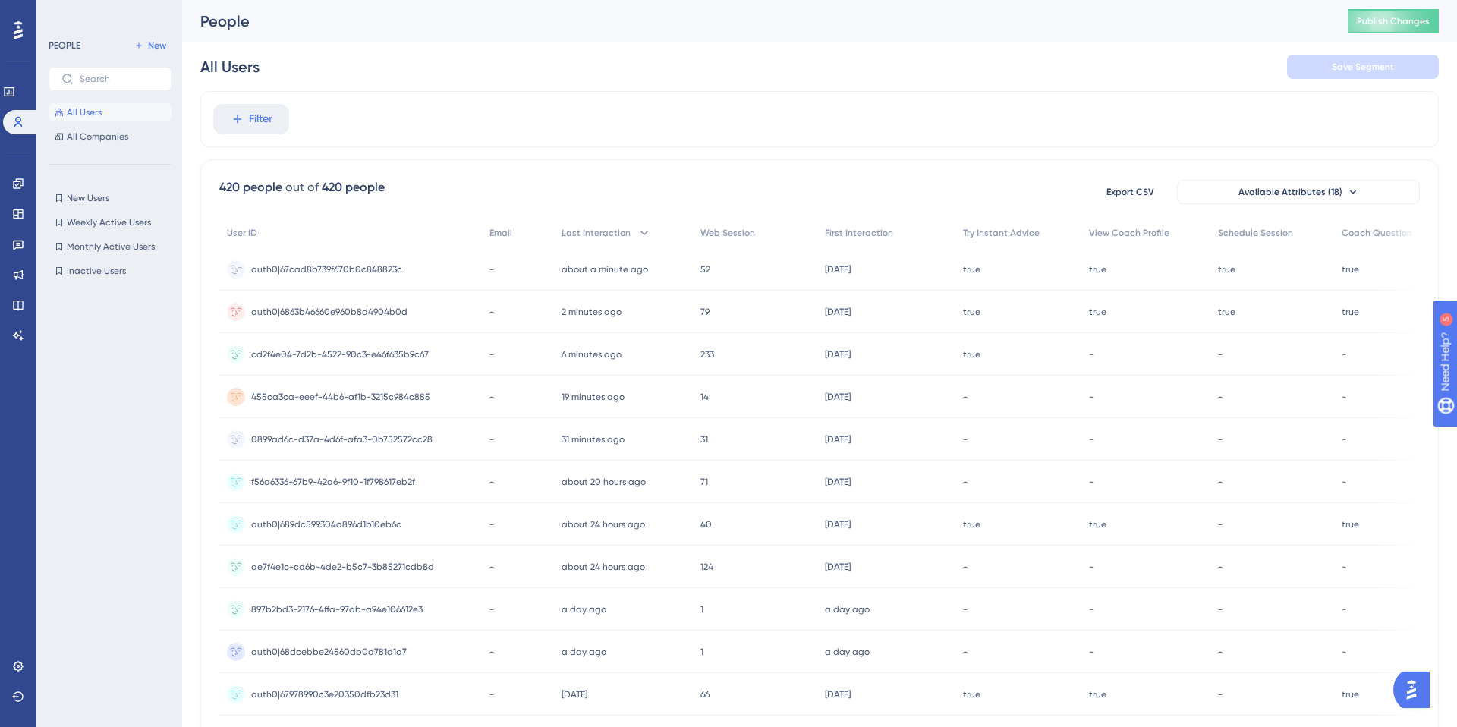
click at [357, 269] on span "auth0|67cad8b739f670b0c848823c" at bounding box center [326, 269] width 151 height 12
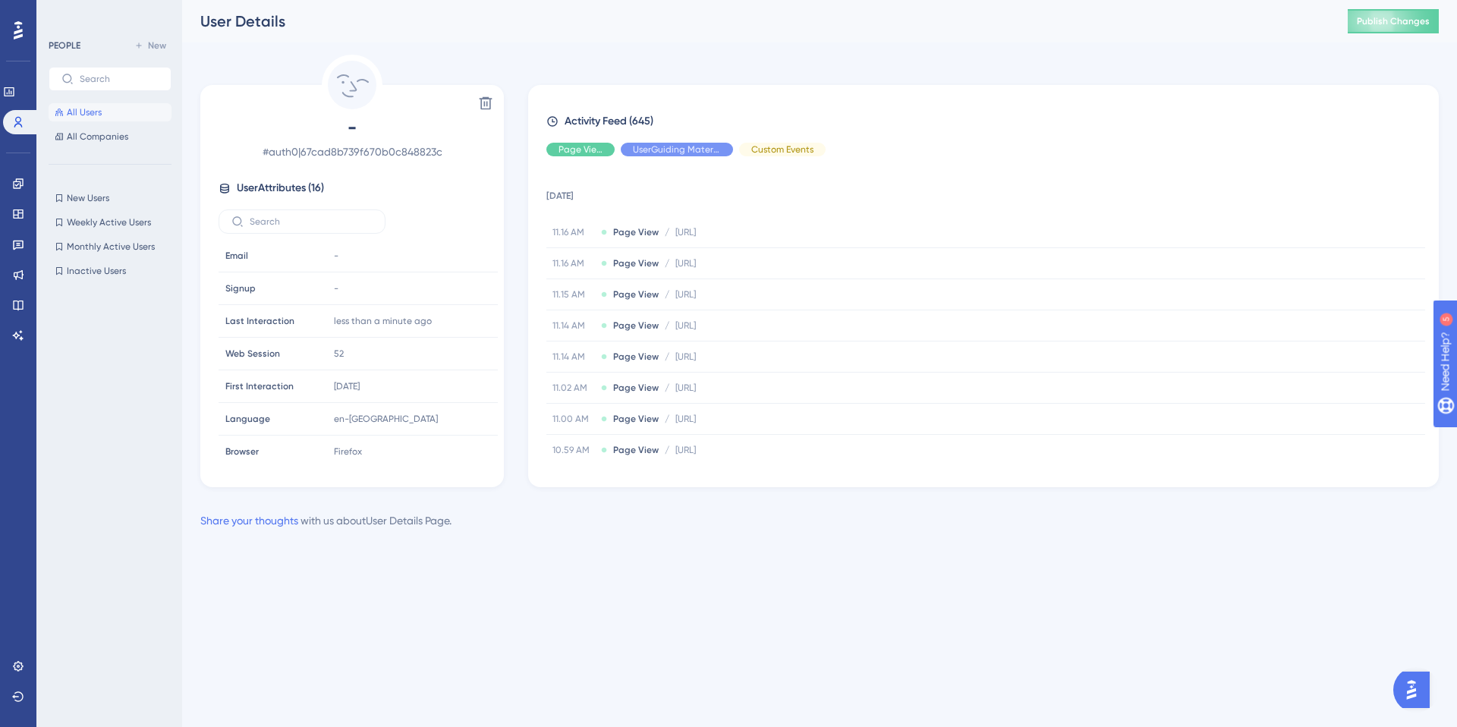
click at [376, 150] on span "# auth0|67cad8b739f670b0c848823c" at bounding box center [352, 152] width 267 height 18
copy div "# auth0|67cad8b739f670b0c848823c"
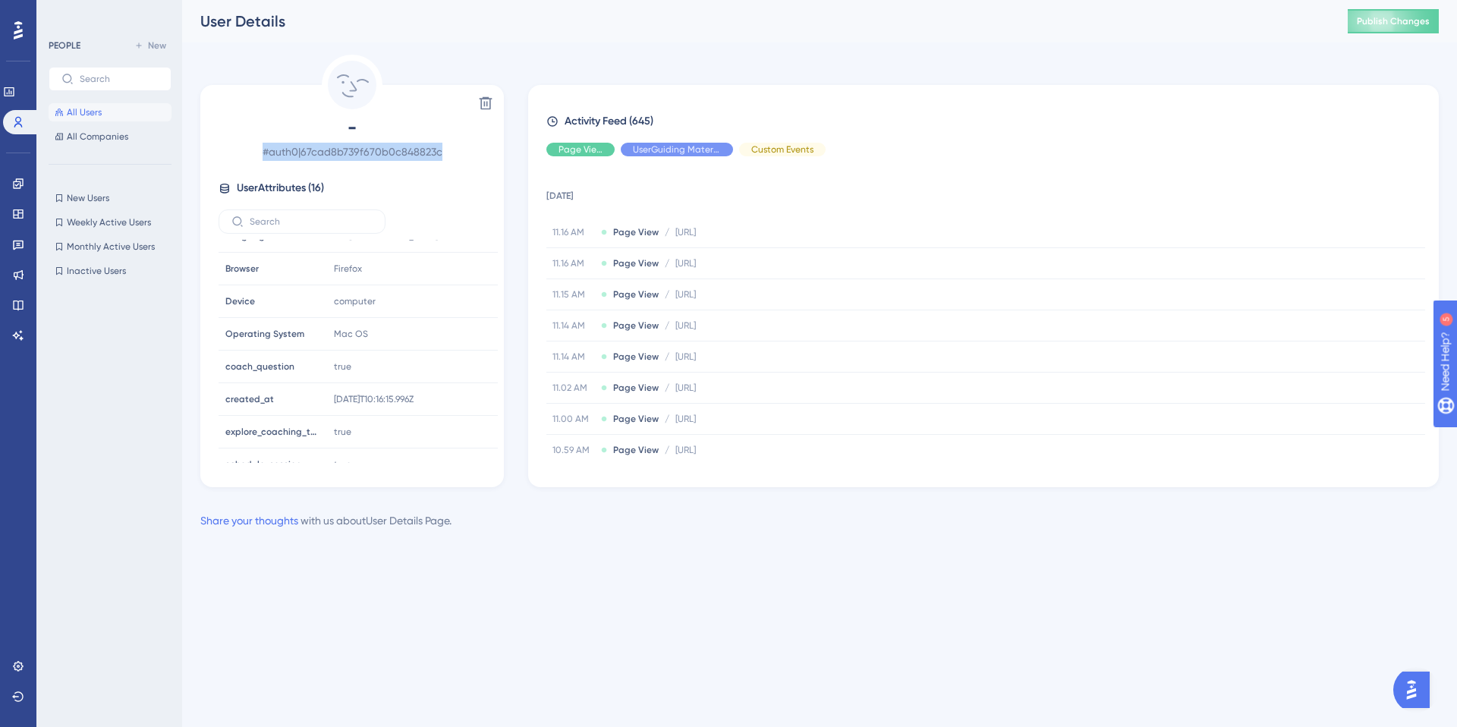
scroll to position [299, 0]
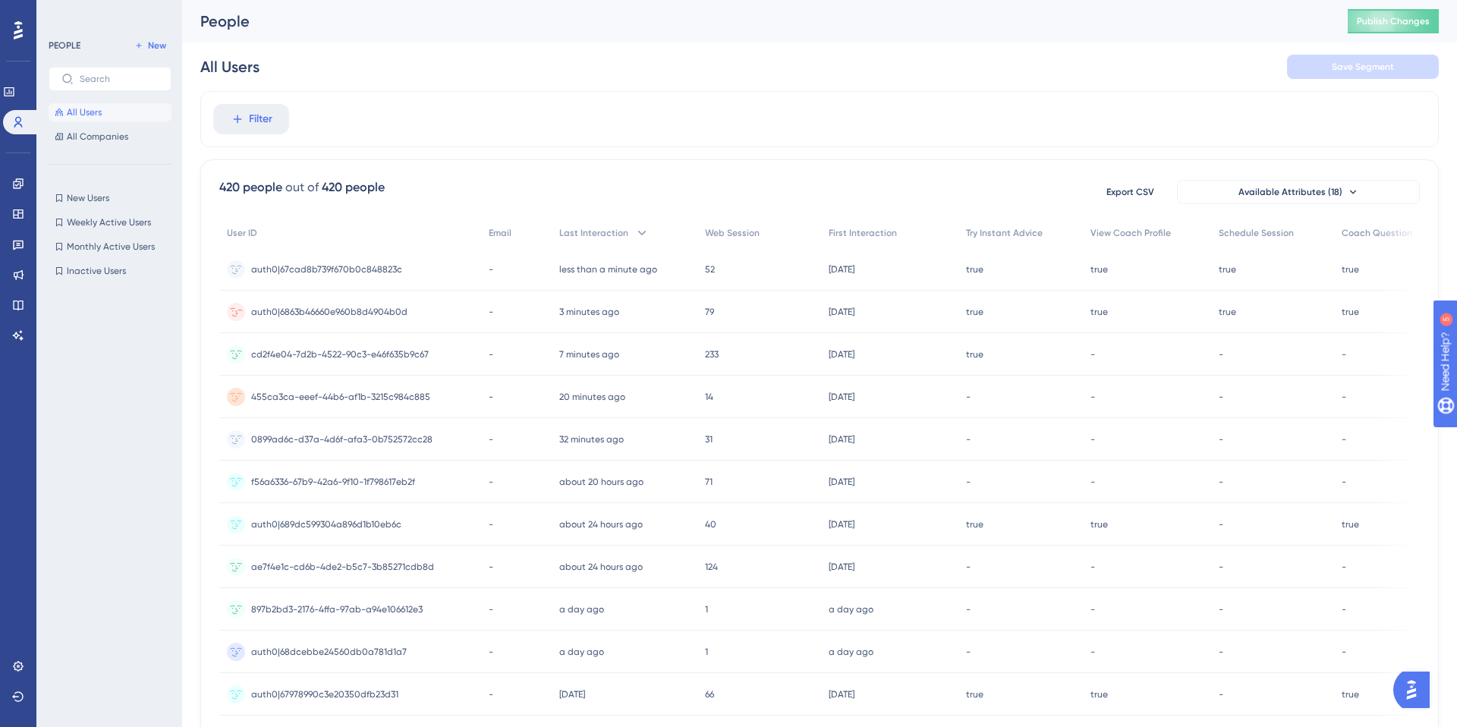
click at [347, 312] on span "auth0|6863b46660e960b8d4904b0d" at bounding box center [329, 312] width 156 height 12
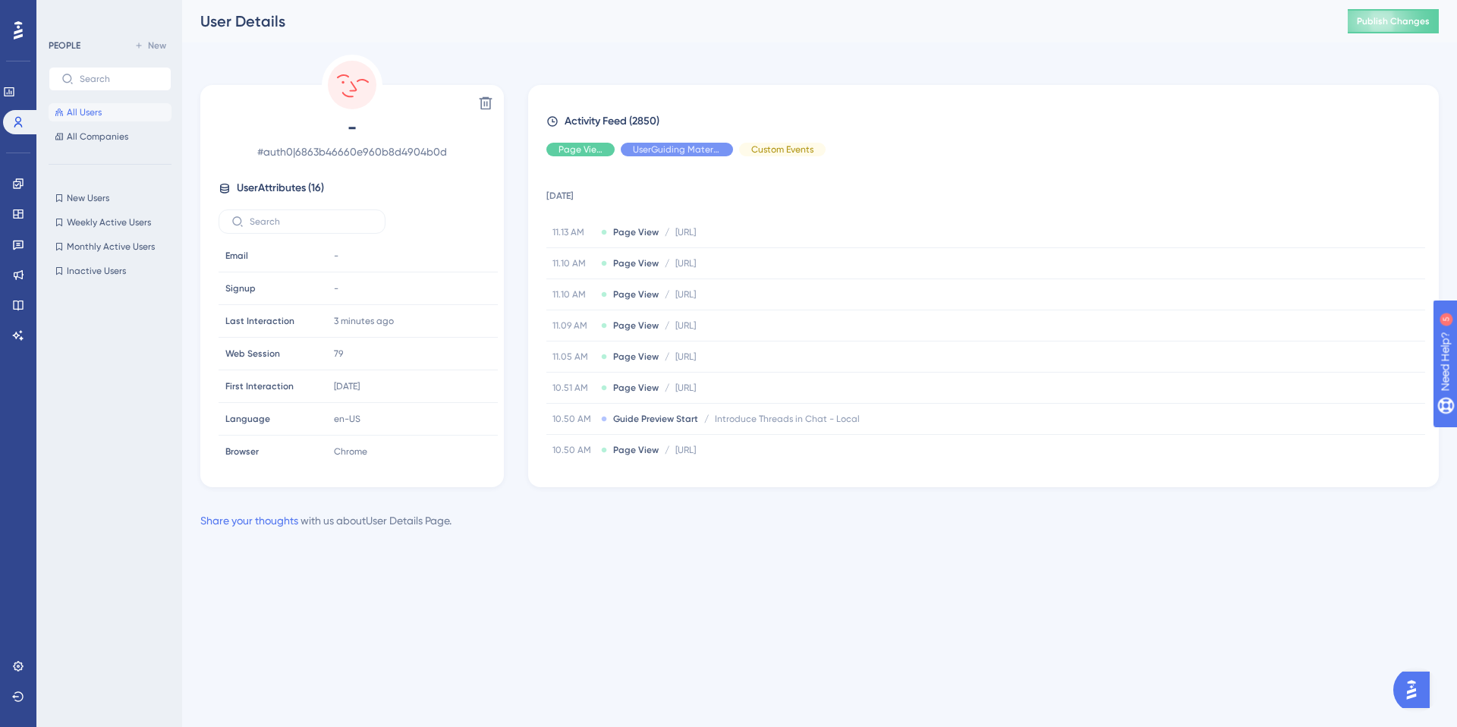
click at [365, 149] on span "# auth0|6863b46660e960b8d4904b0d" at bounding box center [352, 152] width 267 height 18
copy div "# auth0|6863b46660e960b8d4904b0d"
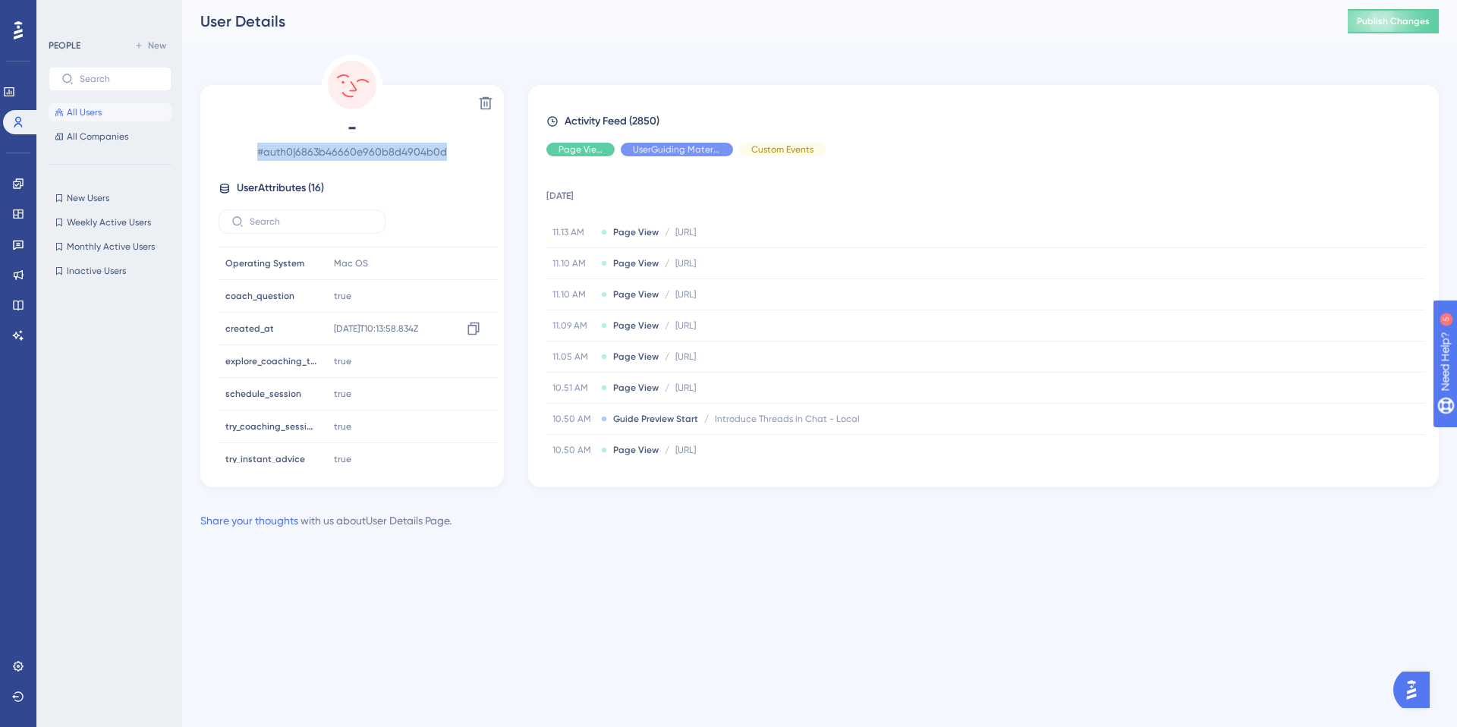
scroll to position [299, 0]
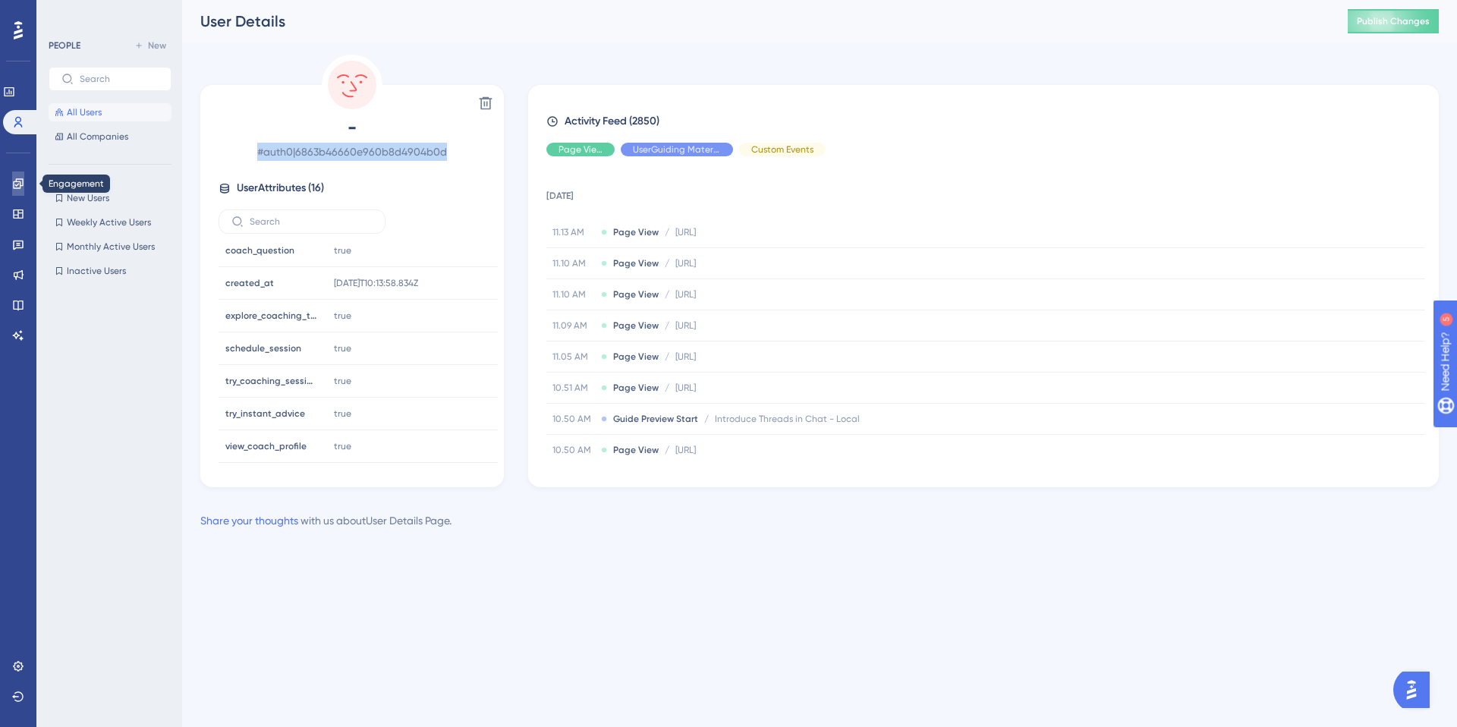
click at [17, 180] on icon at bounding box center [18, 184] width 12 height 12
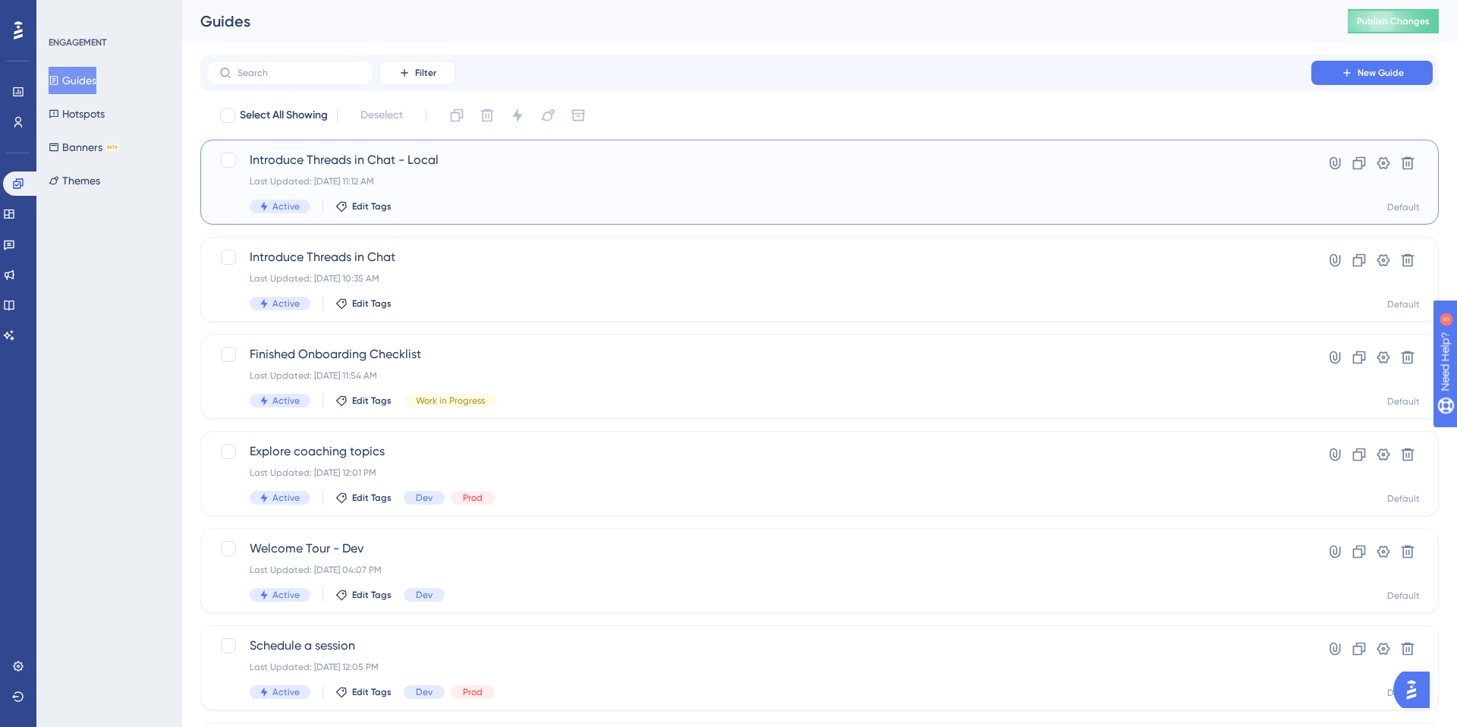
click at [368, 160] on span "Introduce Threads in Chat - Local" at bounding box center [759, 160] width 1018 height 18
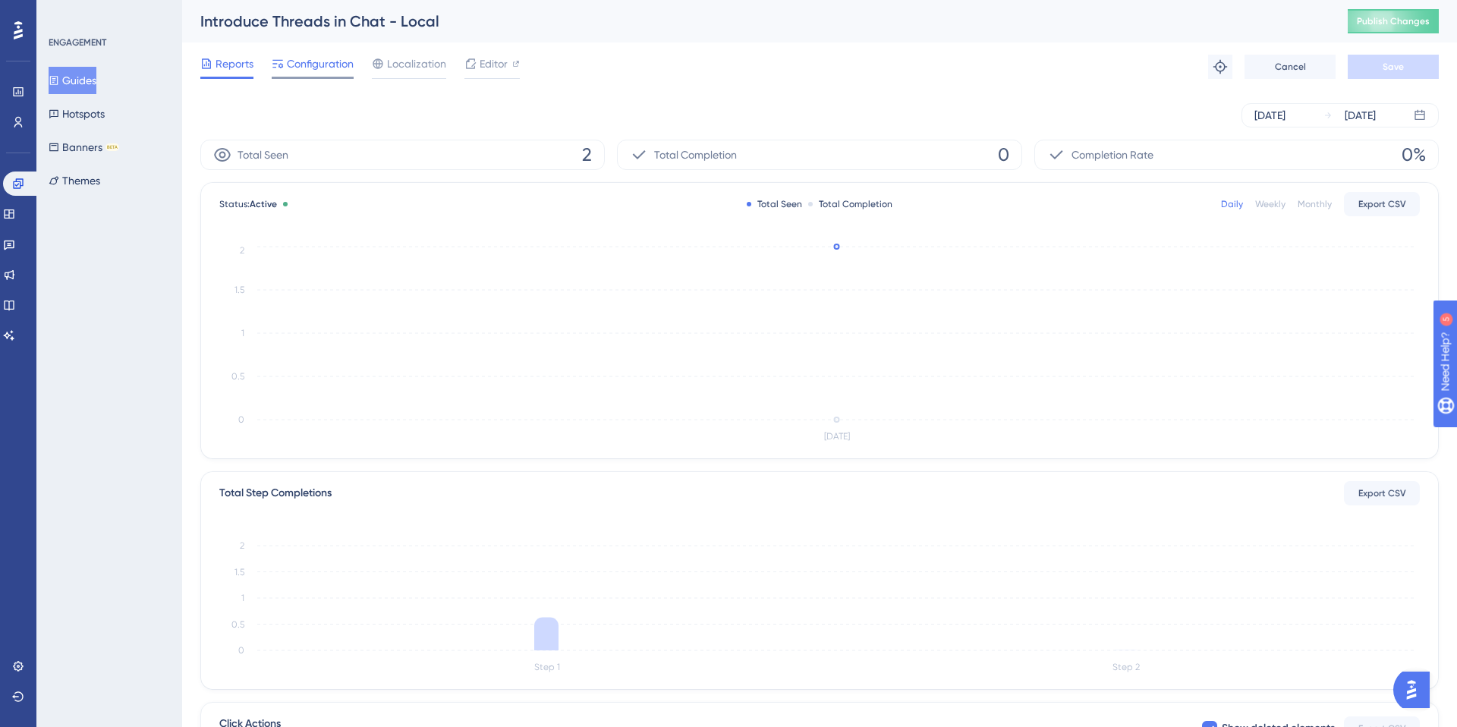
click at [323, 61] on span "Configuration" at bounding box center [320, 64] width 67 height 18
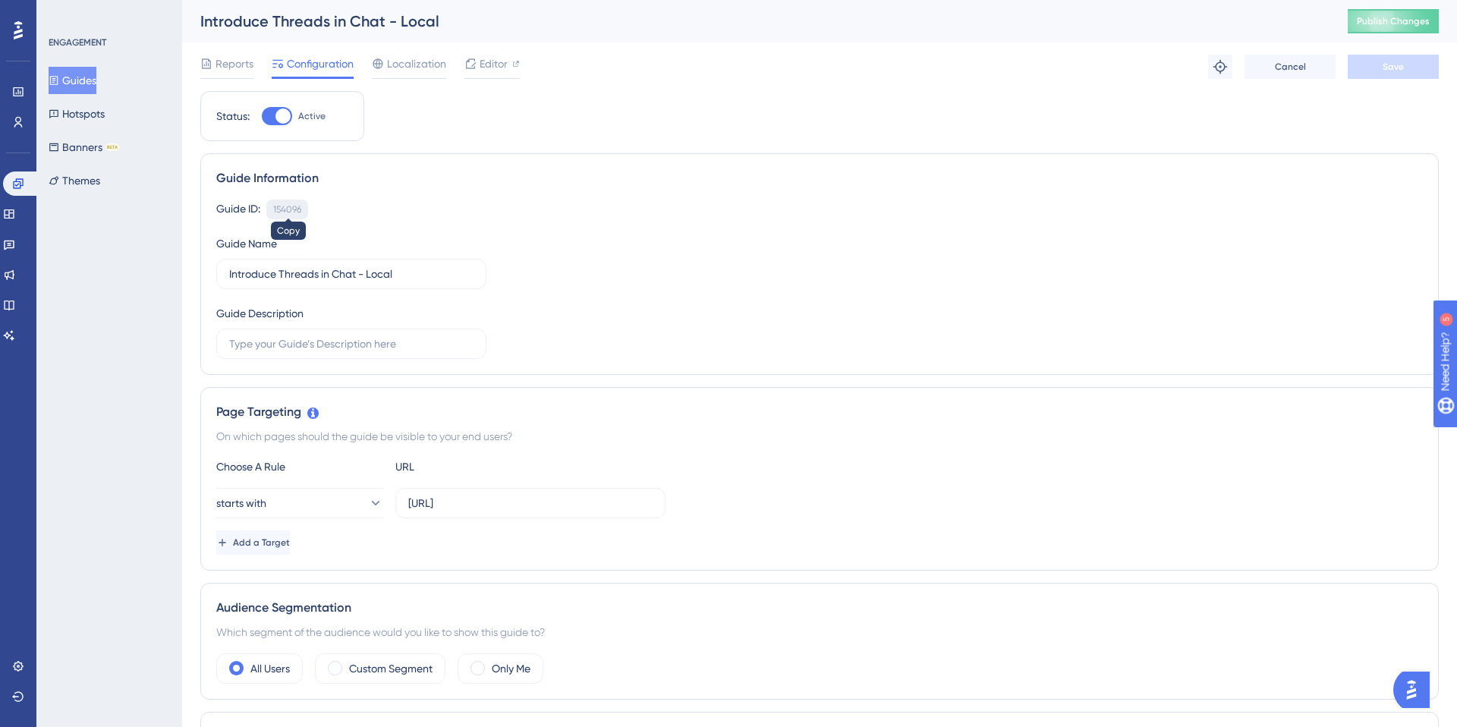
click at [293, 203] on div "154096" at bounding box center [287, 209] width 28 height 12
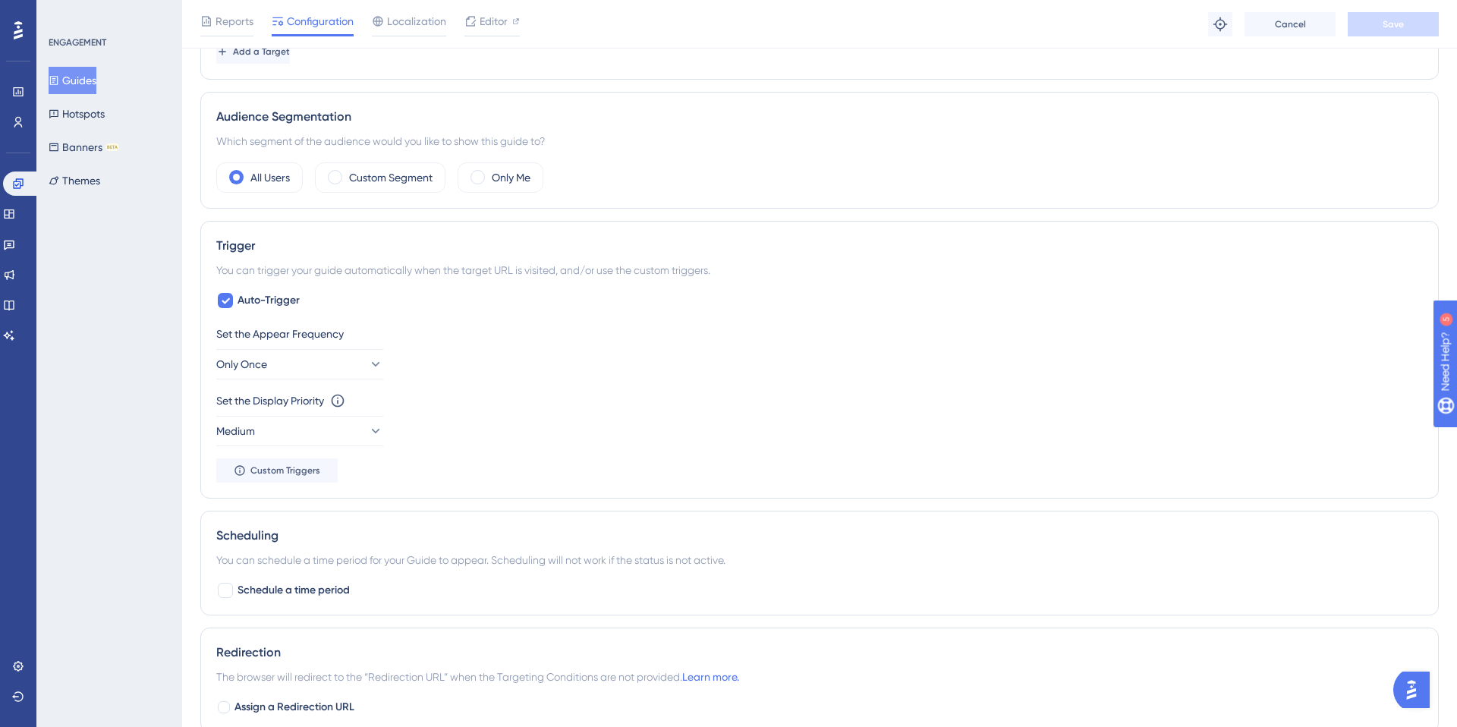
scroll to position [502, 0]
click at [336, 352] on button "Only Once" at bounding box center [299, 359] width 167 height 30
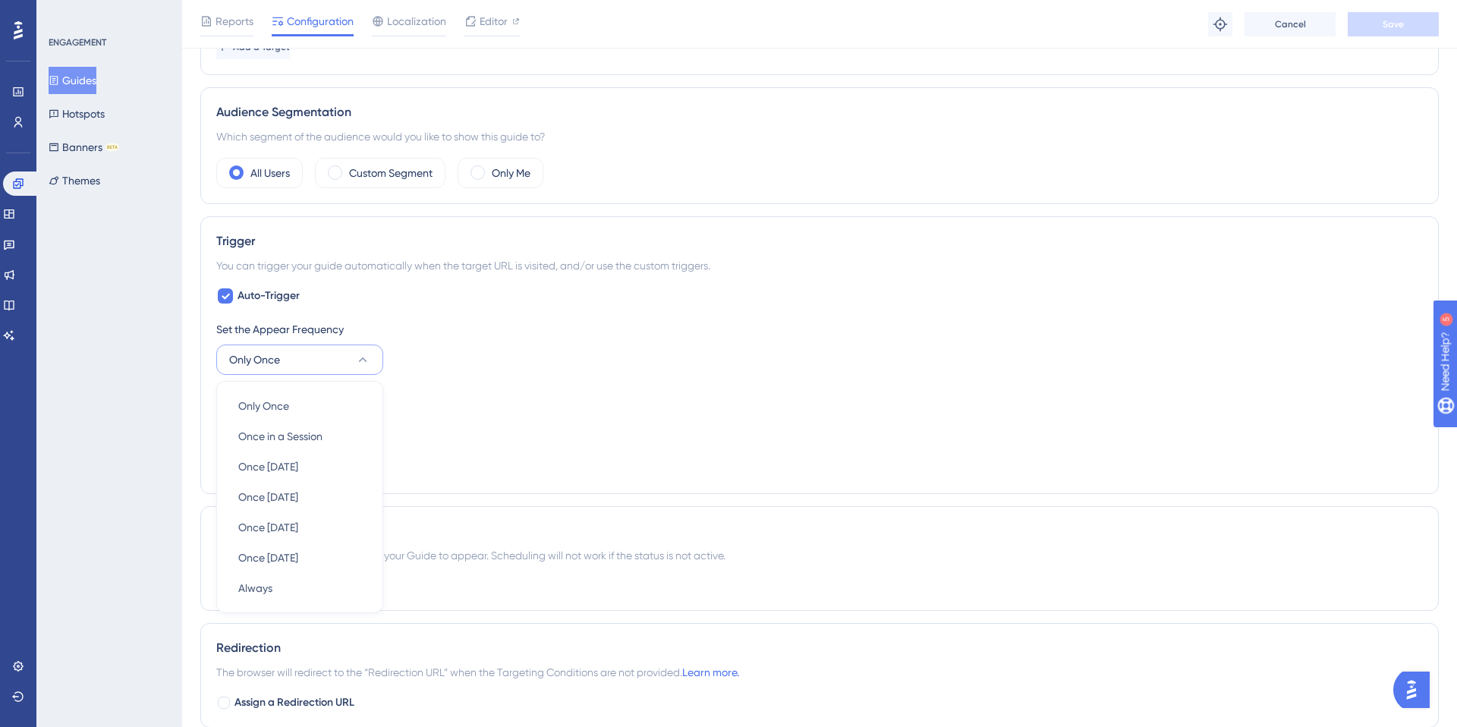
scroll to position [633, 0]
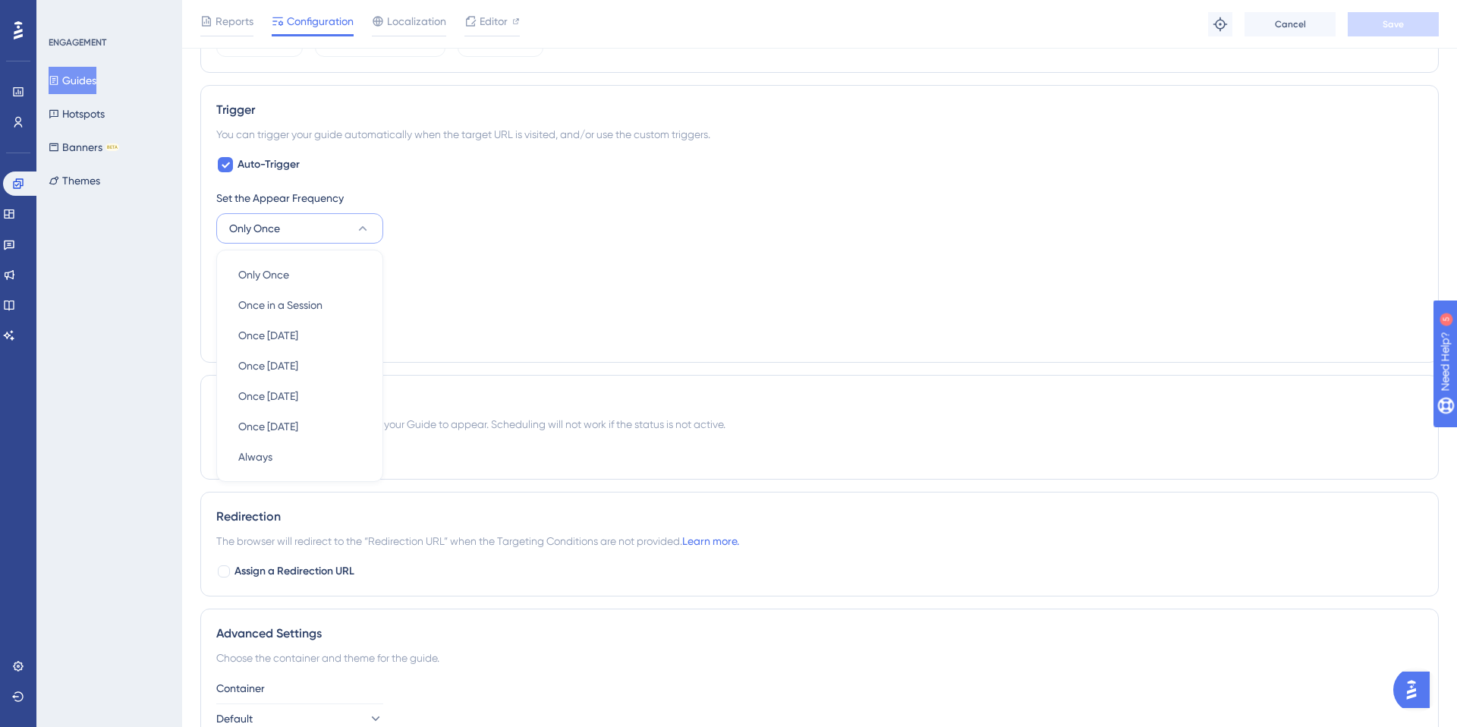
click at [479, 183] on div "Auto-Trigger Set the Appear Frequency Only Once Only Once Only Once Once in a S…" at bounding box center [819, 251] width 1206 height 191
click at [310, 224] on button "Only Once" at bounding box center [299, 228] width 167 height 30
click at [552, 254] on div "Set the Appear Frequency Only Once Only Once Only Once Once in a Session Once i…" at bounding box center [819, 268] width 1206 height 158
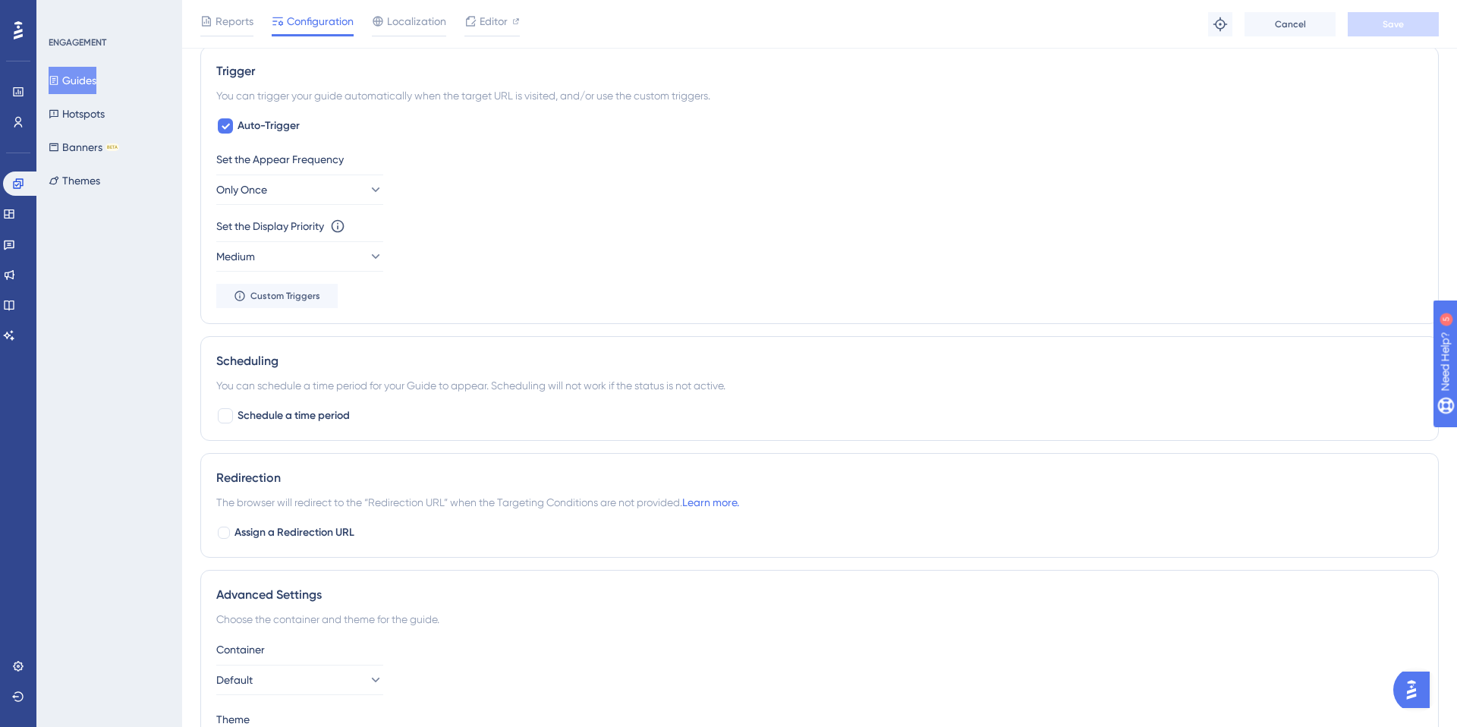
scroll to position [672, 0]
click at [322, 187] on button "Only Once" at bounding box center [299, 189] width 167 height 30
click at [319, 407] on div "Always Always" at bounding box center [299, 417] width 123 height 30
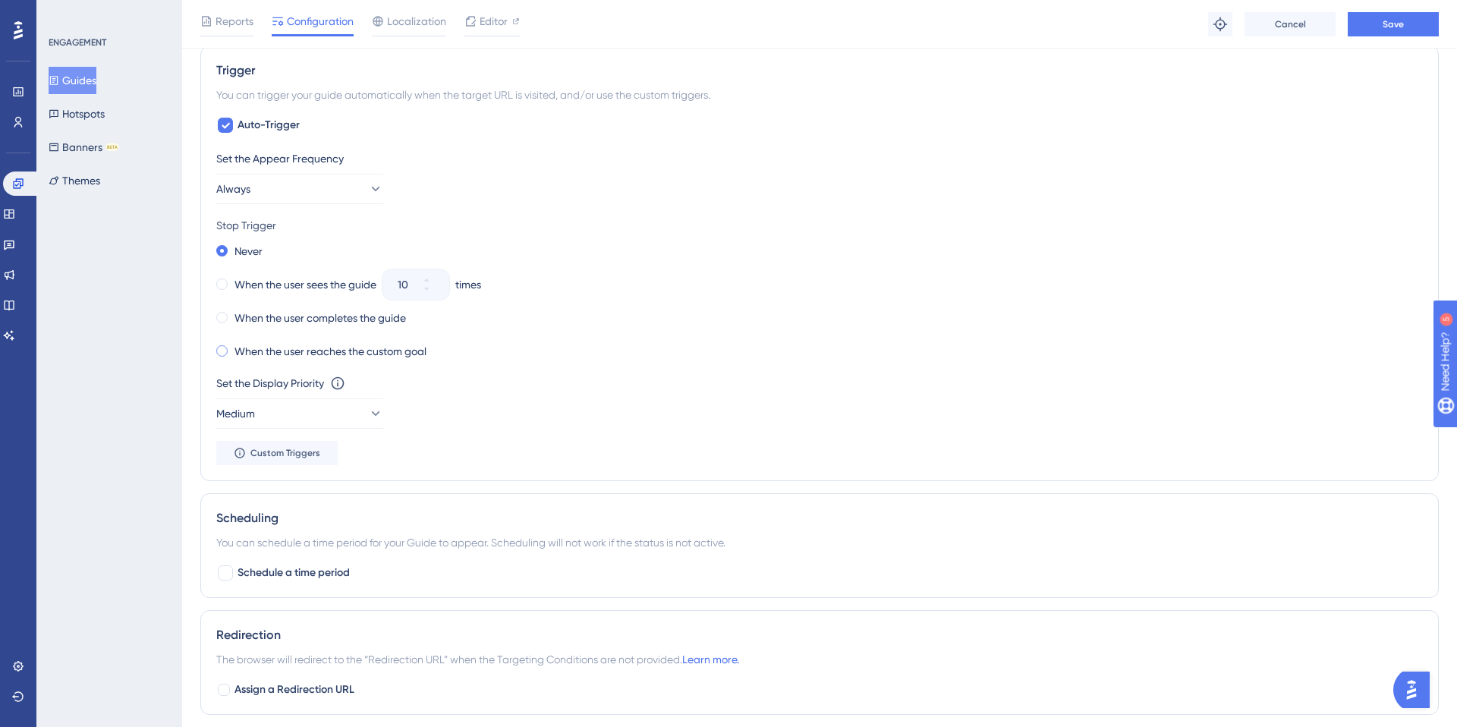
click at [303, 355] on label "When the user reaches the custom goal" at bounding box center [330, 351] width 192 height 18
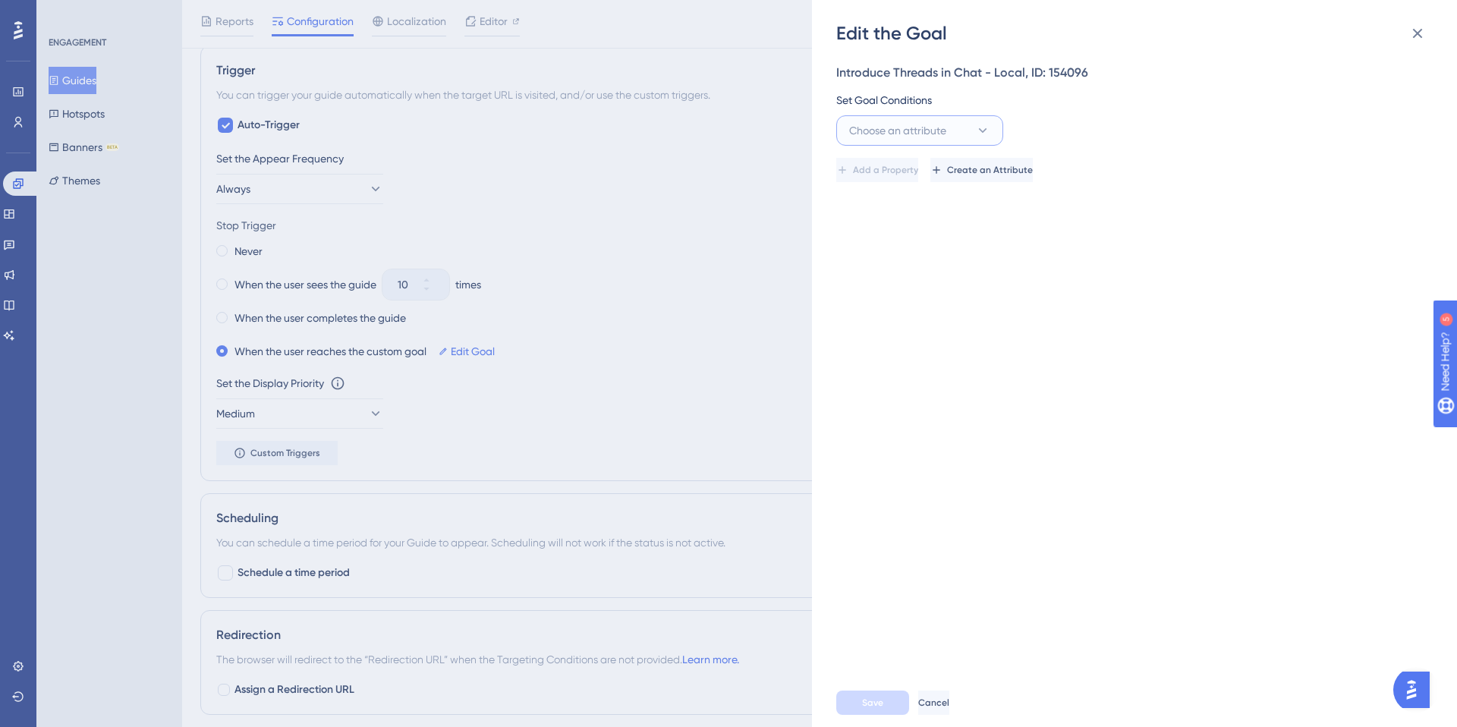
click at [872, 129] on span "Choose an attribute" at bounding box center [897, 130] width 97 height 18
type input "view"
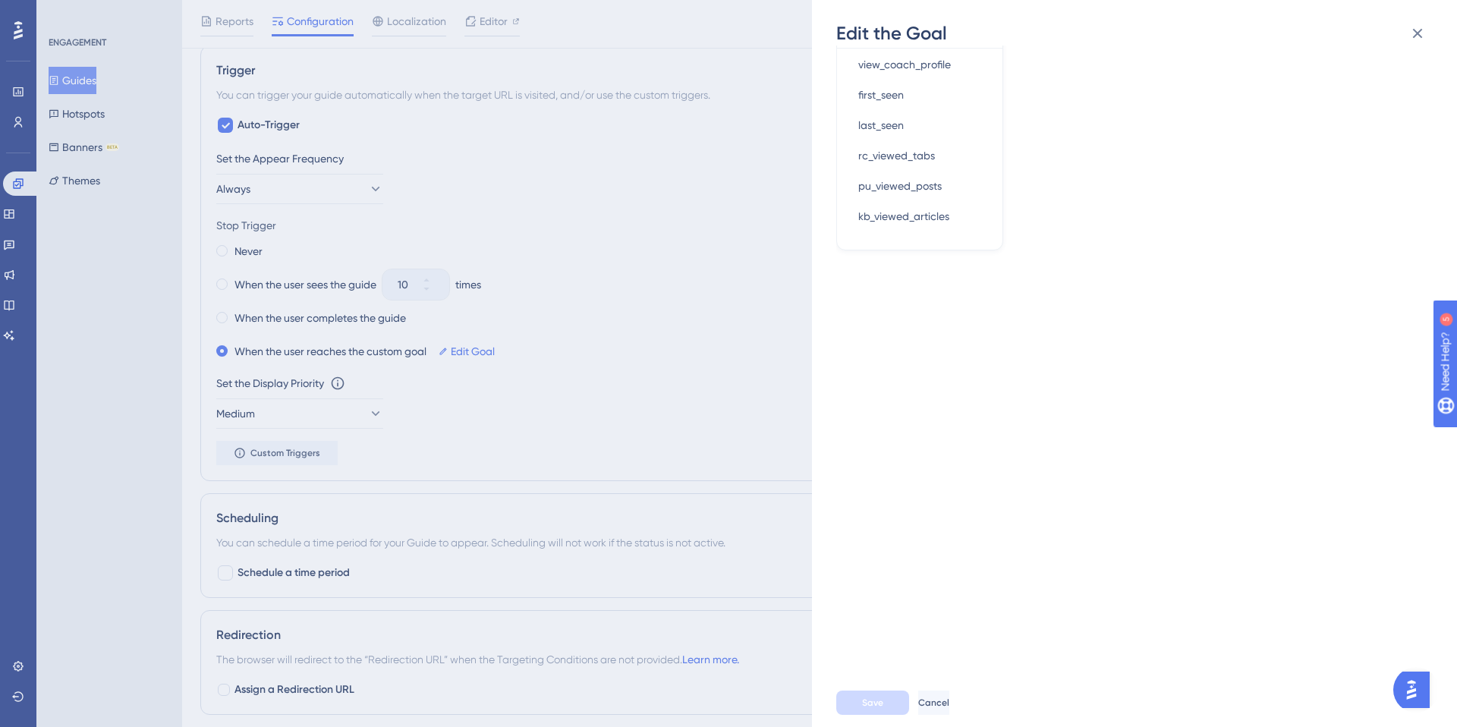
scroll to position [206, 0]
click at [667, 285] on div "Edit the Goal Introduce Threads in Chat - Local, ID: 154096 Set Goal Conditions…" at bounding box center [728, 363] width 1457 height 727
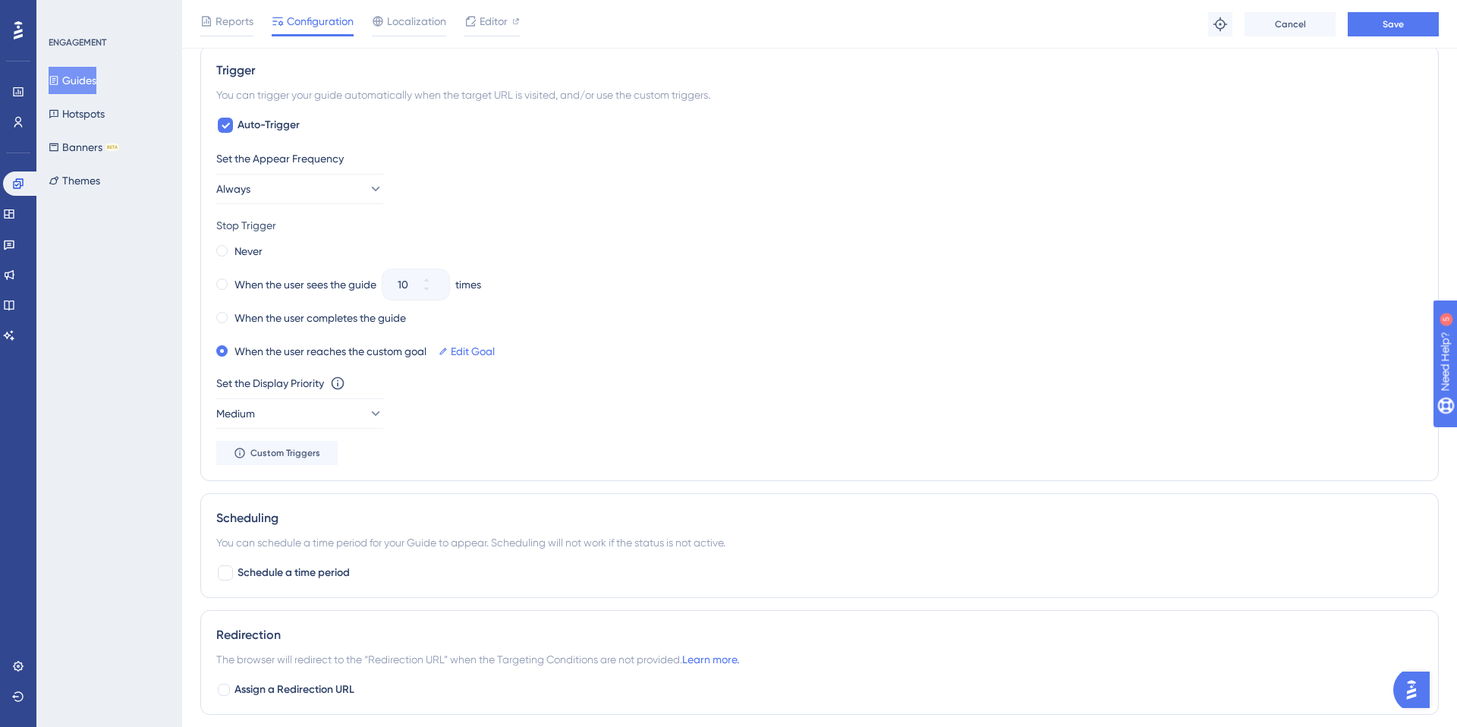
click at [441, 395] on div "Set the Display Priority This option will set the display priority between auto…" at bounding box center [819, 401] width 1206 height 55
click at [381, 314] on label "When the user completes the guide" at bounding box center [319, 318] width 171 height 18
click at [1385, 30] on button "Save" at bounding box center [1392, 24] width 91 height 24
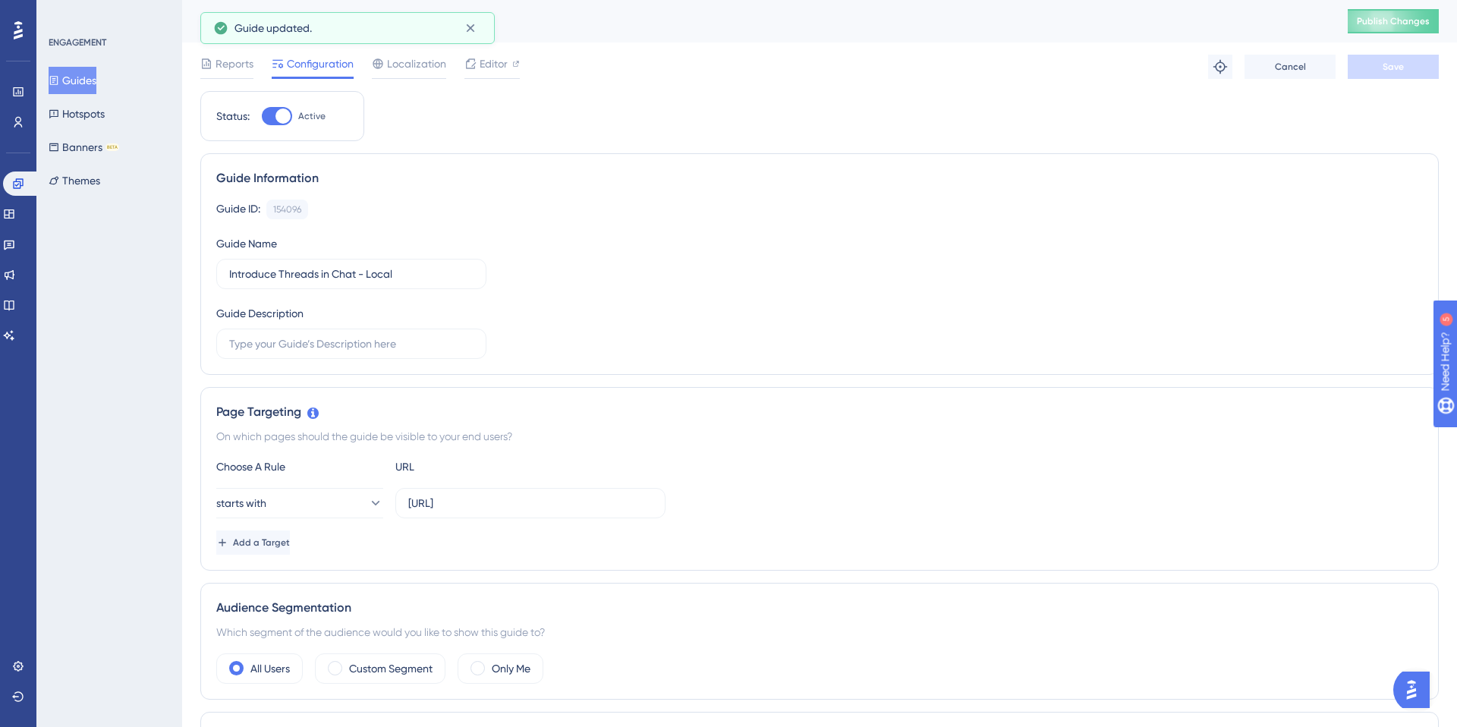
click at [1385, 25] on span "Publish Changes" at bounding box center [1393, 21] width 73 height 12
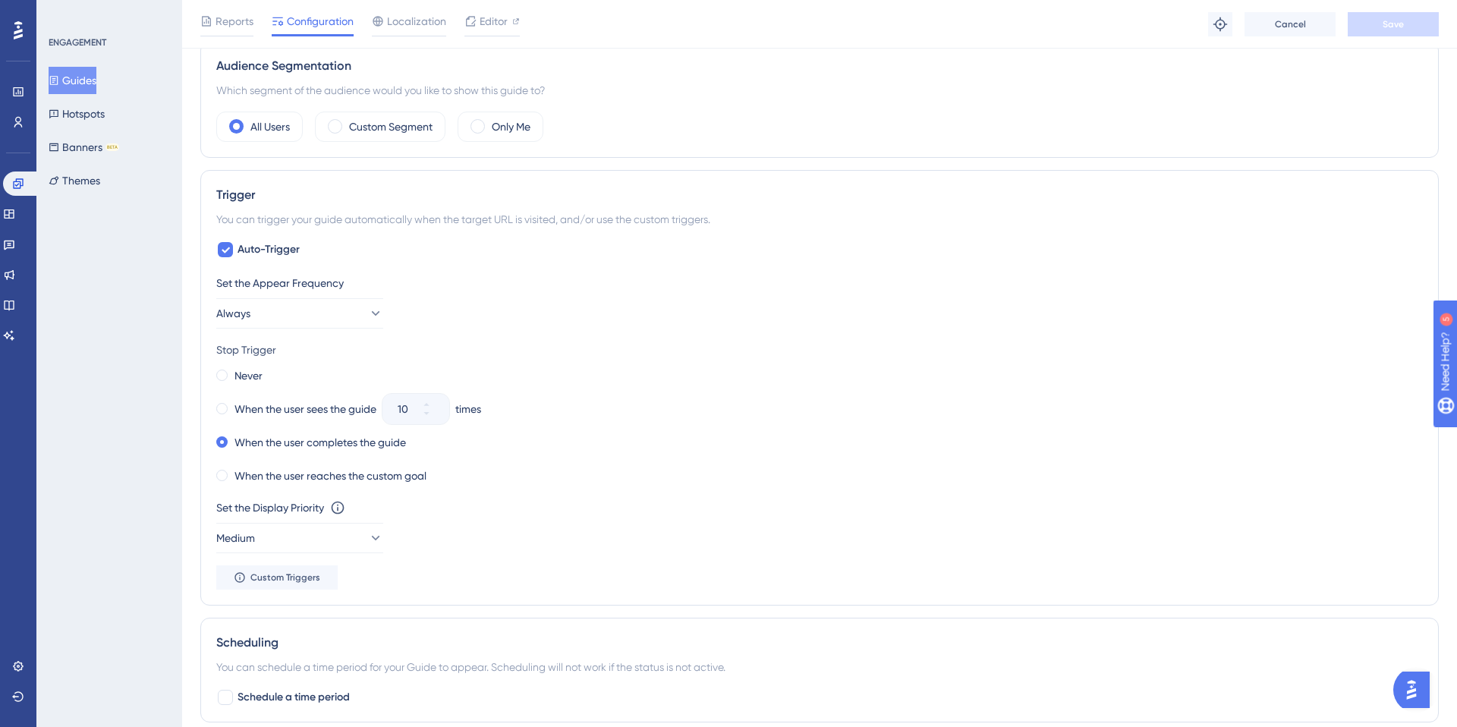
scroll to position [550, 0]
click at [347, 309] on button "Always" at bounding box center [299, 311] width 167 height 30
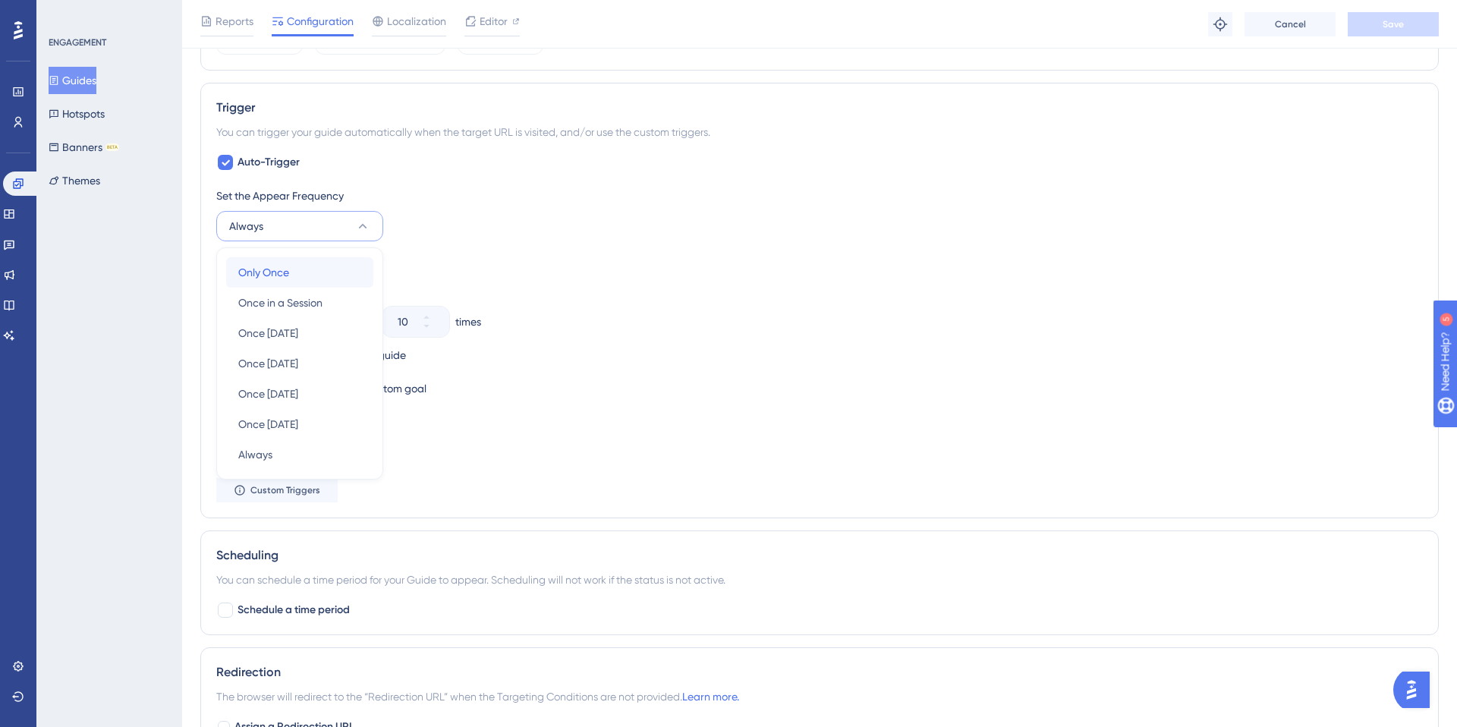
click at [319, 270] on div "Only Once Only Once" at bounding box center [299, 272] width 123 height 30
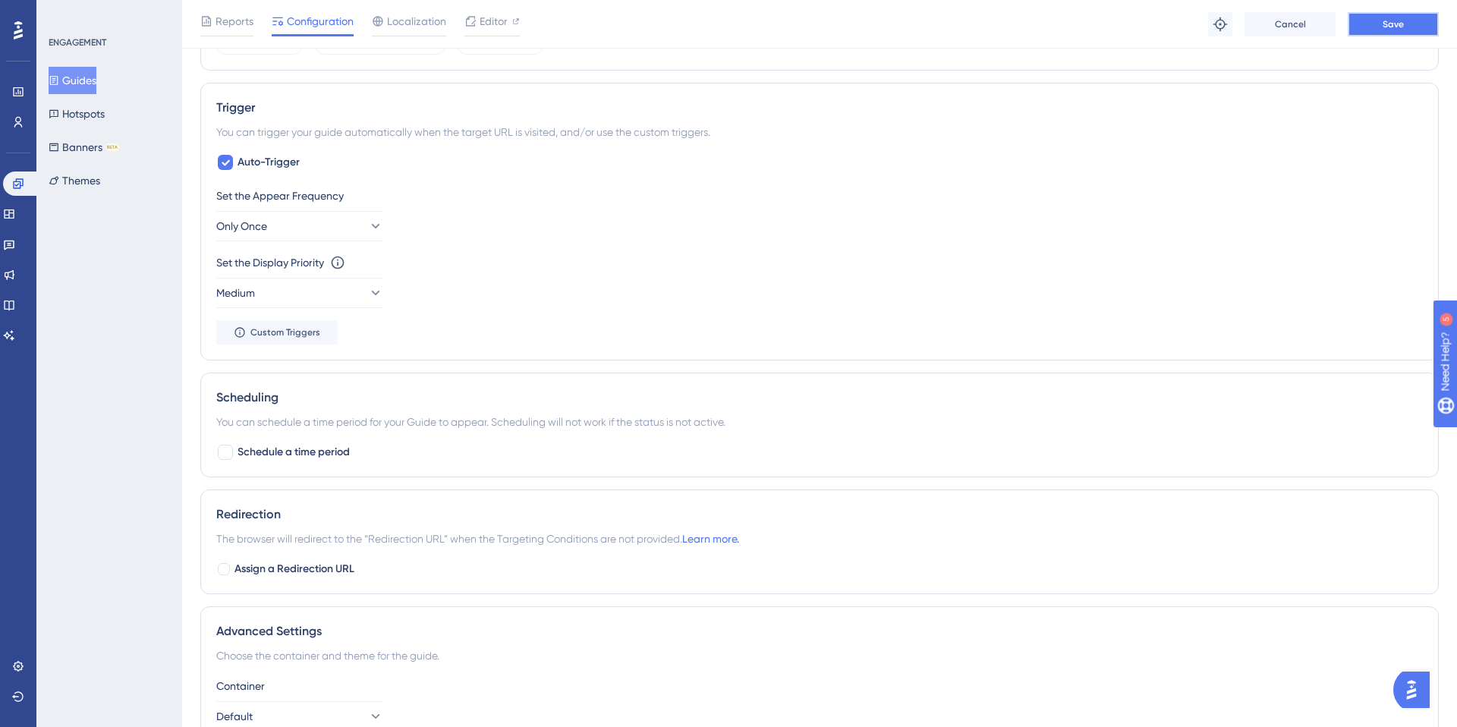
click at [1359, 19] on button "Save" at bounding box center [1392, 24] width 91 height 24
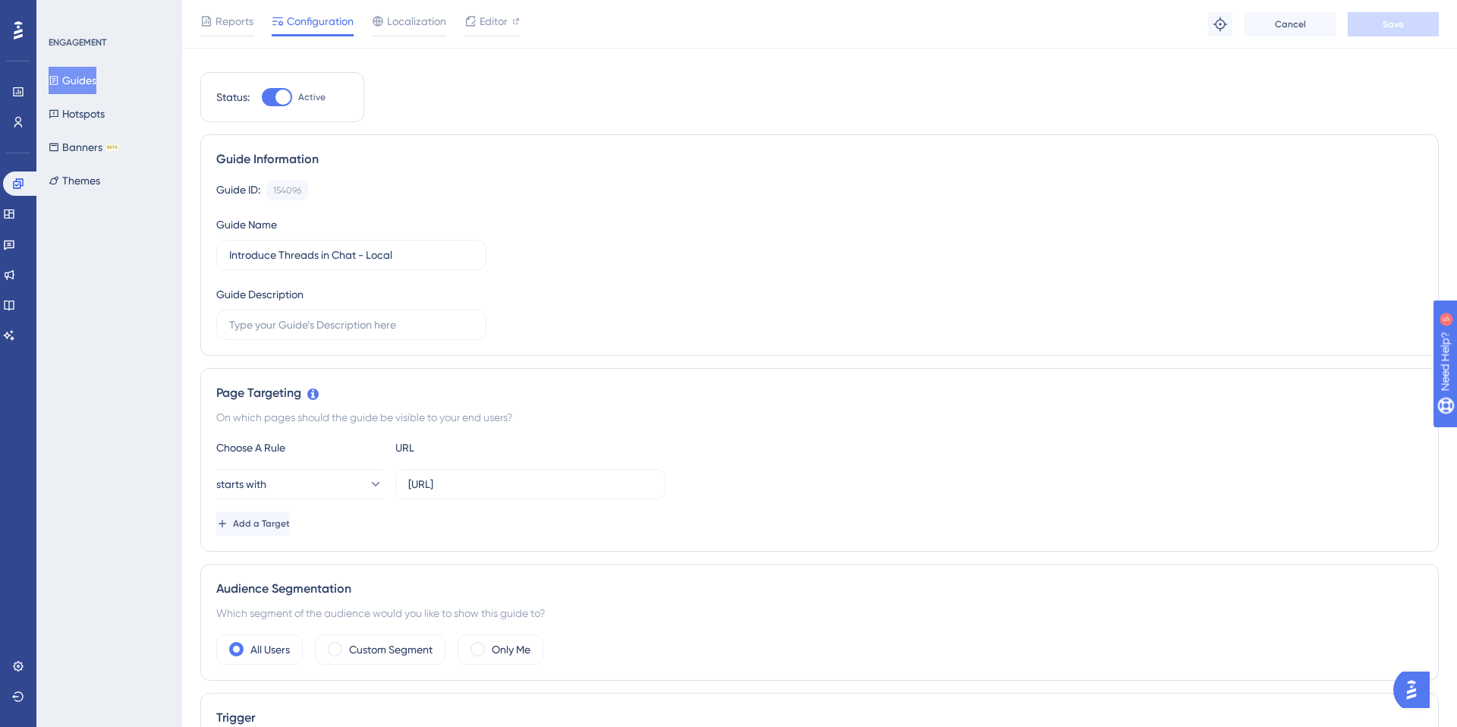
scroll to position [0, 0]
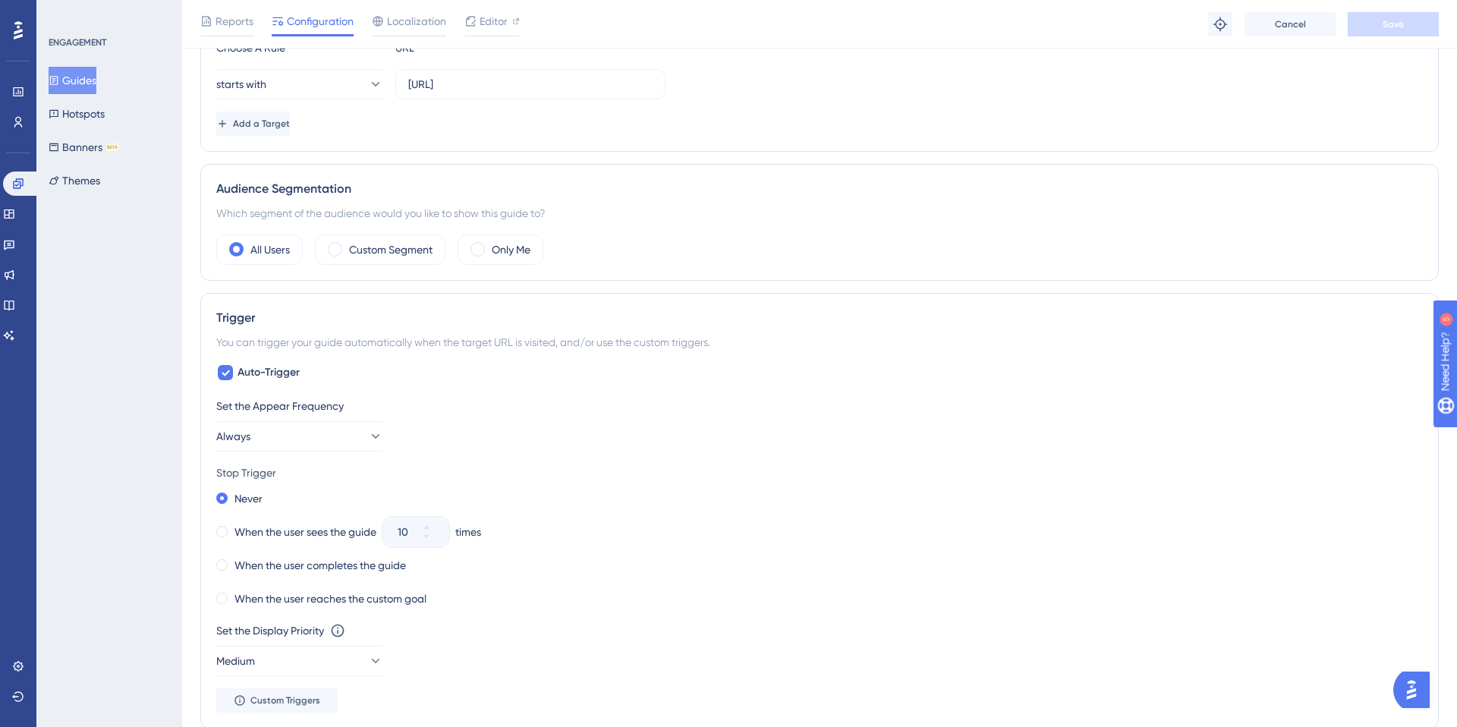
scroll to position [483, 0]
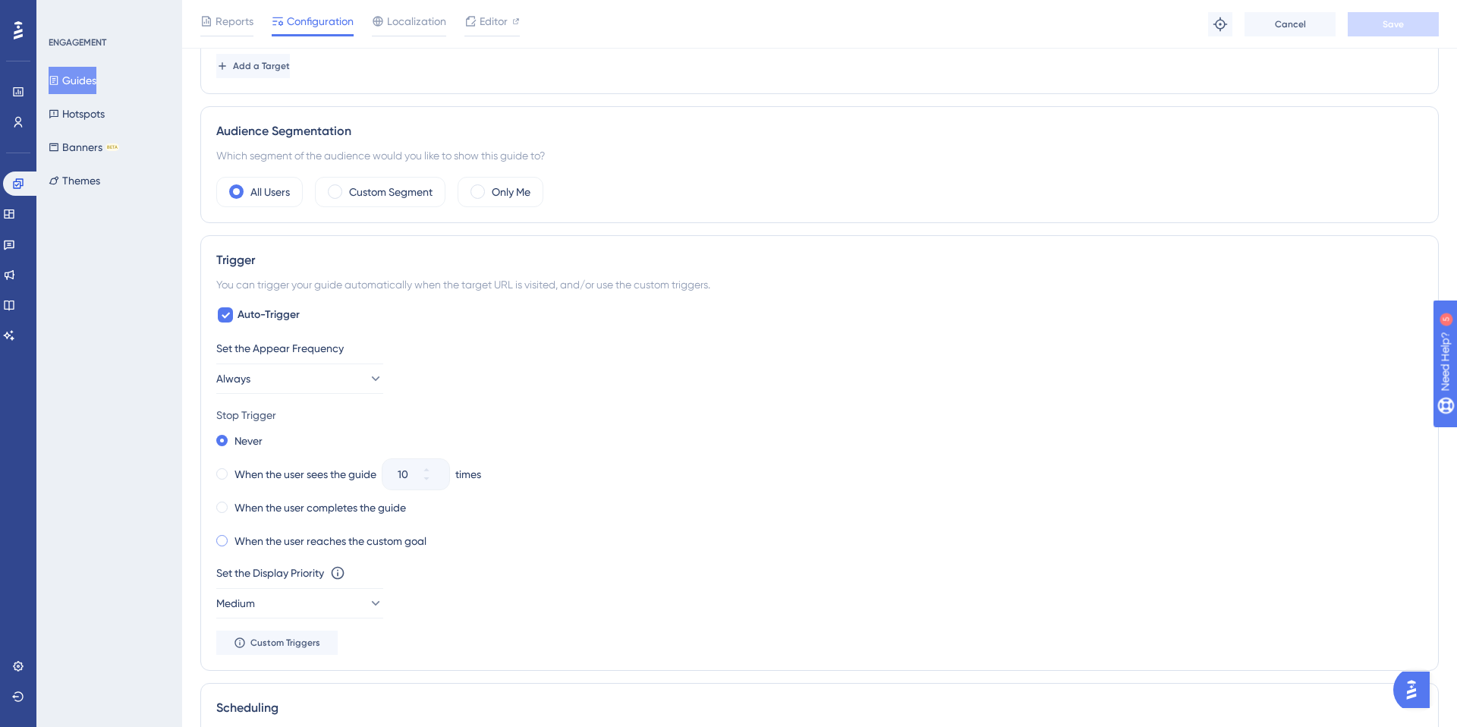
click at [339, 537] on label "When the user reaches the custom goal" at bounding box center [330, 541] width 192 height 18
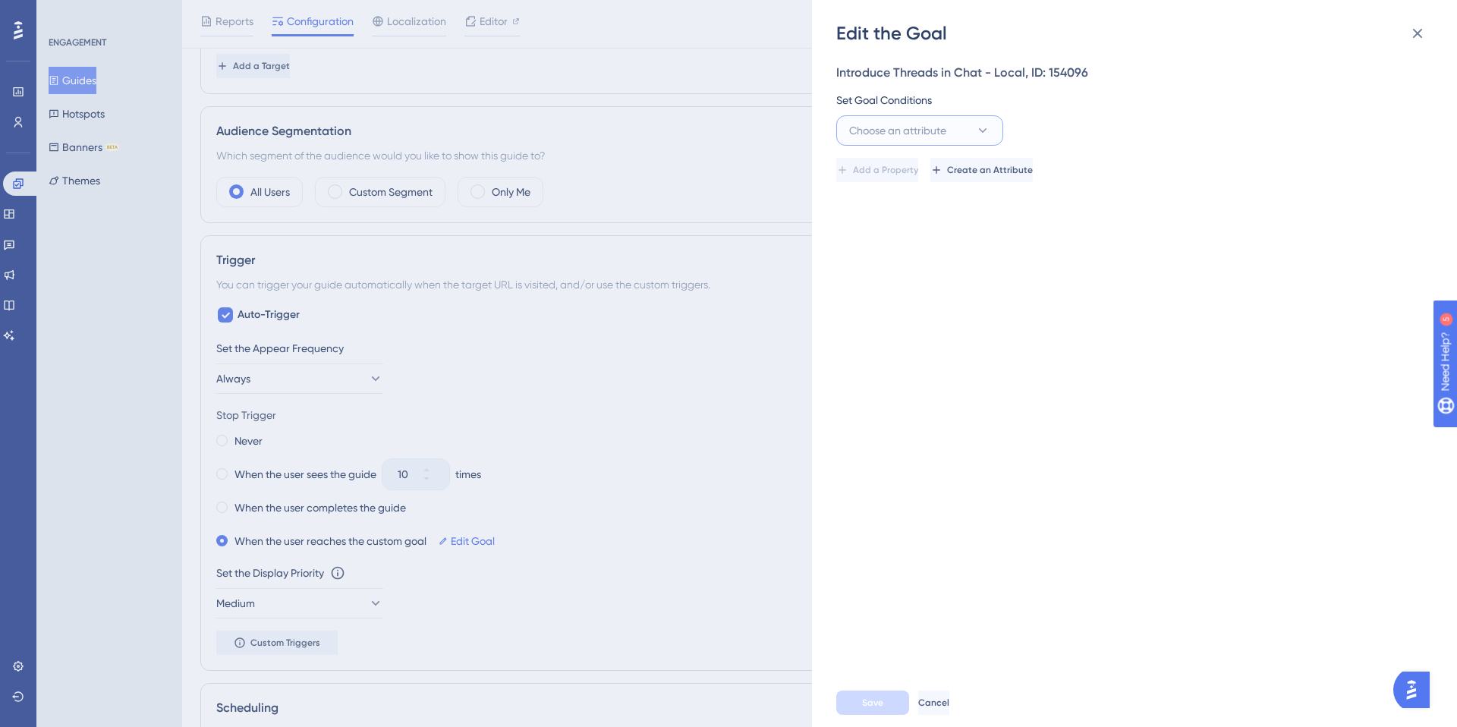
click at [923, 137] on span "Choose an attribute" at bounding box center [897, 130] width 97 height 18
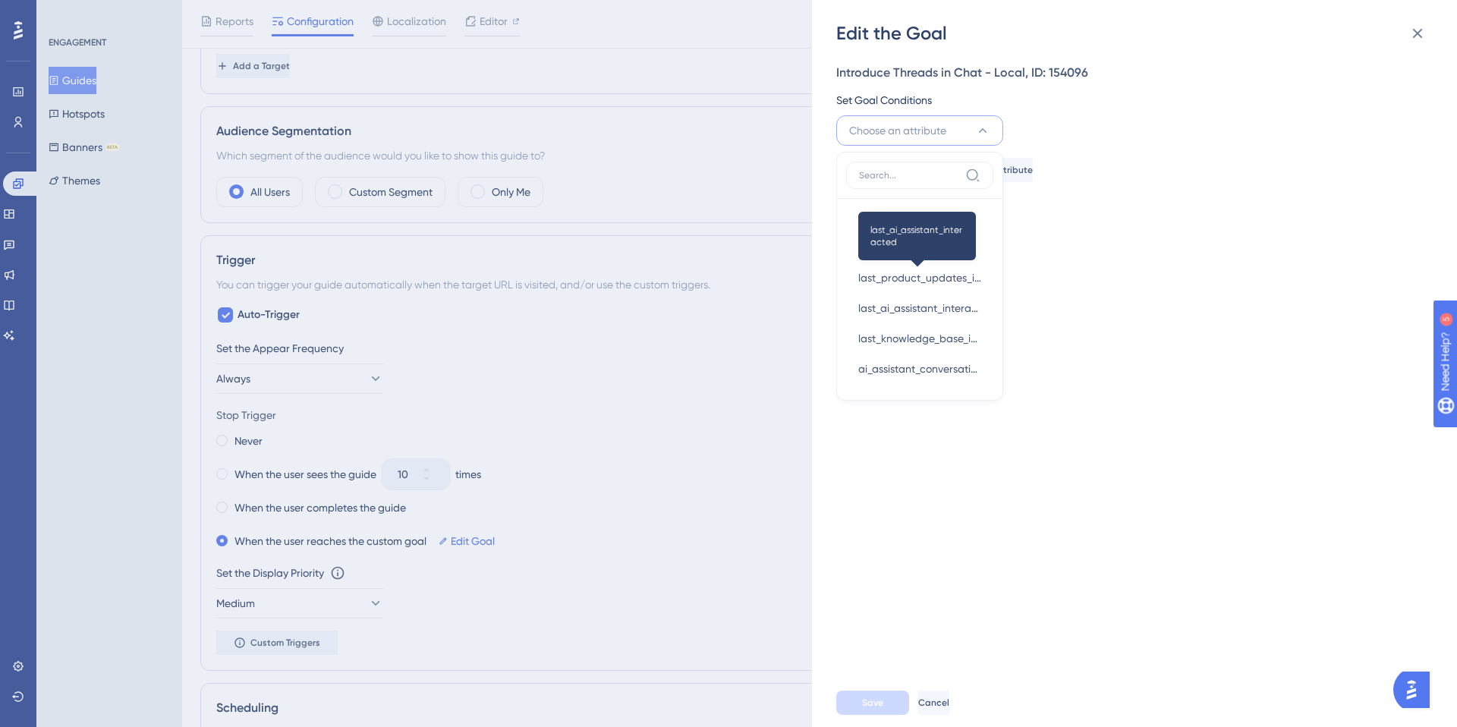
scroll to position [582, 0]
click at [913, 170] on input at bounding box center [909, 175] width 100 height 12
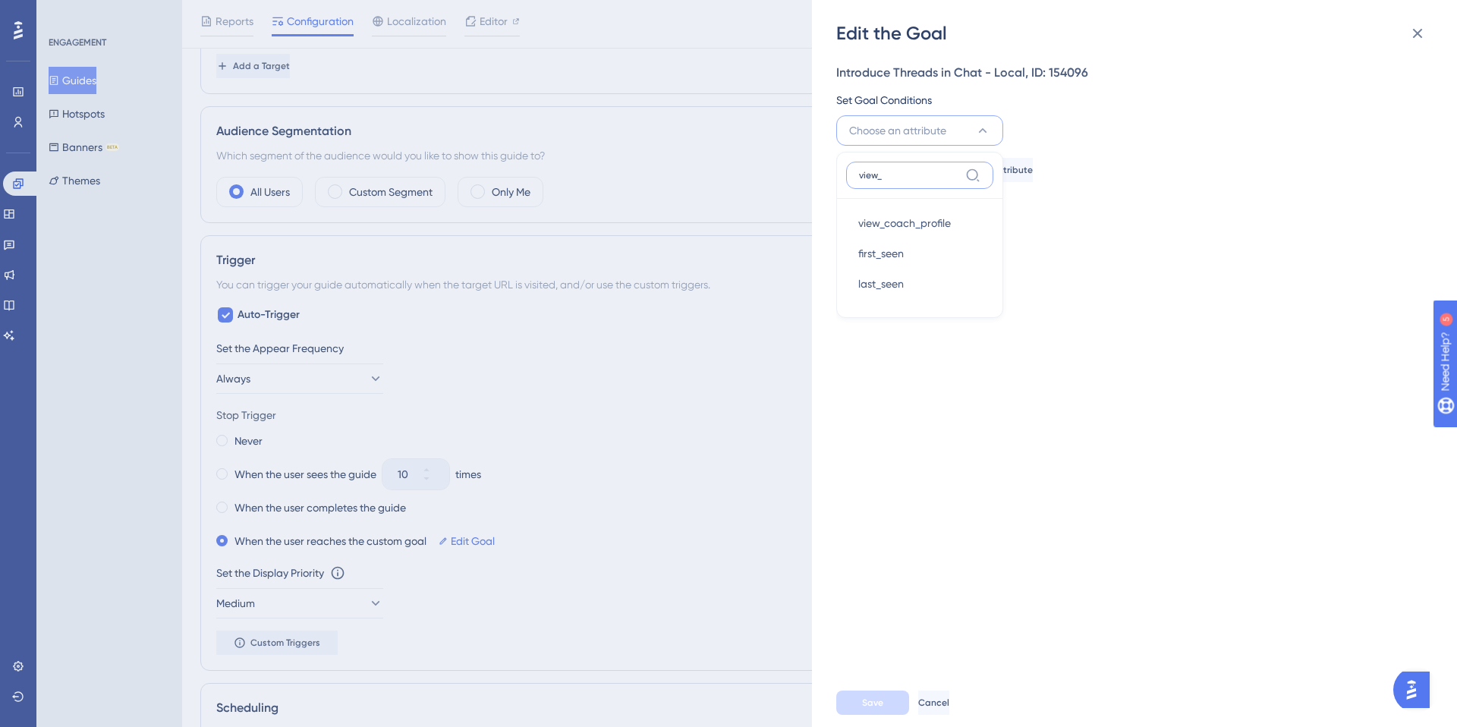
paste input "view_chat_threads_tour"
type input "view_view_chat_threads_tour"
paste input "view_chat_threads_tour"
type input "view_chat_threads_tour"
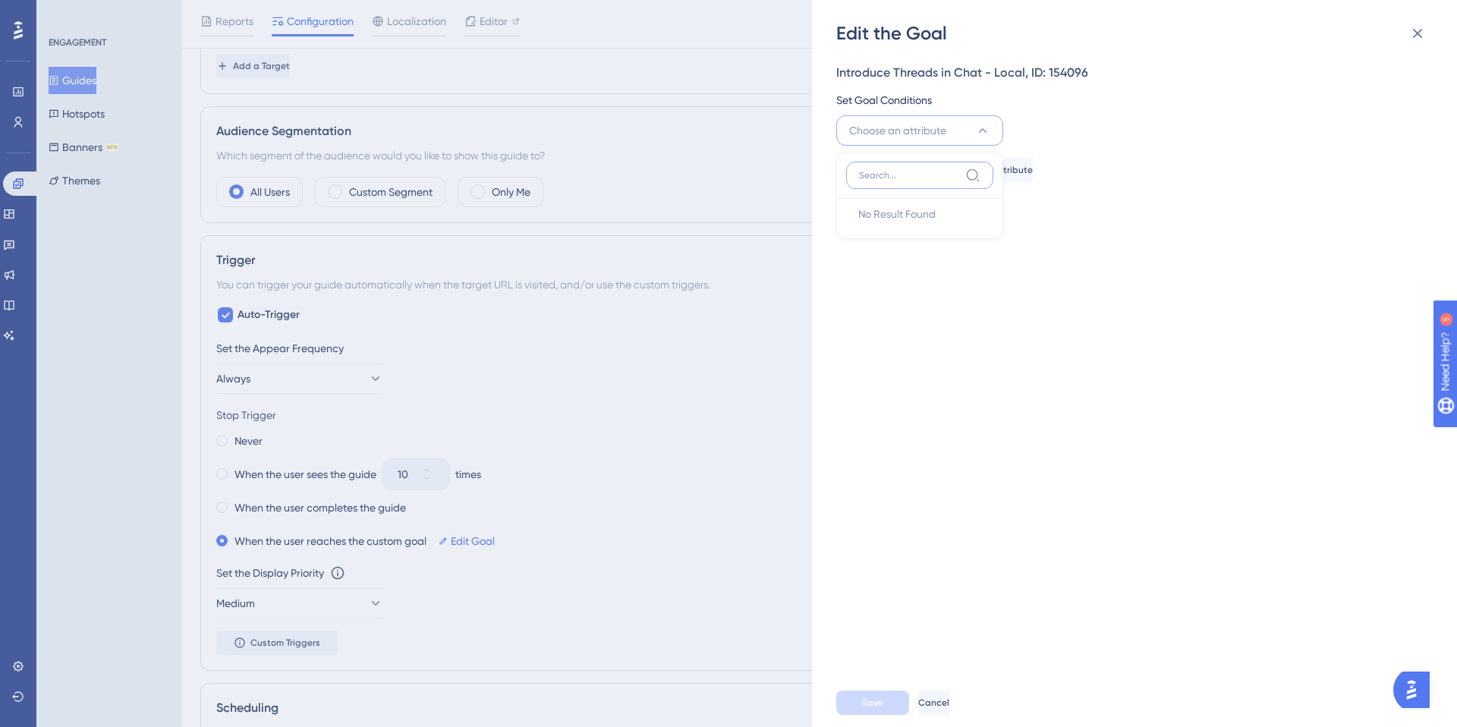
scroll to position [0, 0]
click at [888, 345] on div "Introduce Threads in Chat - Local, ID: 154096 Set Goal Conditions Choose an att…" at bounding box center [1142, 362] width 612 height 633
click at [1028, 168] on span "Create an Attribute" at bounding box center [991, 170] width 86 height 12
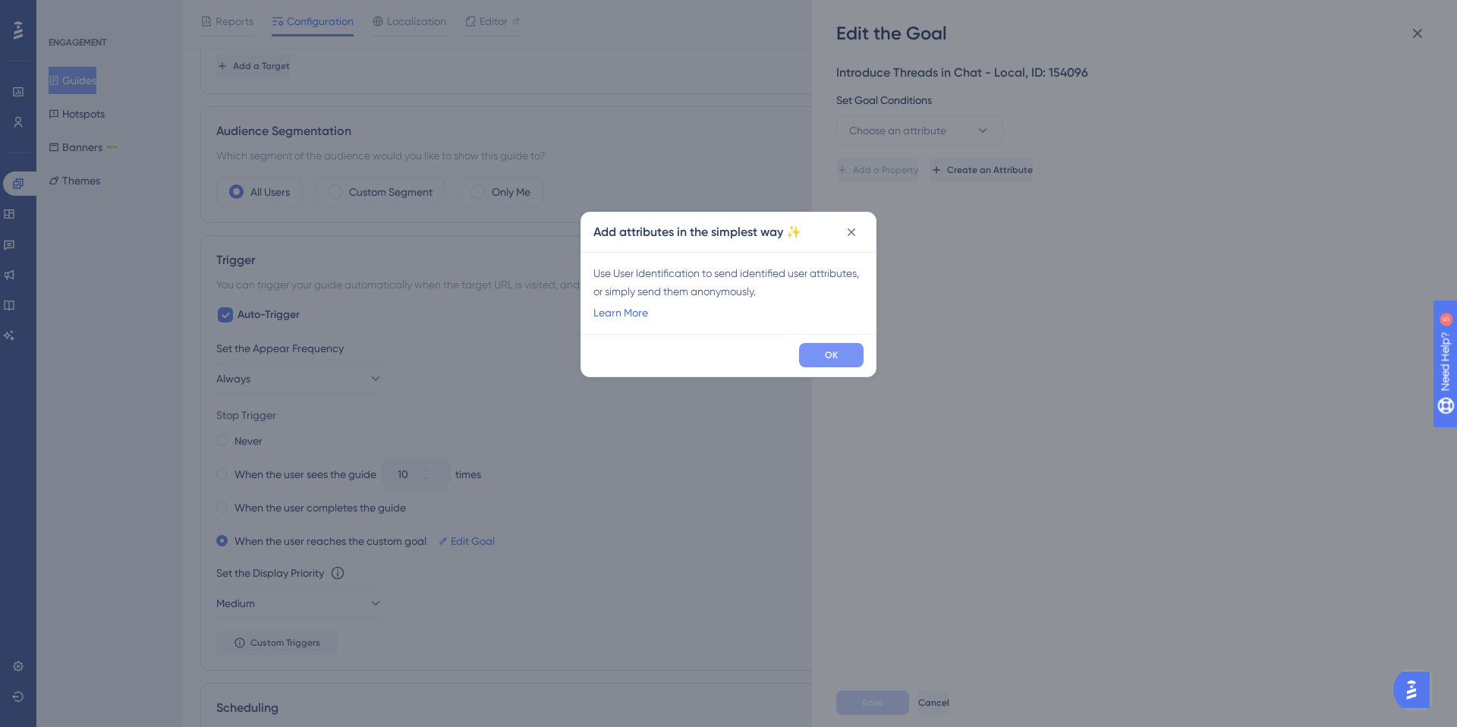
click at [816, 351] on button "OK" at bounding box center [831, 355] width 64 height 24
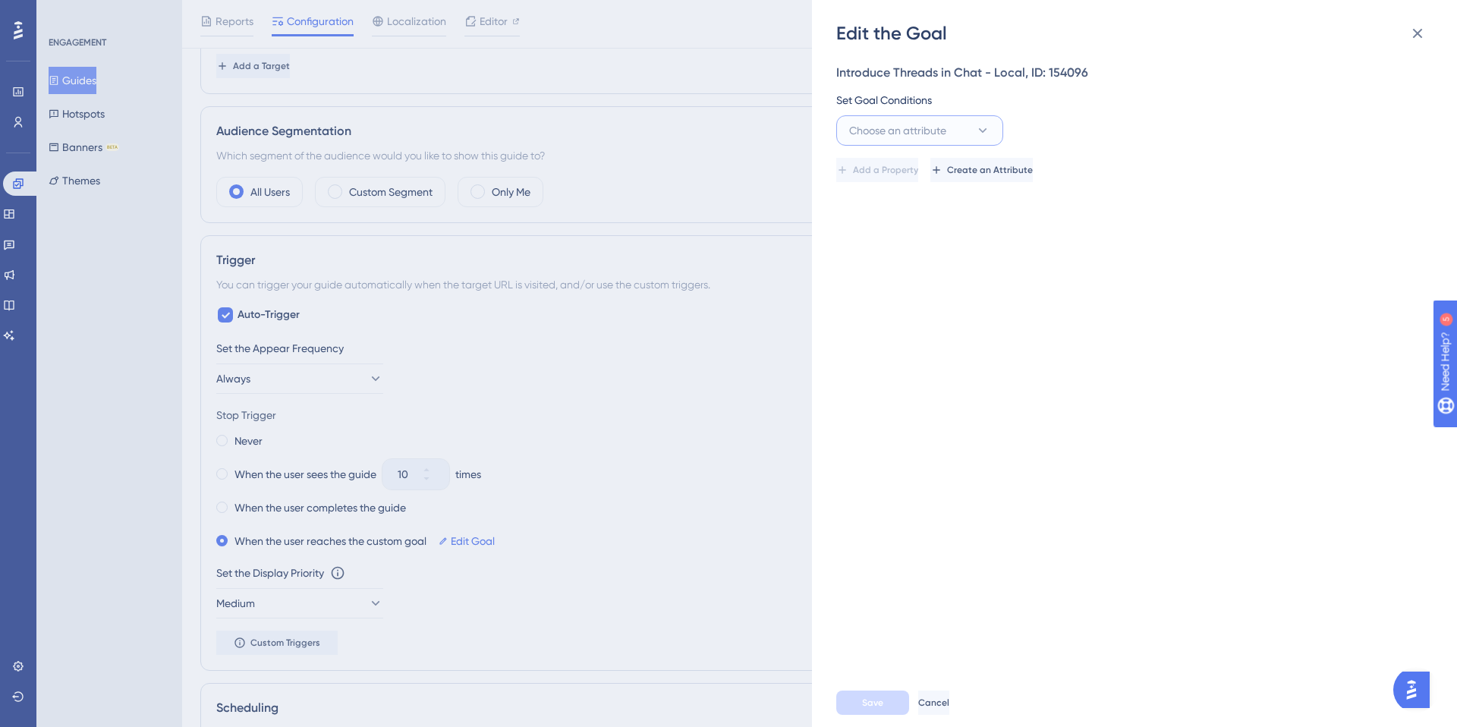
click at [887, 132] on span "Choose an attribute" at bounding box center [897, 130] width 97 height 18
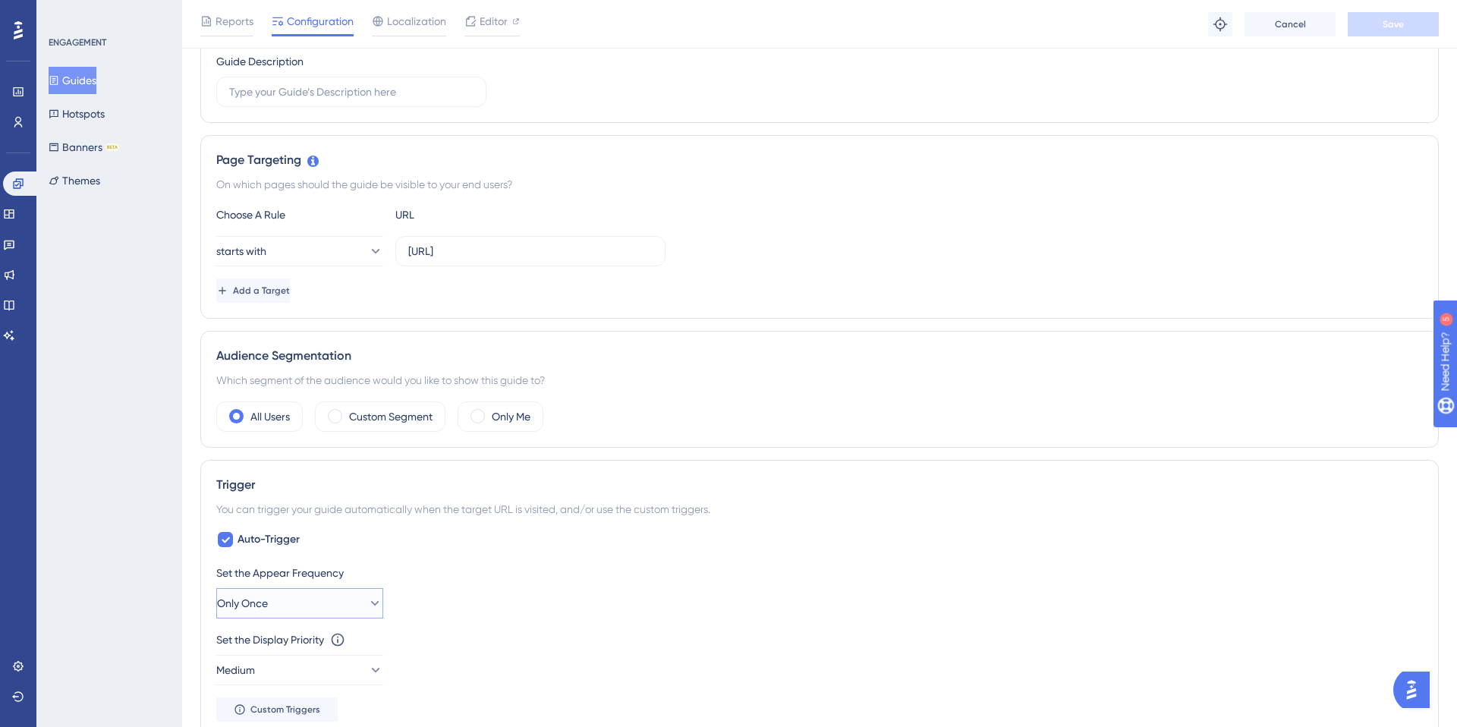
click at [260, 603] on span "Only Once" at bounding box center [242, 603] width 51 height 18
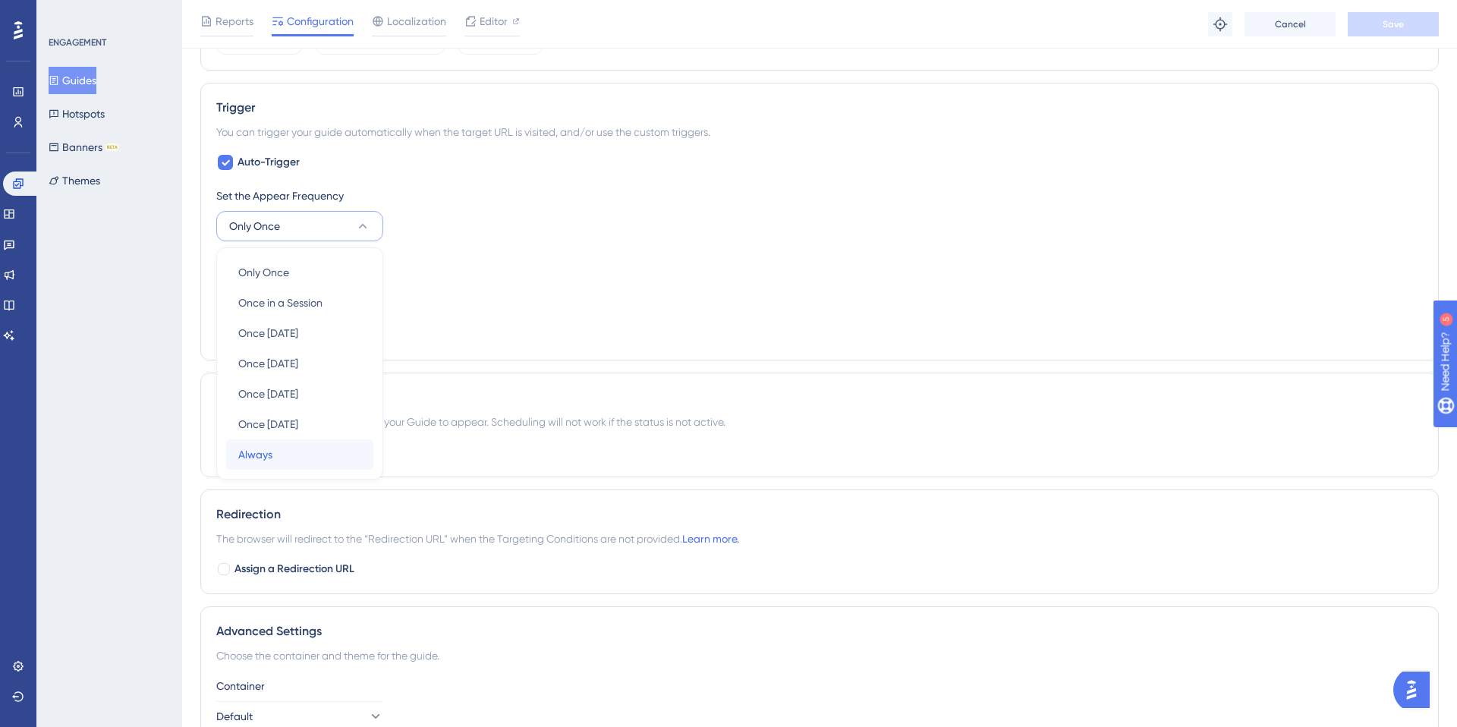
click at [304, 444] on div "Always Always" at bounding box center [299, 454] width 123 height 30
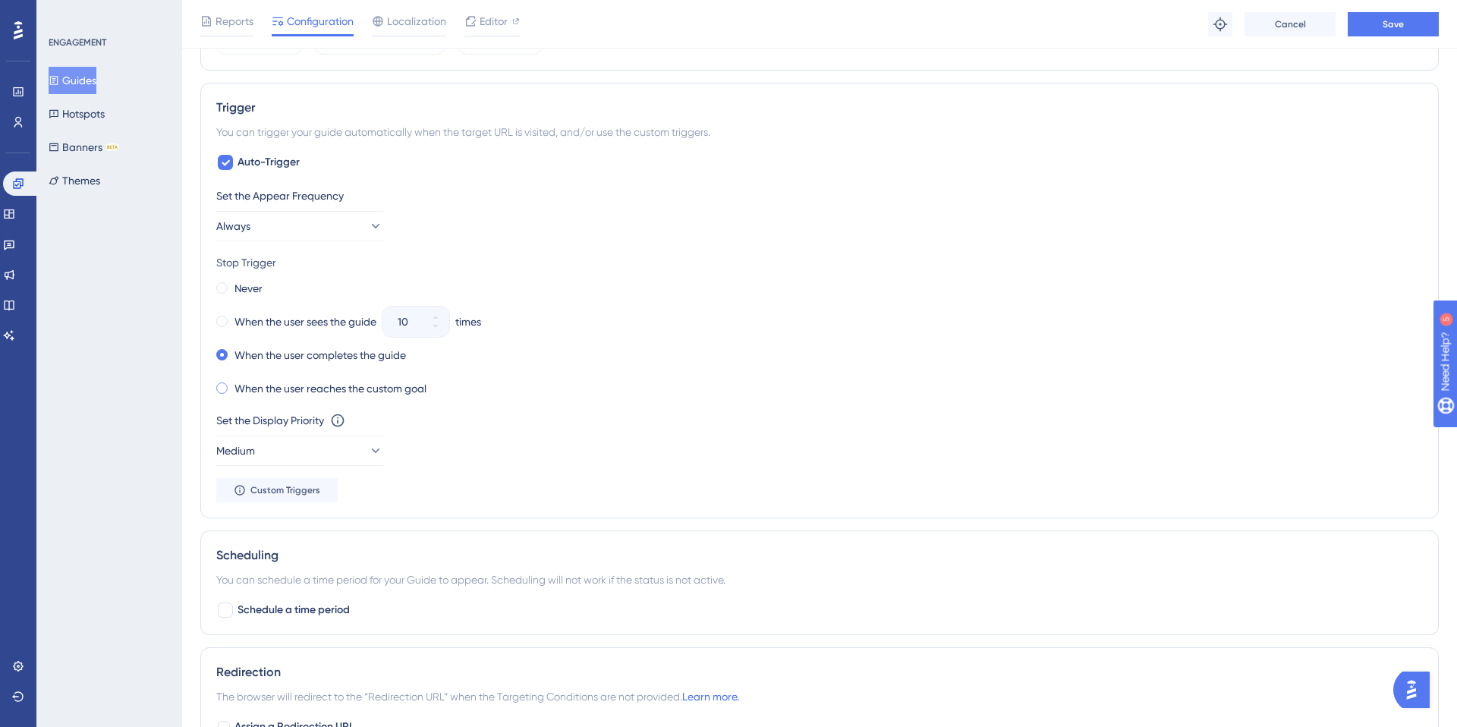
click at [332, 392] on label "When the user reaches the custom goal" at bounding box center [330, 388] width 192 height 18
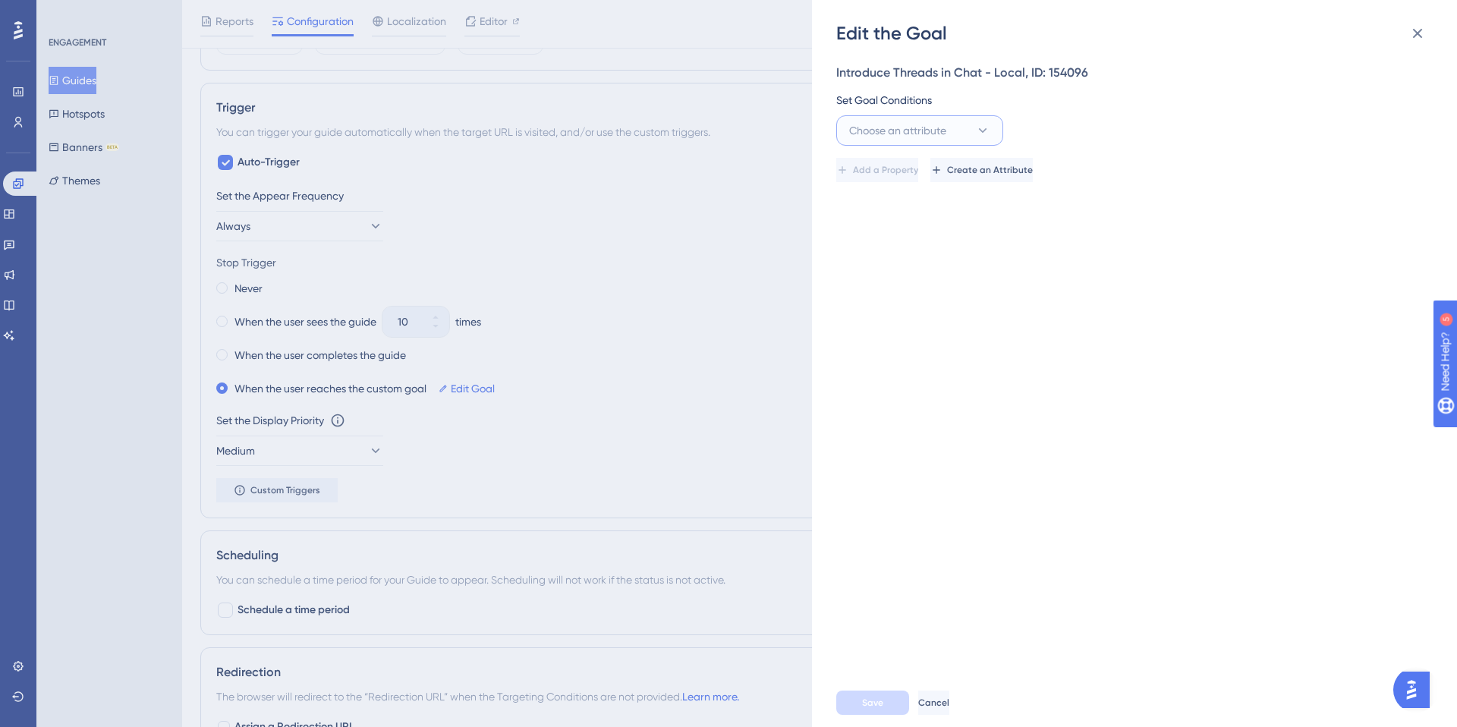
click at [984, 132] on icon at bounding box center [982, 130] width 15 height 15
type input "view_chat_threads_tour"
click at [1035, 220] on div "Introduce Threads in Chat - Local, ID: 154096 Set Goal Conditions Choose an att…" at bounding box center [1142, 362] width 612 height 633
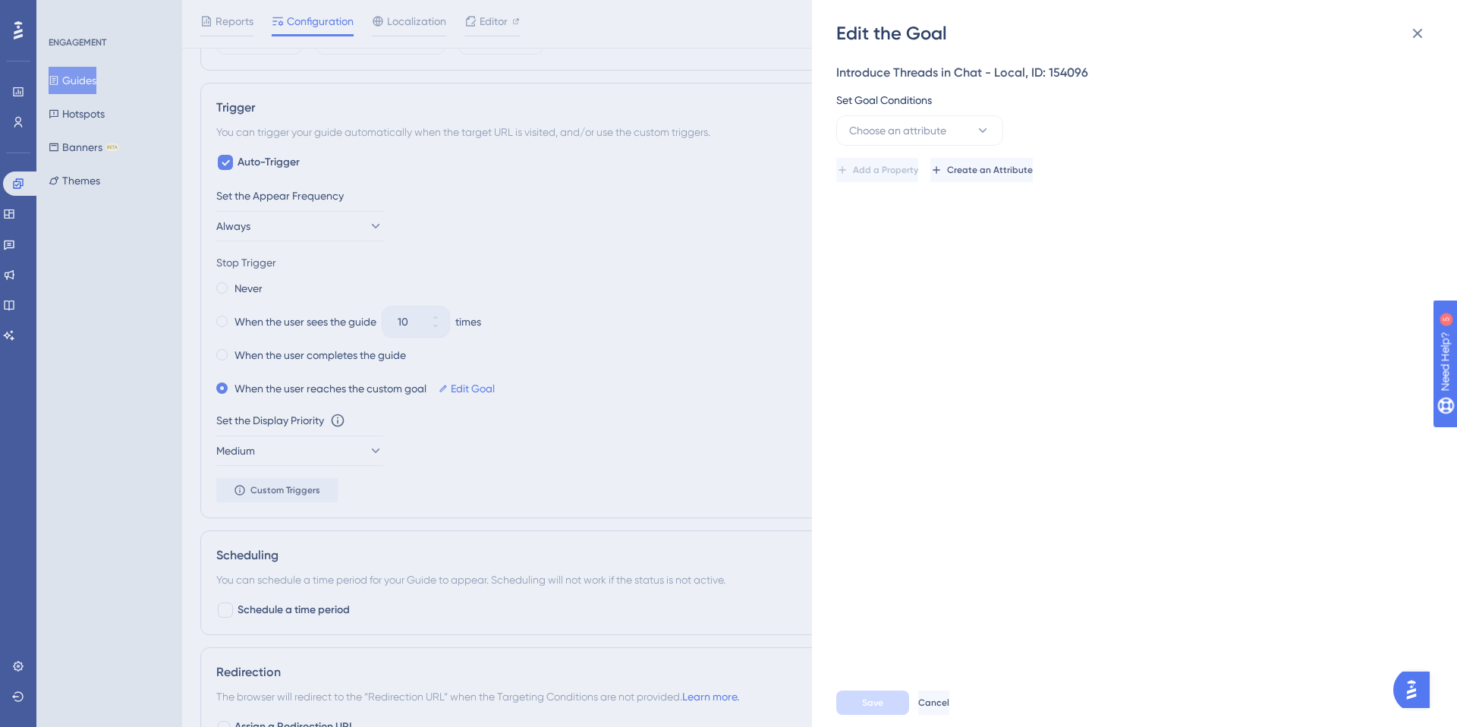
click at [549, 462] on div "Edit the Goal Introduce Threads in Chat - Local, ID: 154096 Set Goal Conditions…" at bounding box center [728, 363] width 1457 height 727
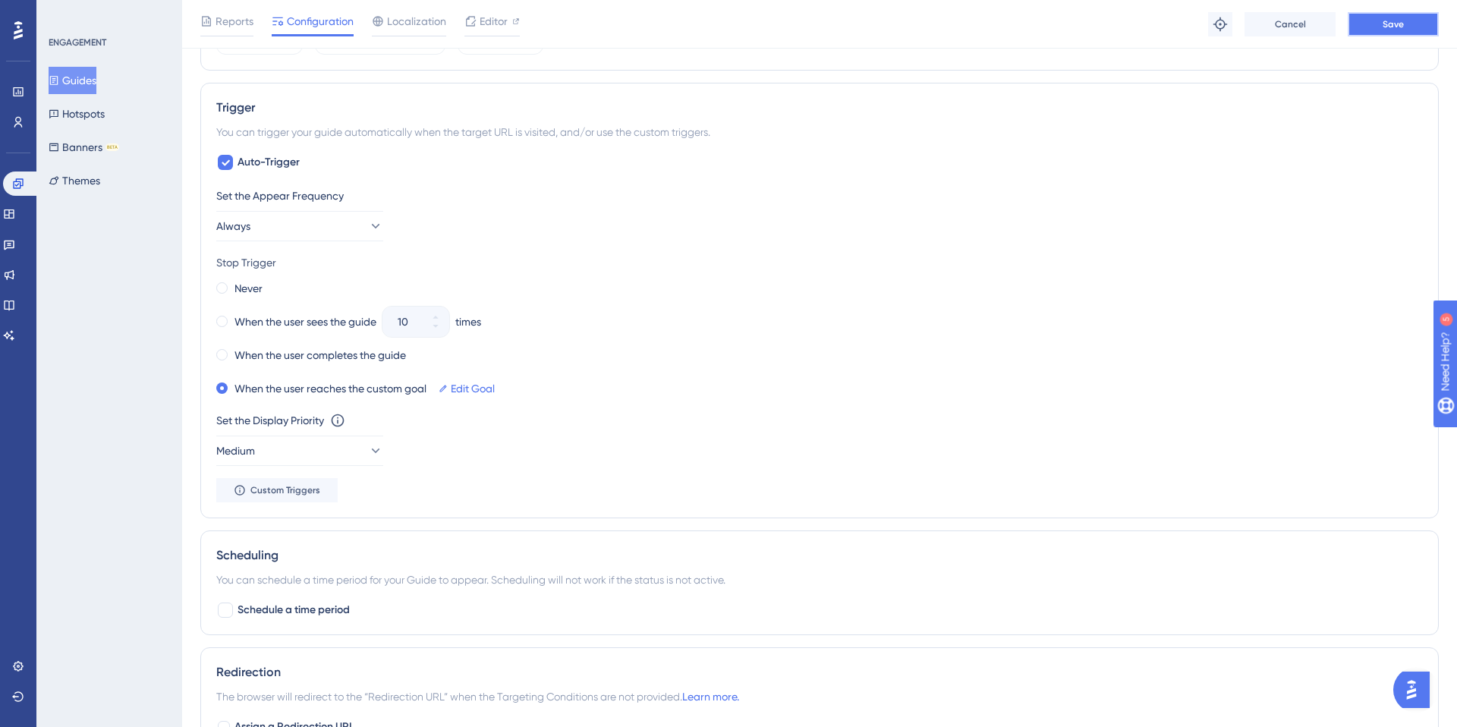
click at [1389, 26] on span "Save" at bounding box center [1392, 24] width 21 height 12
click at [449, 388] on div "Edit Goal" at bounding box center [467, 388] width 56 height 21
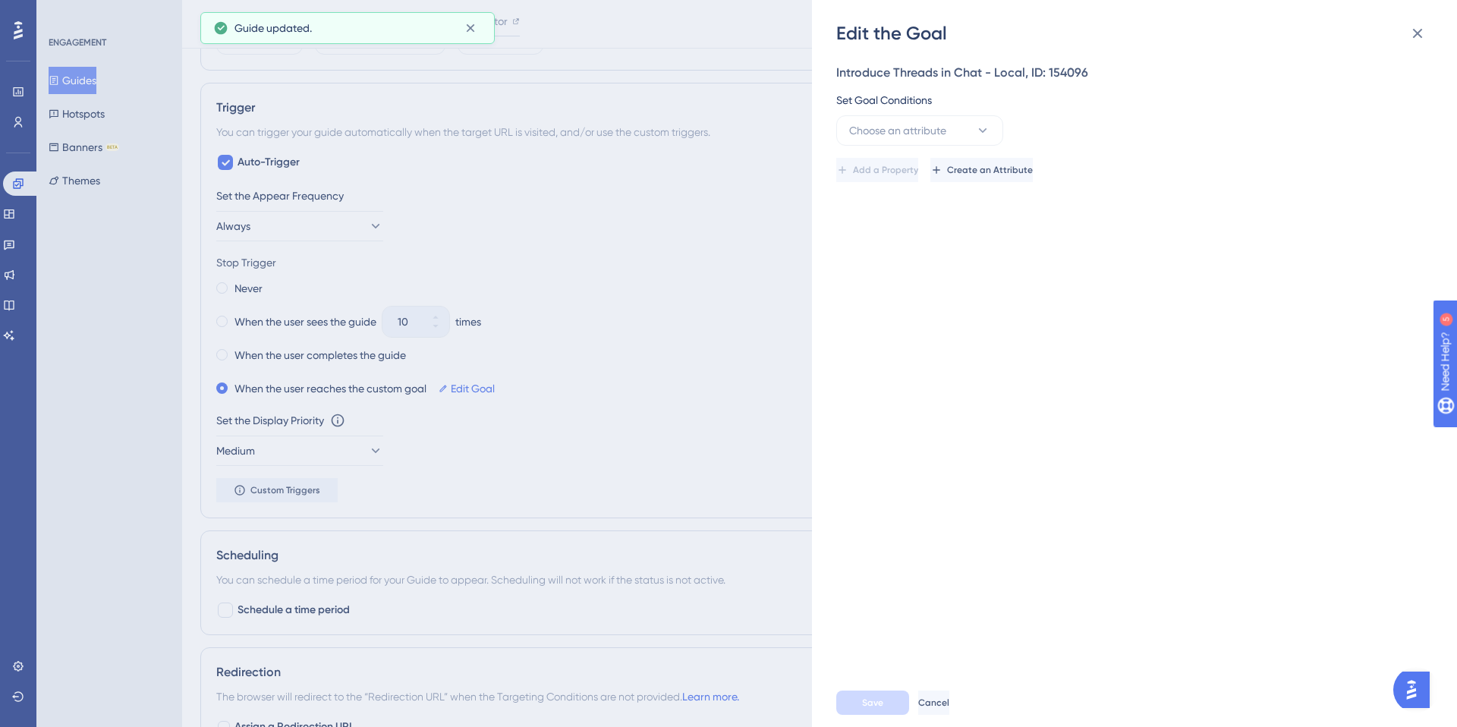
click at [930, 111] on div "Set Goal Conditions Choose an attribute" at bounding box center [1129, 118] width 587 height 55
click at [700, 341] on div "Edit the Goal Introduce Threads in Chat - Local, ID: 154096 Set Goal Conditions…" at bounding box center [728, 363] width 1457 height 727
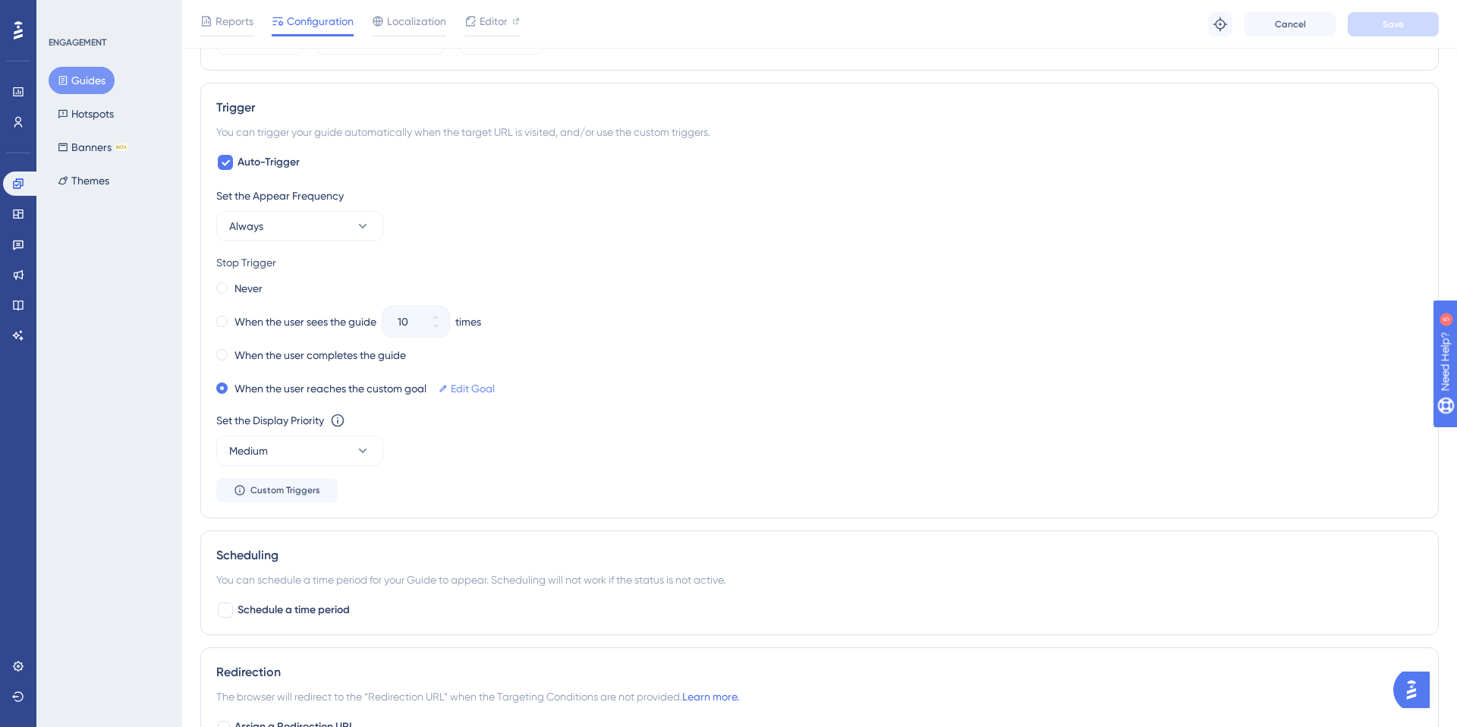
click at [466, 386] on link "Edit Goal" at bounding box center [473, 388] width 44 height 18
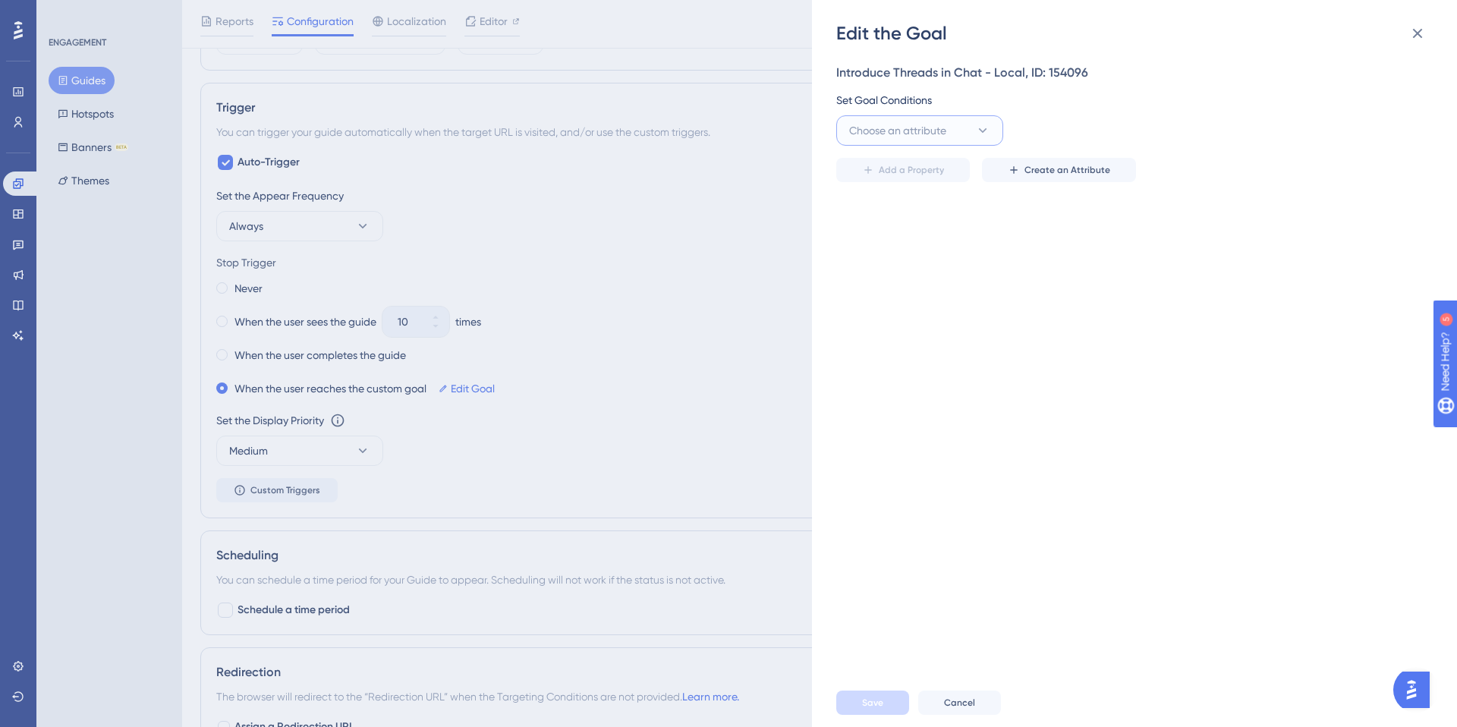
click at [959, 136] on button "Choose an attribute" at bounding box center [919, 130] width 167 height 30
type input "view_chat_threads_tour"
click at [925, 222] on span "view_chat_threads_tour" at bounding box center [916, 223] width 117 height 18
click at [1245, 134] on span "Select an option" at bounding box center [1228, 130] width 79 height 18
click at [1225, 178] on div "True True" at bounding box center [1297, 177] width 199 height 30
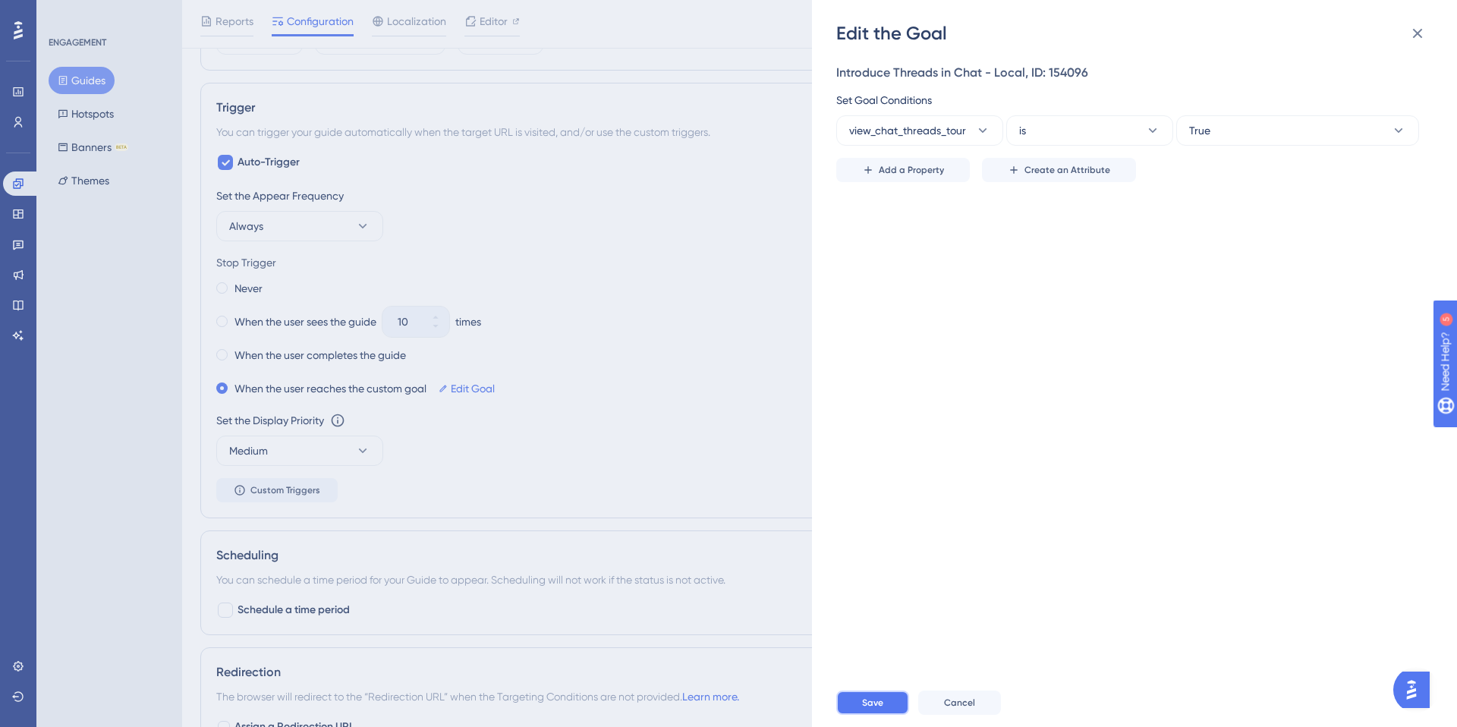
click at [877, 708] on span "Save" at bounding box center [872, 702] width 21 height 12
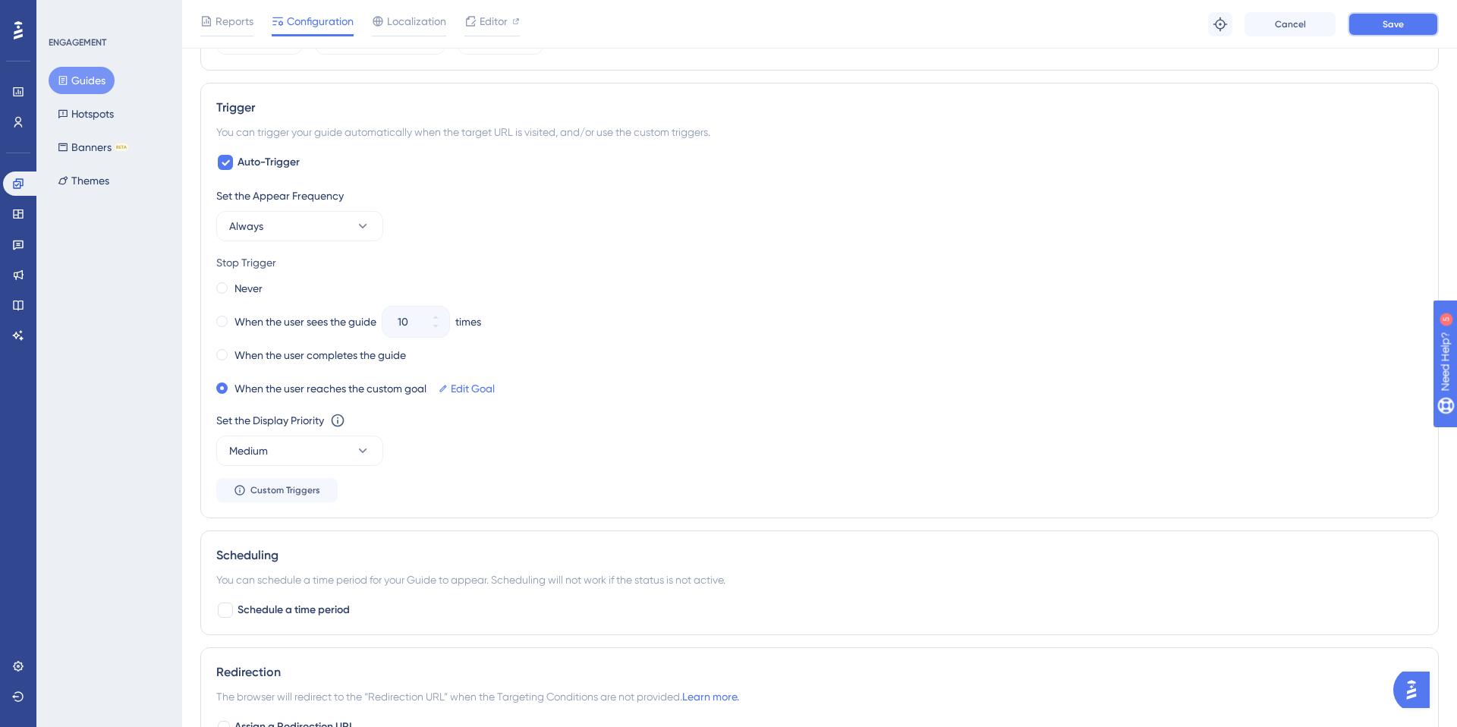
click at [1380, 27] on button "Save" at bounding box center [1392, 24] width 91 height 24
click at [15, 122] on icon at bounding box center [18, 122] width 12 height 12
click at [477, 391] on link "Edit Goal" at bounding box center [473, 388] width 44 height 18
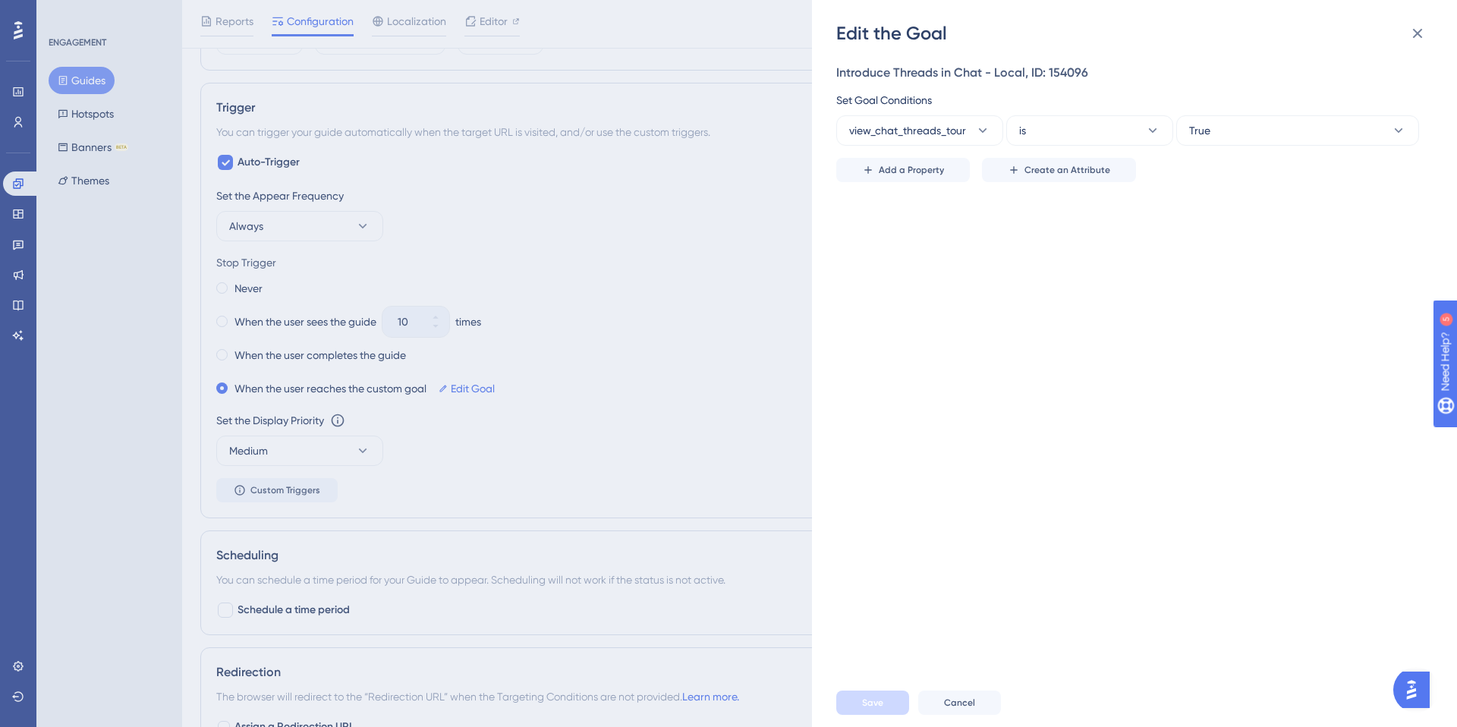
click at [844, 573] on div "Introduce Threads in Chat - Local, ID: 154096 Set Goal Conditions view_chat_thr…" at bounding box center [1142, 362] width 612 height 633
click at [709, 477] on div "Edit the Goal Introduce Threads in Chat - Local, ID: 154096 Set Goal Conditions…" at bounding box center [728, 363] width 1457 height 727
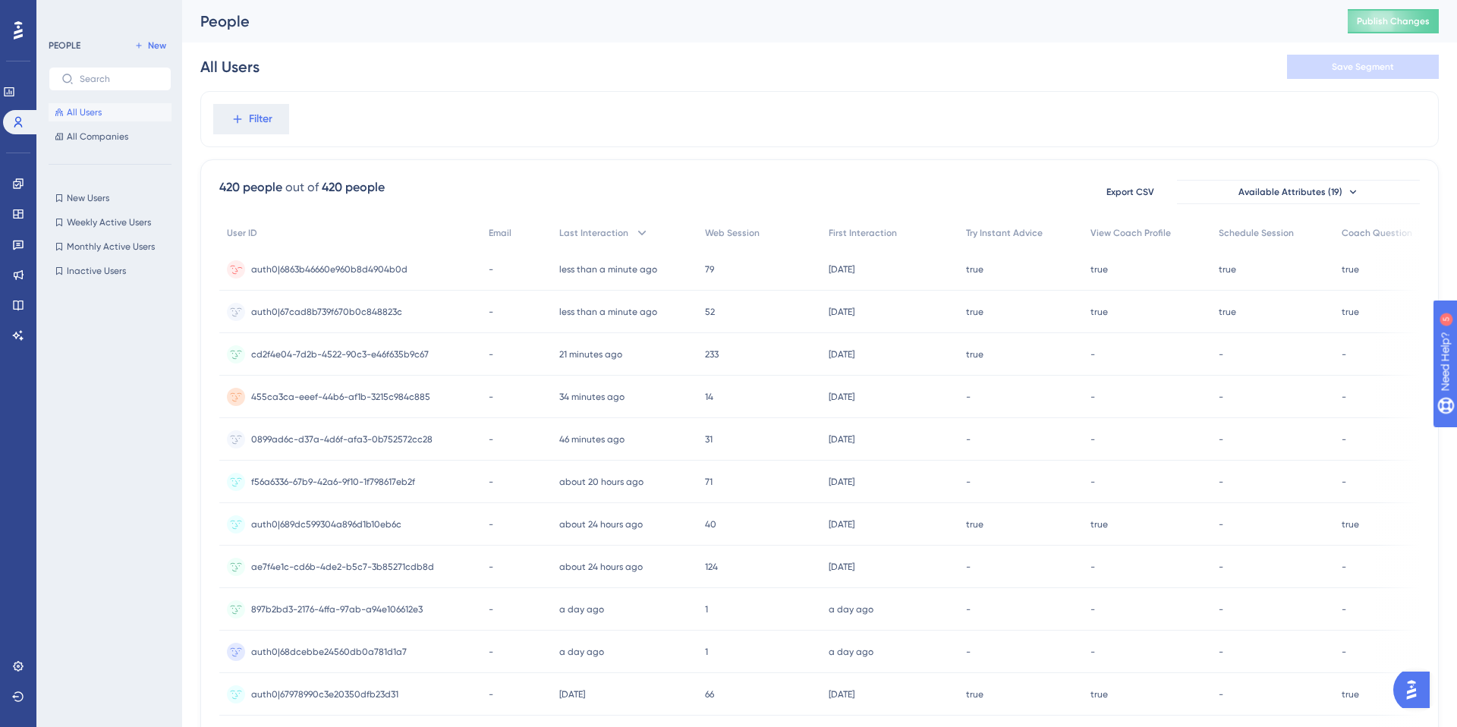
click at [374, 266] on span "auth0|6863b46660e960b8d4904b0d" at bounding box center [329, 269] width 156 height 12
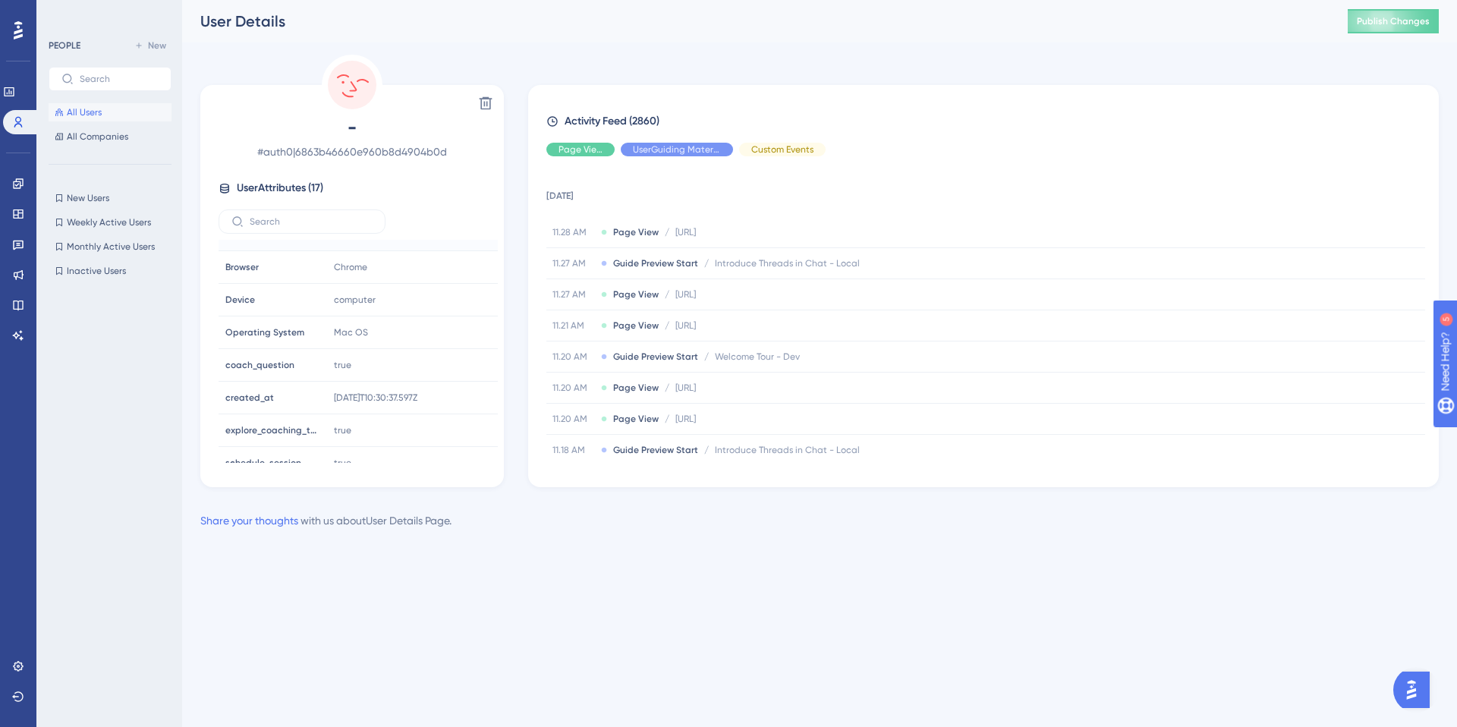
scroll to position [332, 0]
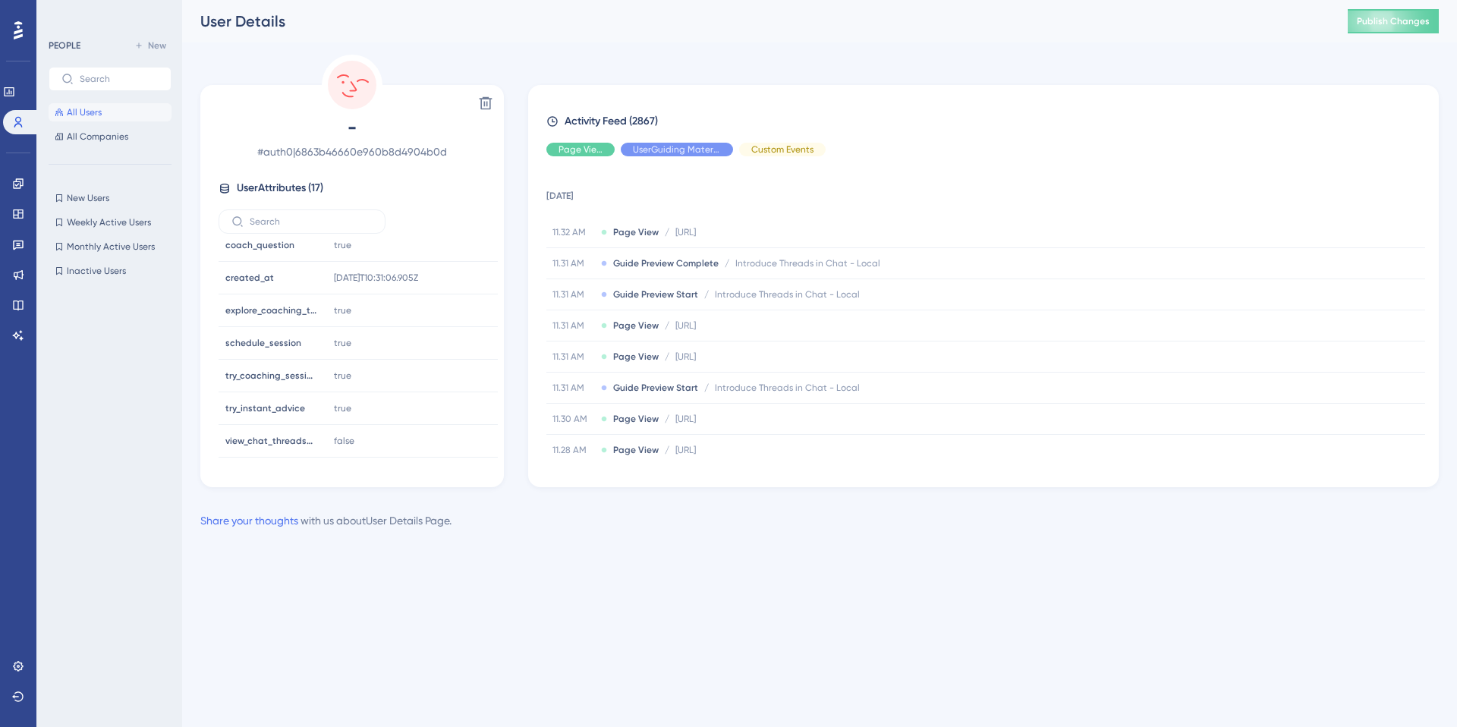
scroll to position [332, 0]
